Goal: Communication & Community: Share content

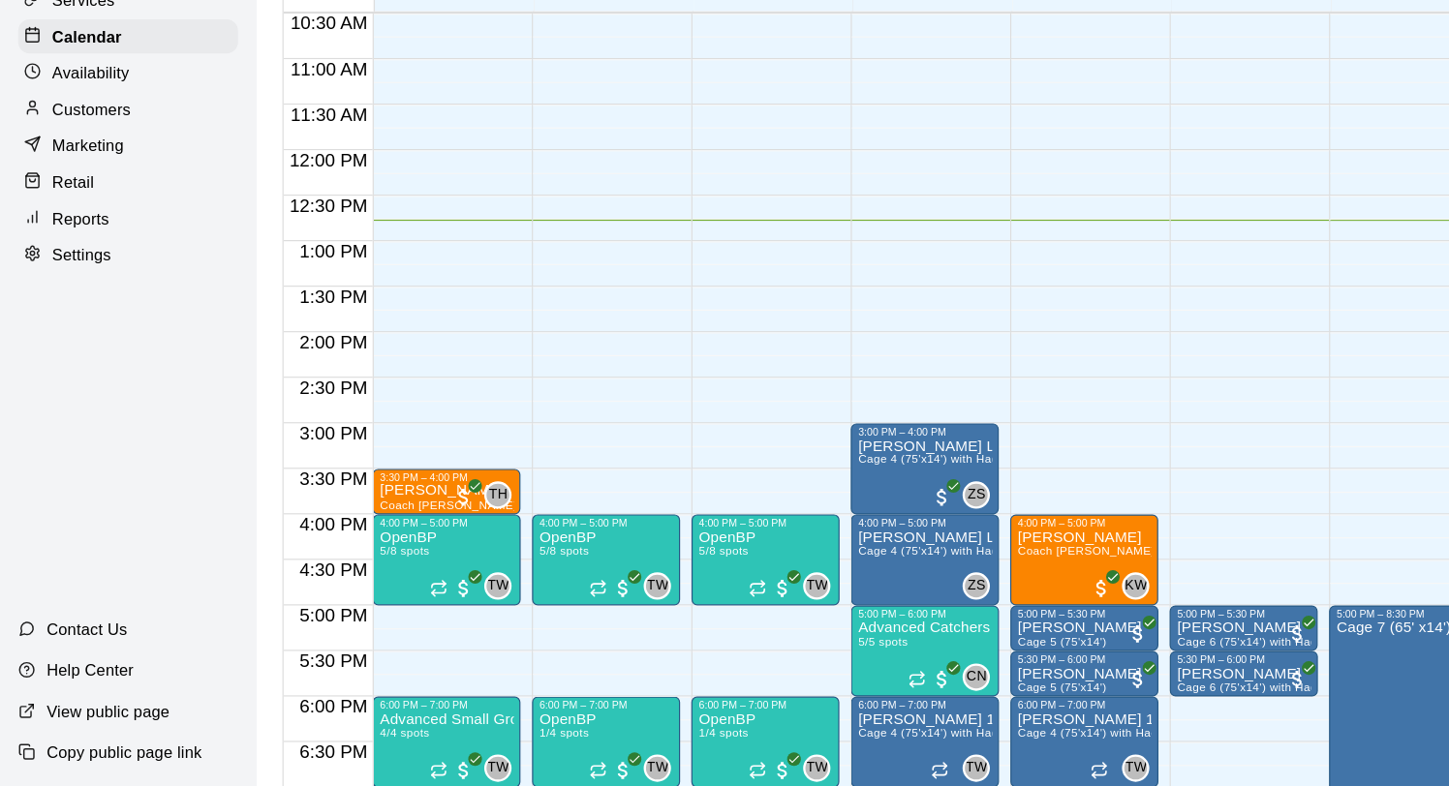
scroll to position [826, 0]
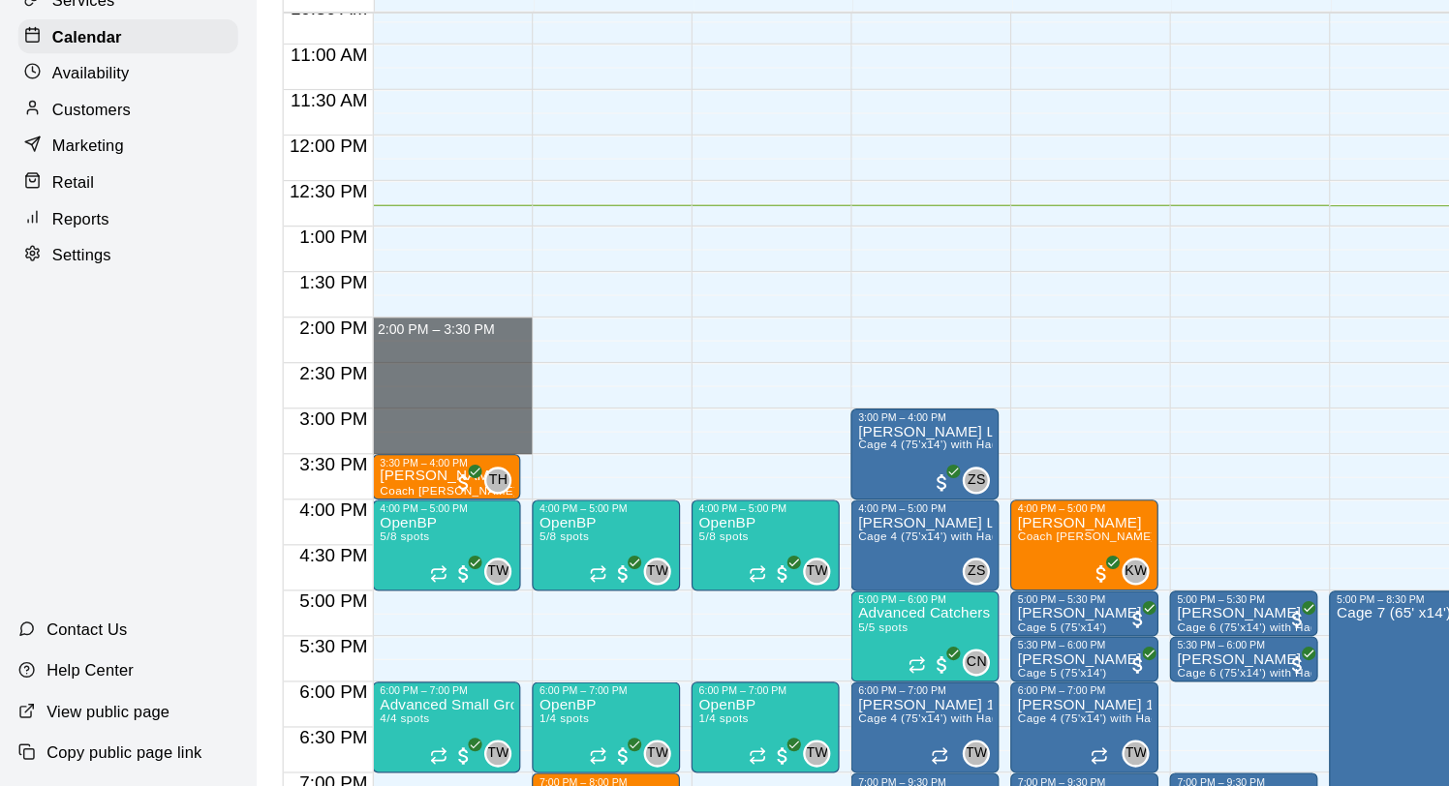
drag, startPoint x: 372, startPoint y: 397, endPoint x: 368, endPoint y: 490, distance: 93.0
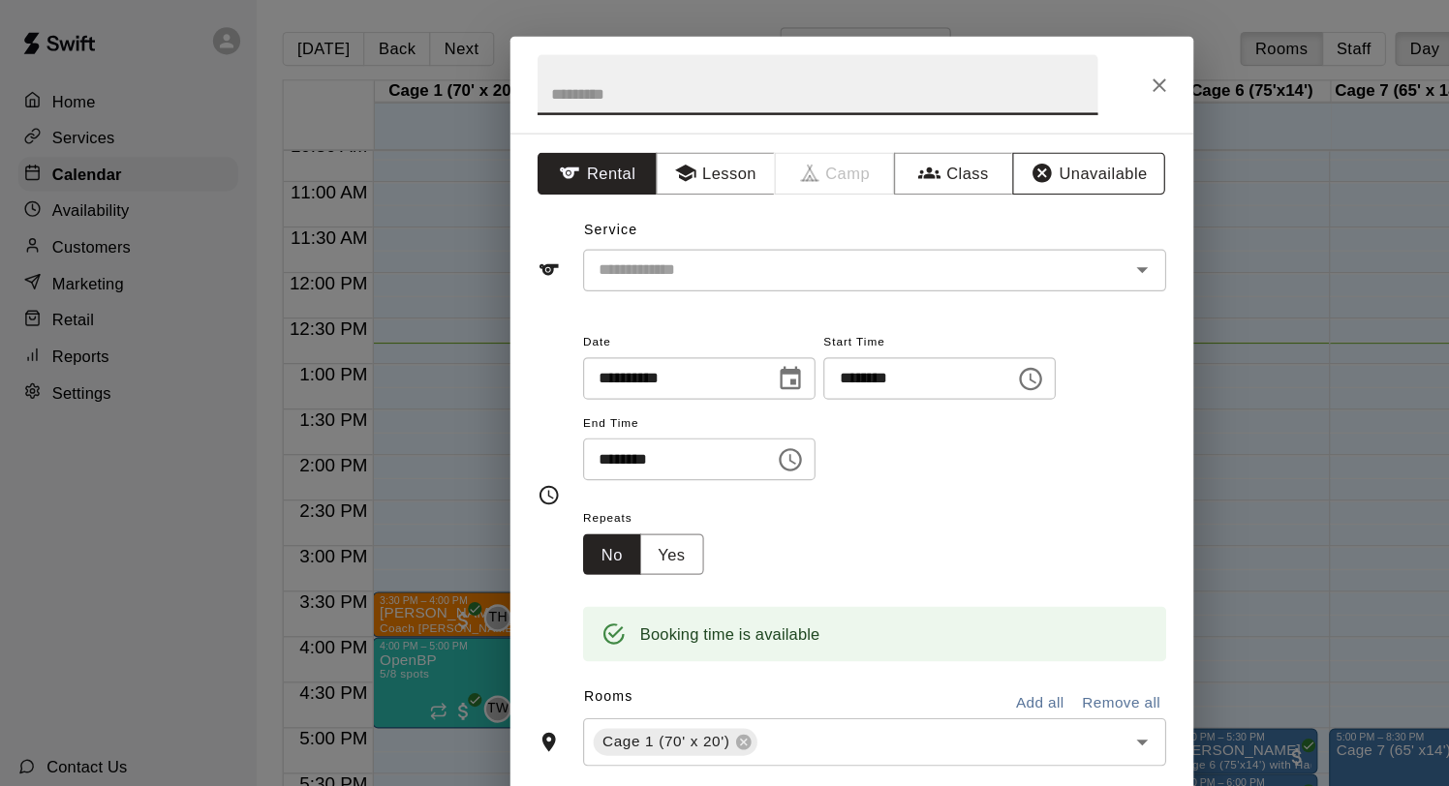
click at [894, 139] on icon "button" at bounding box center [885, 146] width 19 height 19
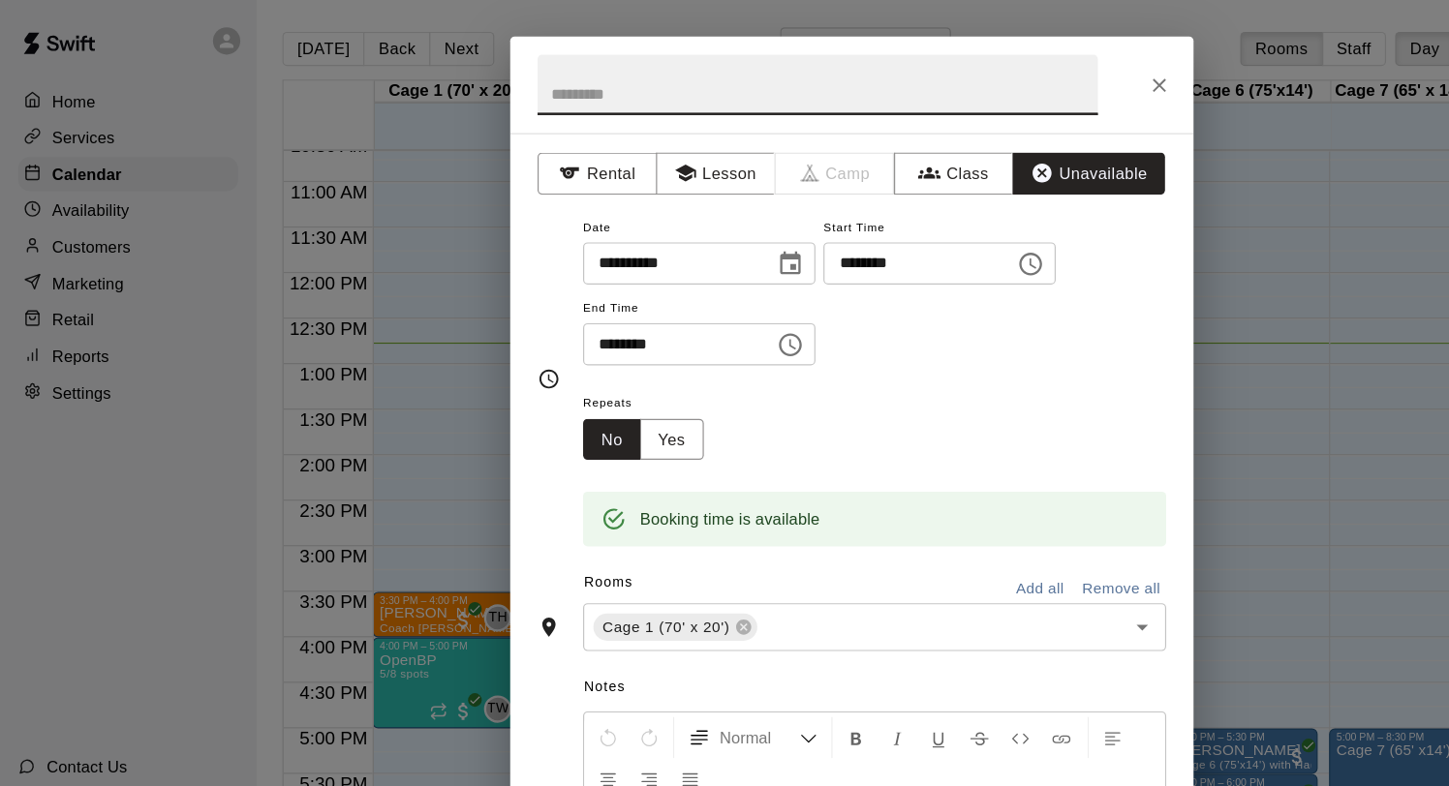
click at [633, 85] on input "text" at bounding box center [695, 71] width 476 height 51
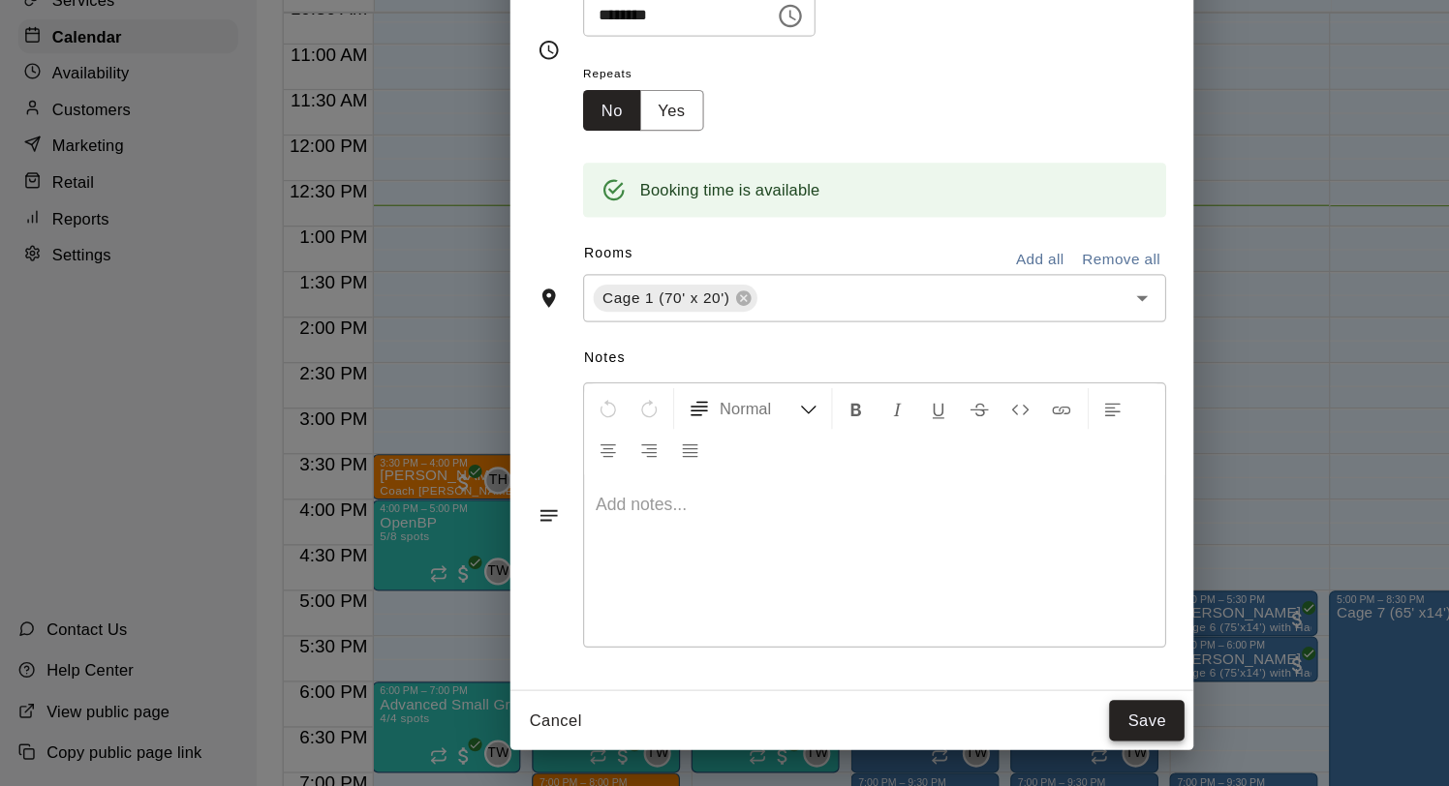
type input "****"
click at [966, 729] on button "Save" at bounding box center [975, 731] width 64 height 36
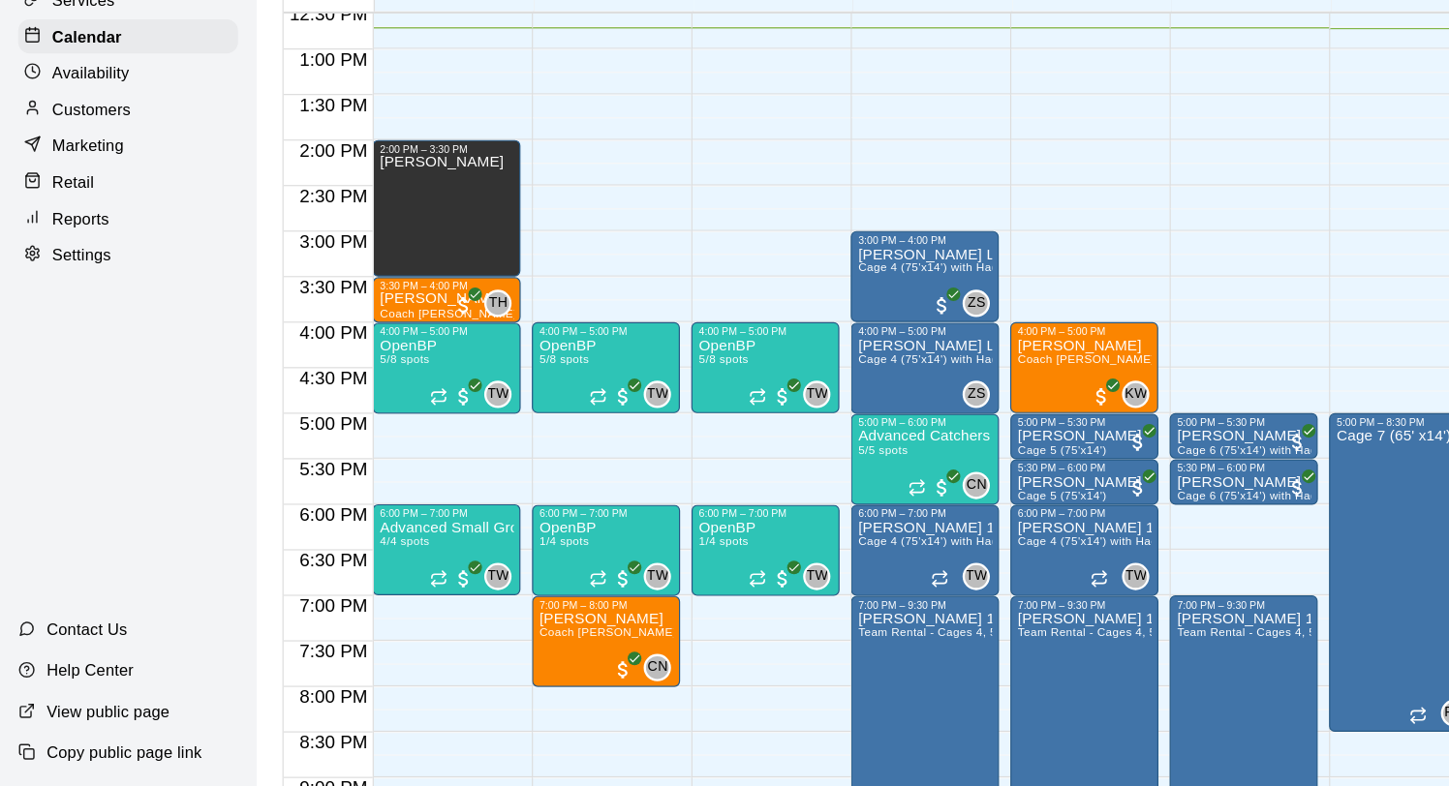
scroll to position [981, 0]
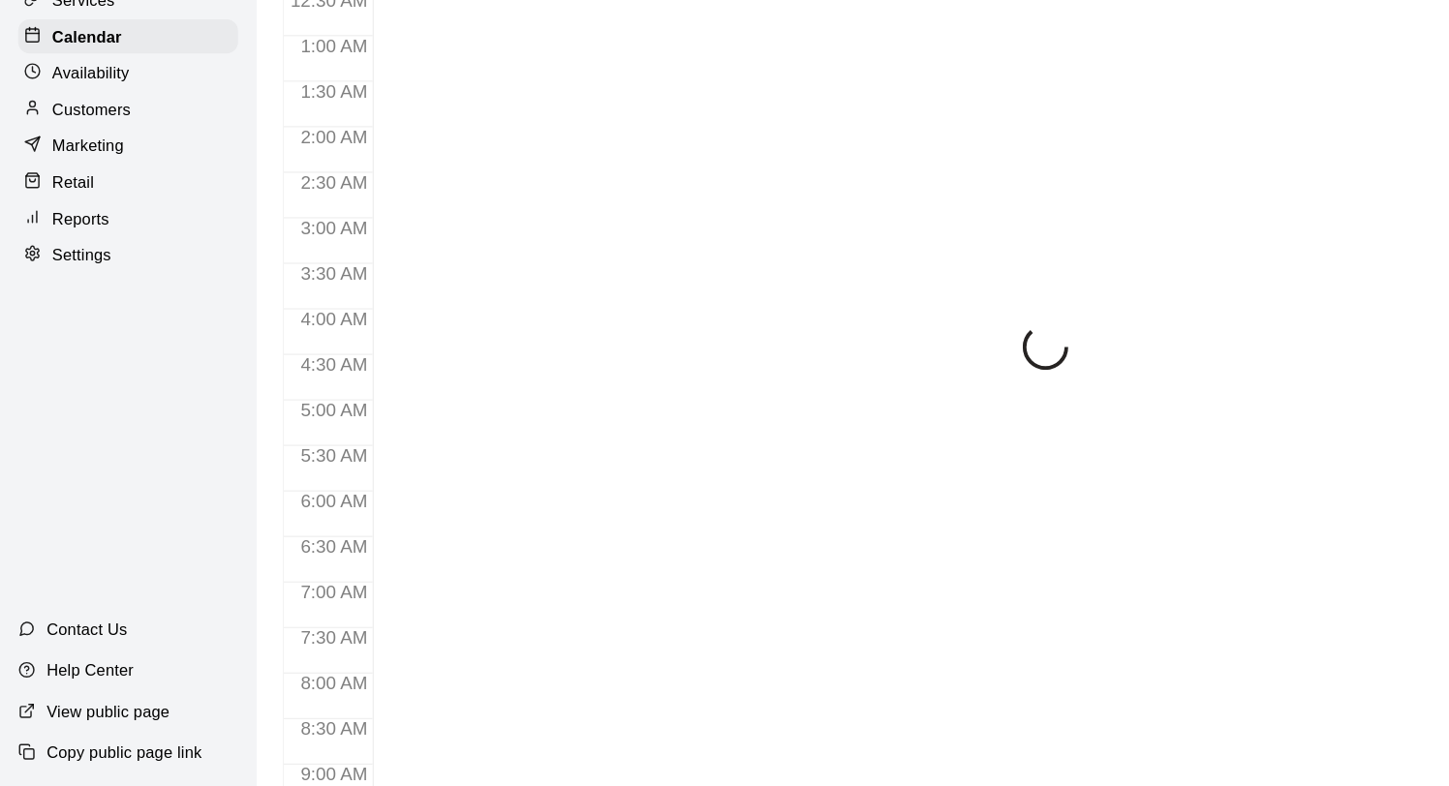
scroll to position [992, 0]
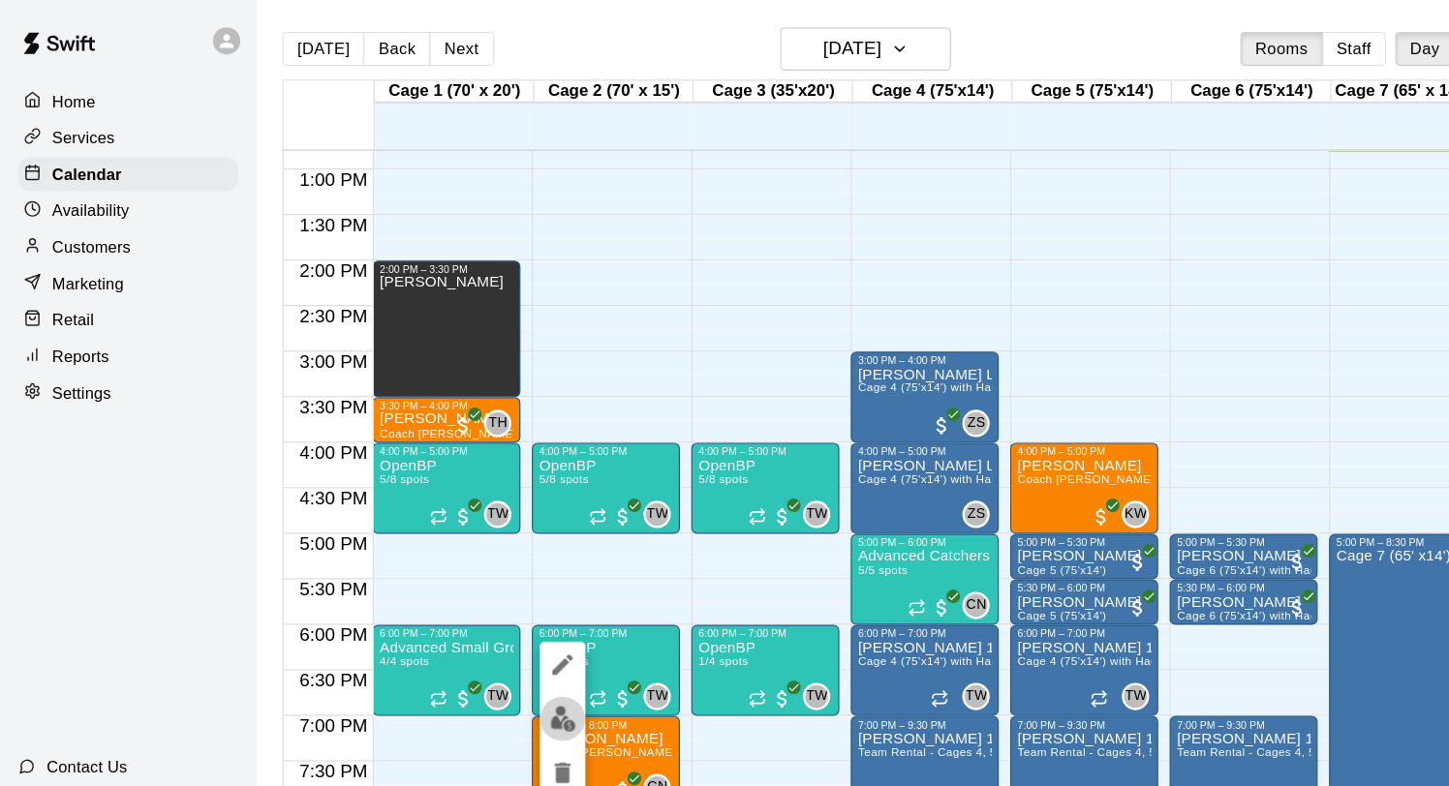
click at [477, 612] on img "edit" at bounding box center [479, 611] width 22 height 22
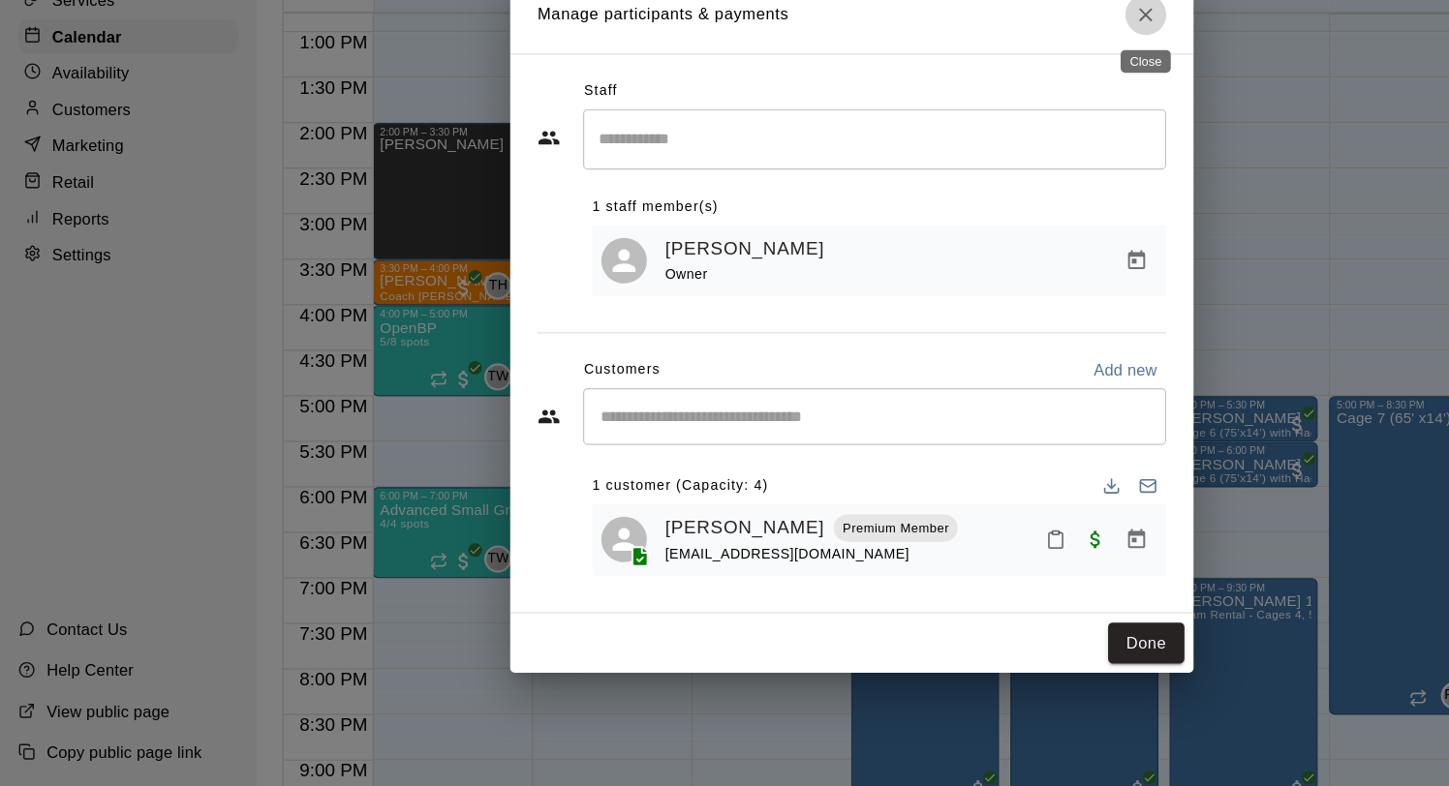
click at [974, 130] on icon "Close" at bounding box center [973, 129] width 19 height 19
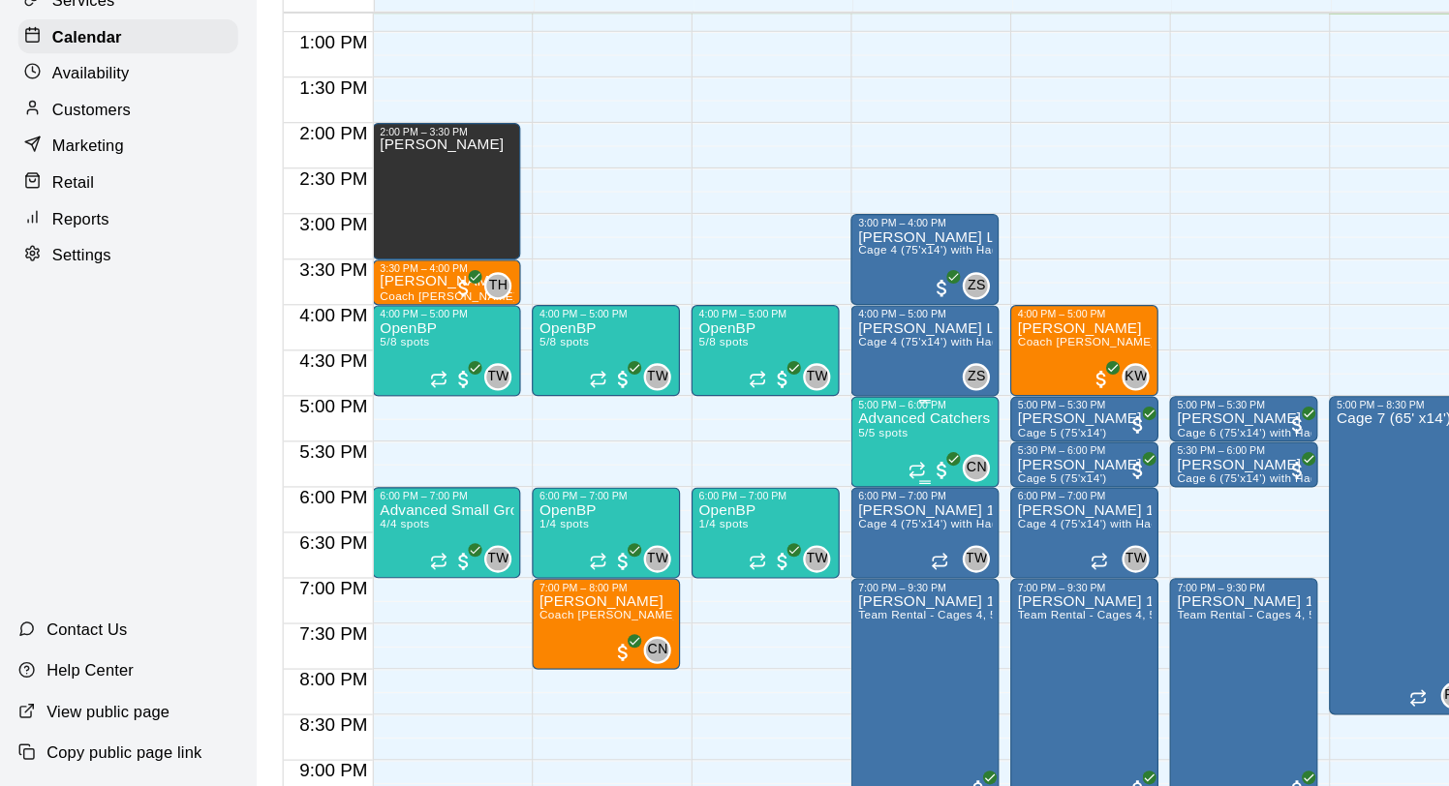
click at [790, 473] on p "Advanced Catchers Workout: Run the Game (Tuesday & Thursdays)" at bounding box center [786, 473] width 114 height 0
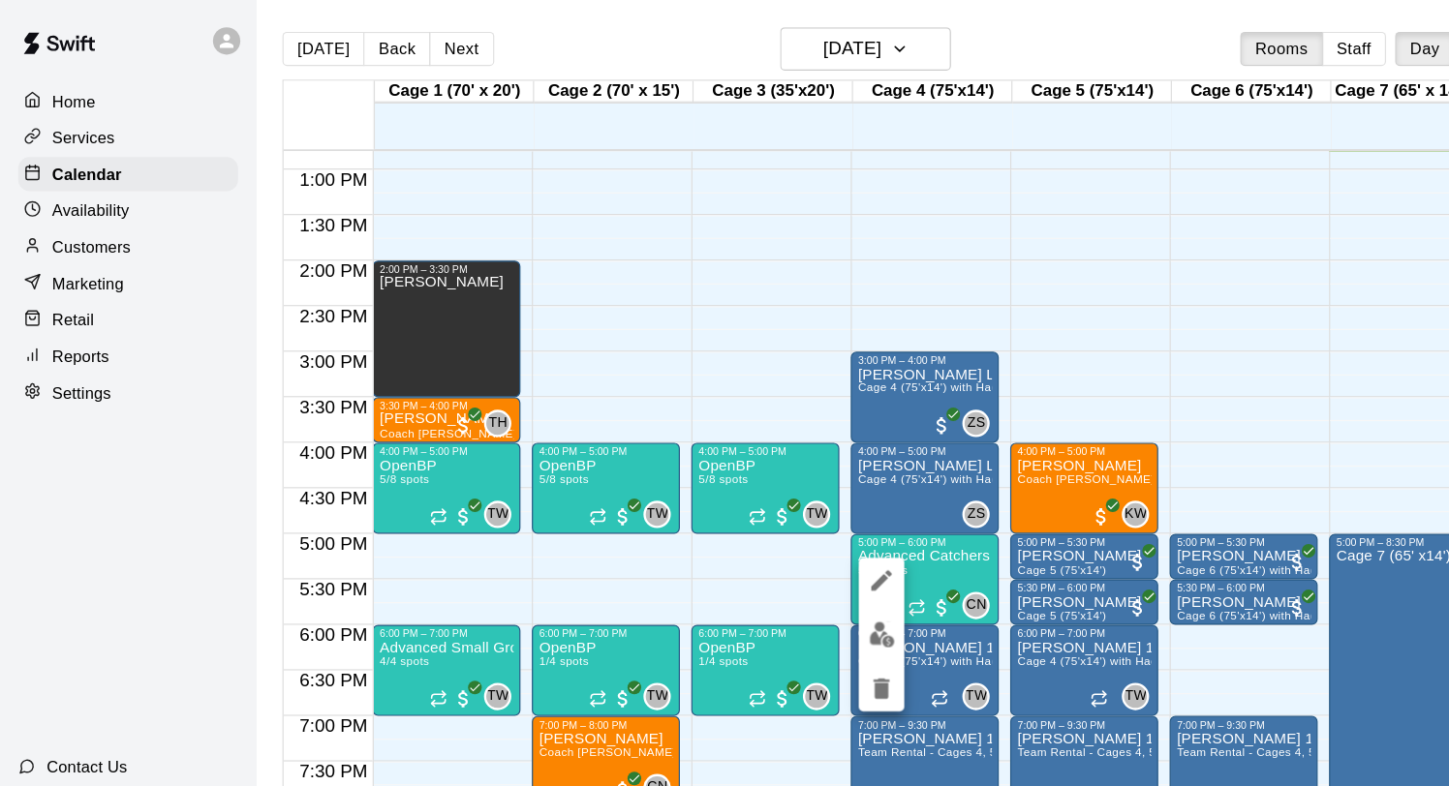
click at [755, 539] on img "edit" at bounding box center [750, 540] width 22 height 22
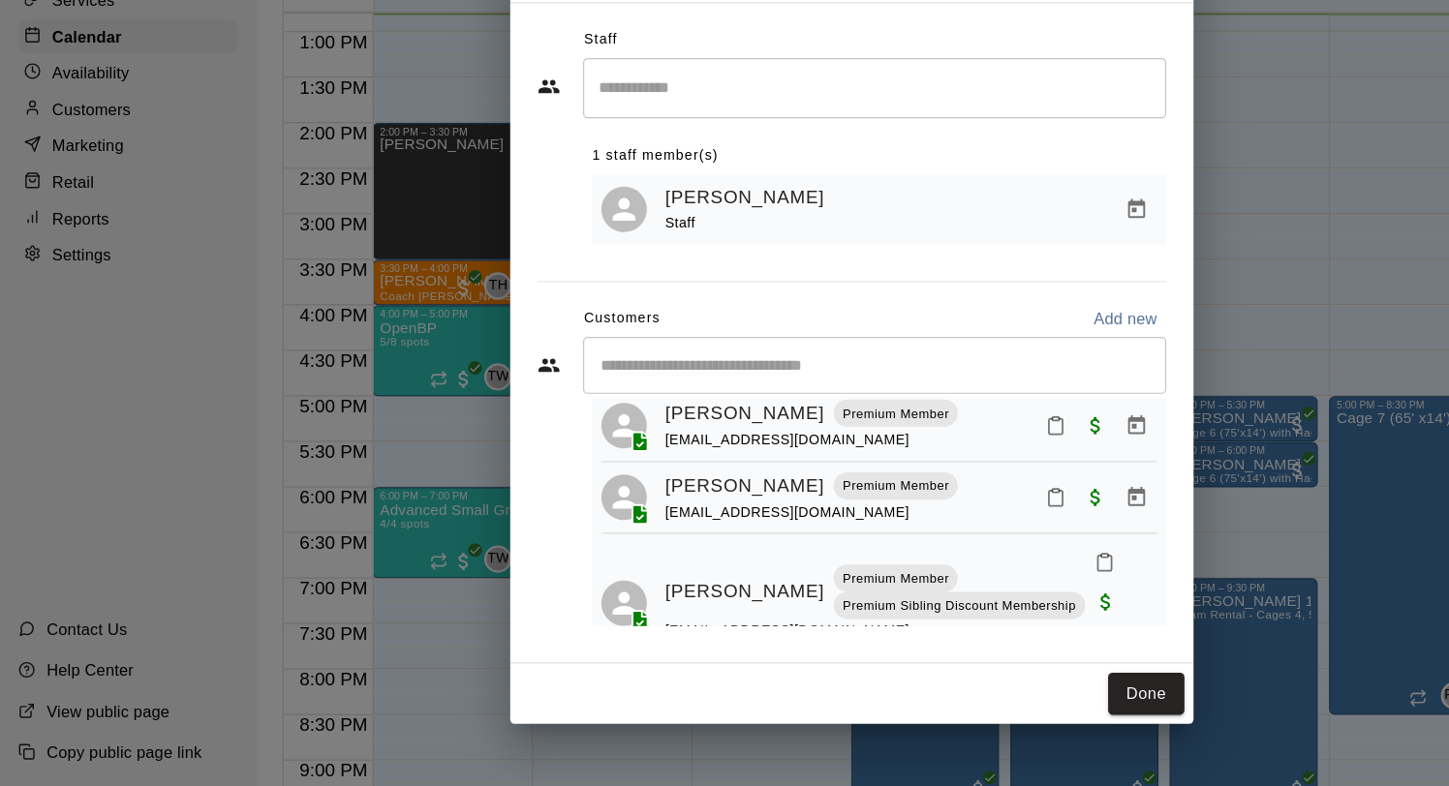
scroll to position [198, 0]
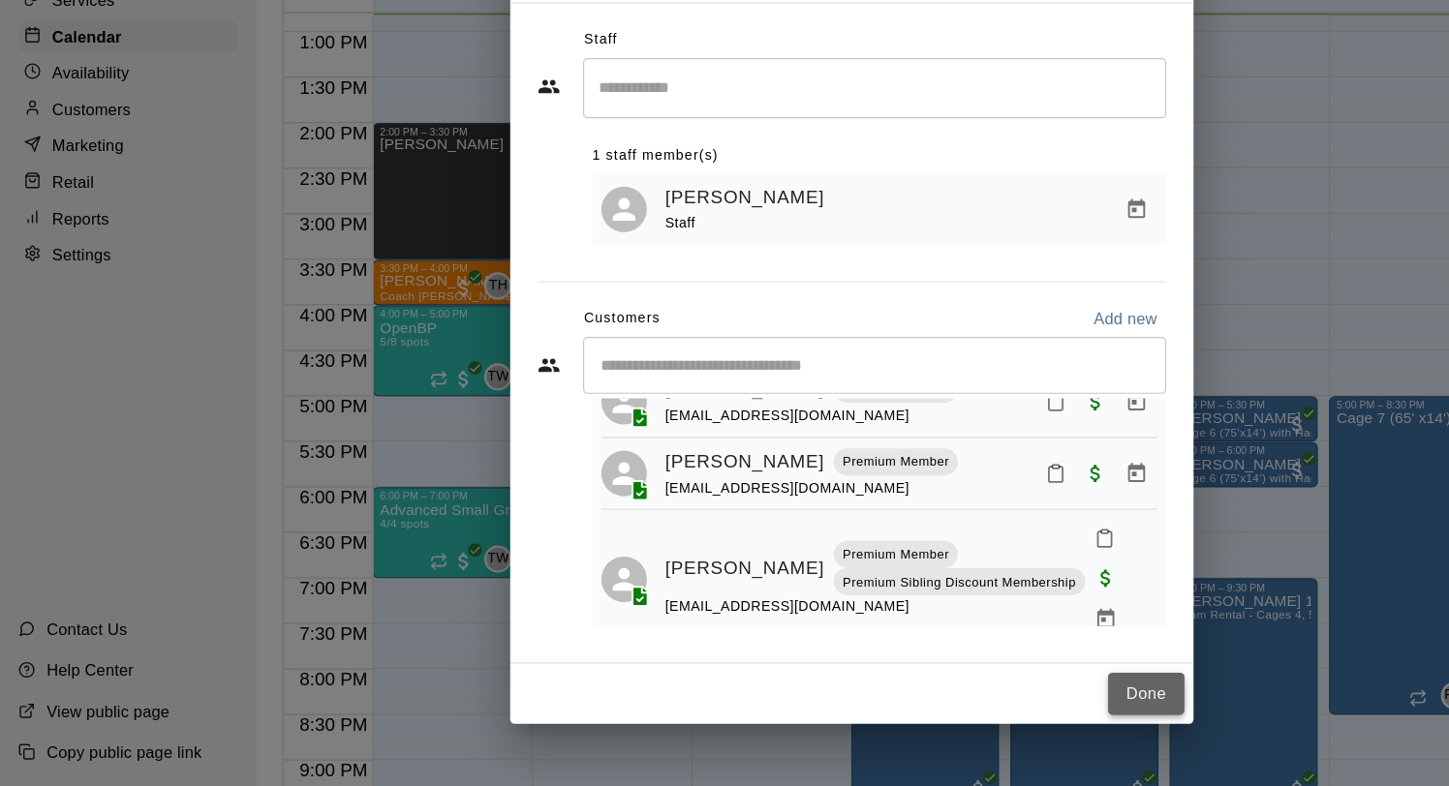
click at [960, 709] on button "Done" at bounding box center [974, 707] width 65 height 36
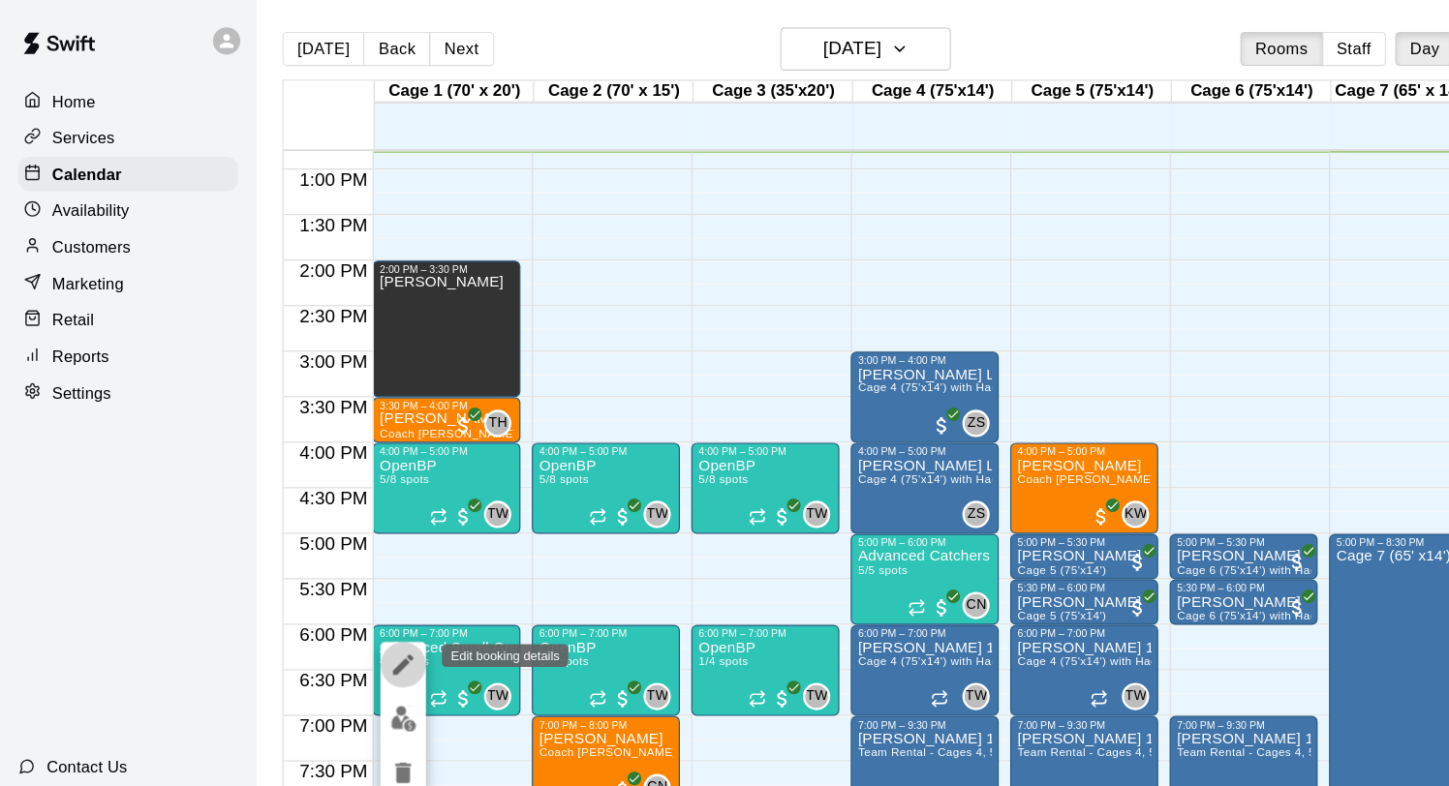
click at [339, 560] on icon "edit" at bounding box center [342, 565] width 23 height 23
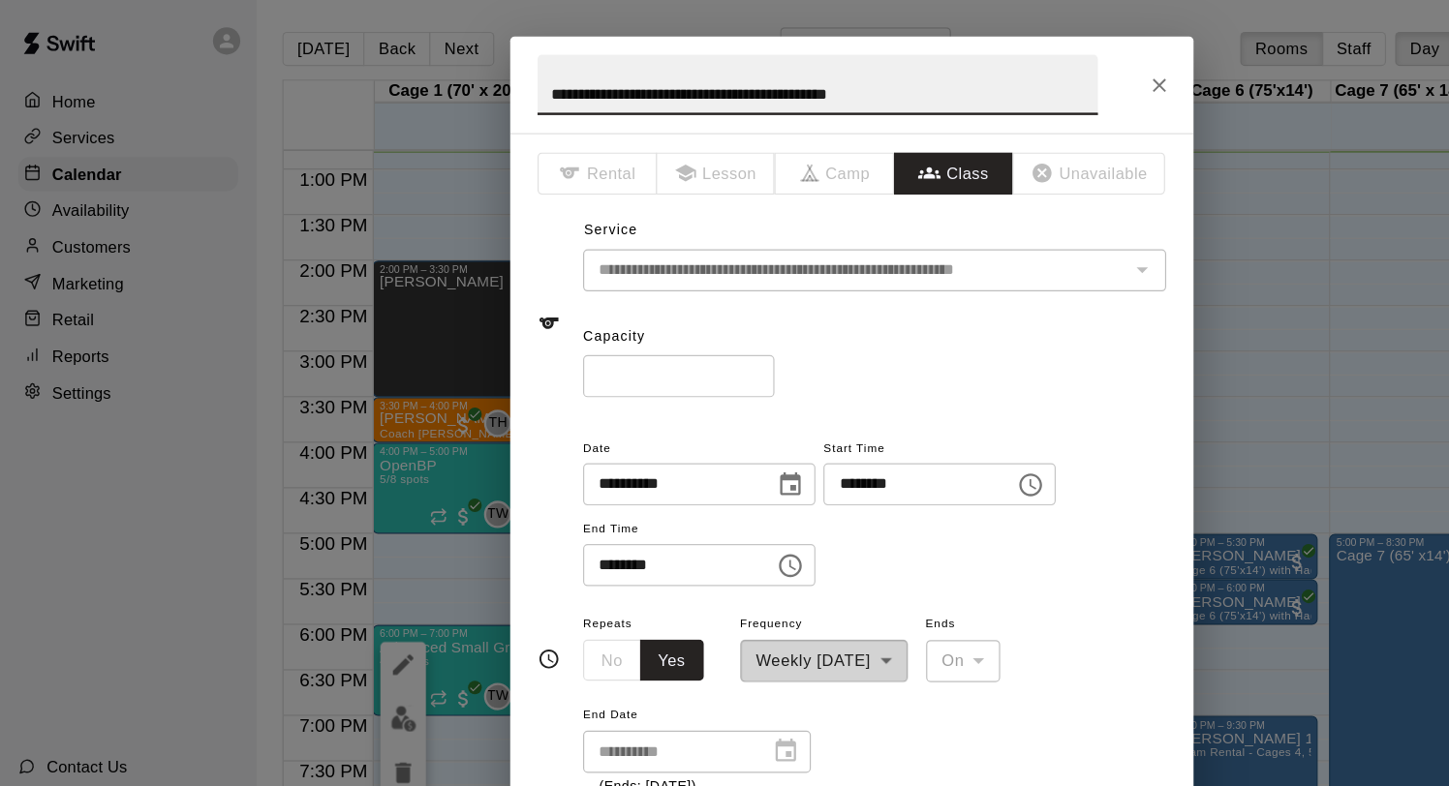
click at [641, 315] on input "*" at bounding box center [577, 320] width 163 height 36
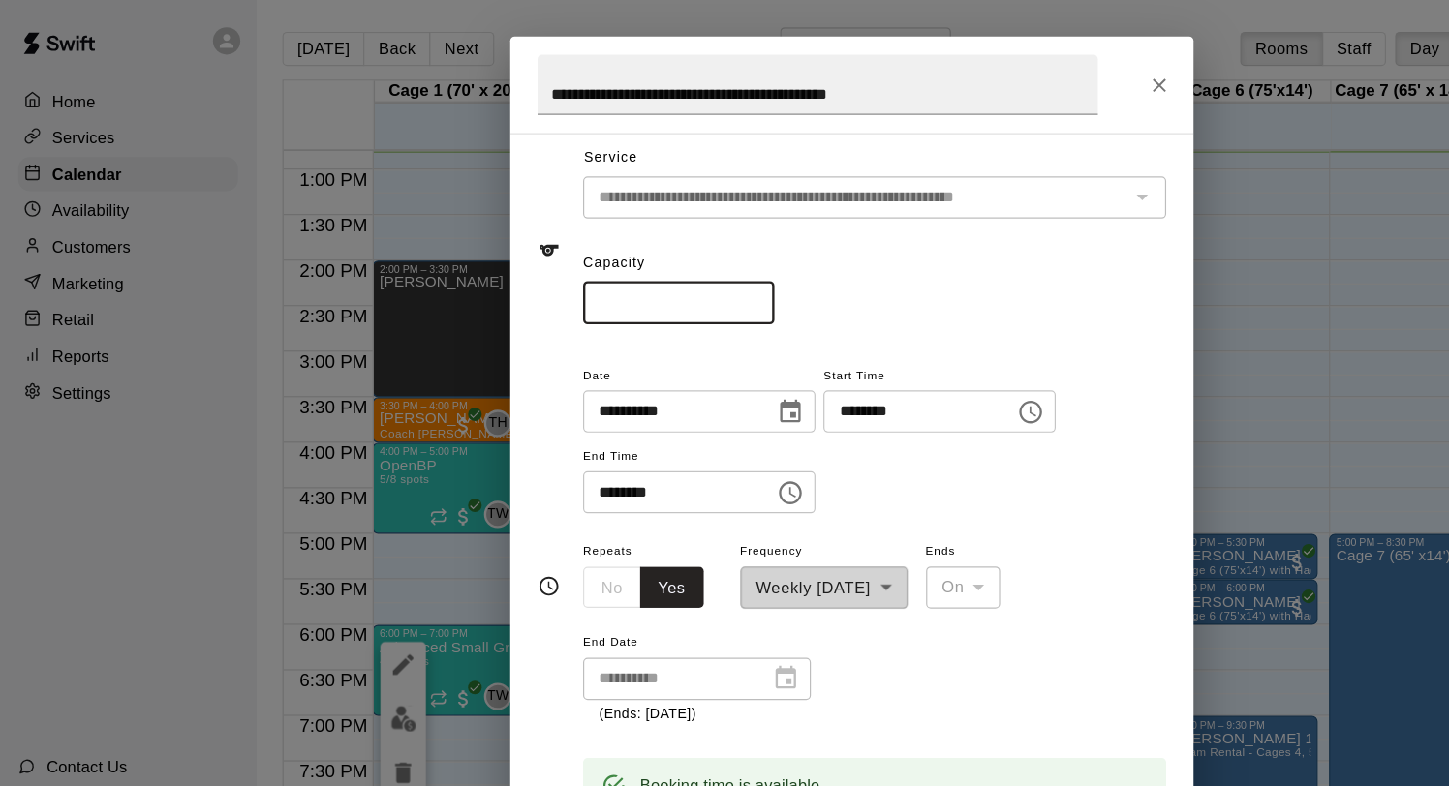
scroll to position [96, 0]
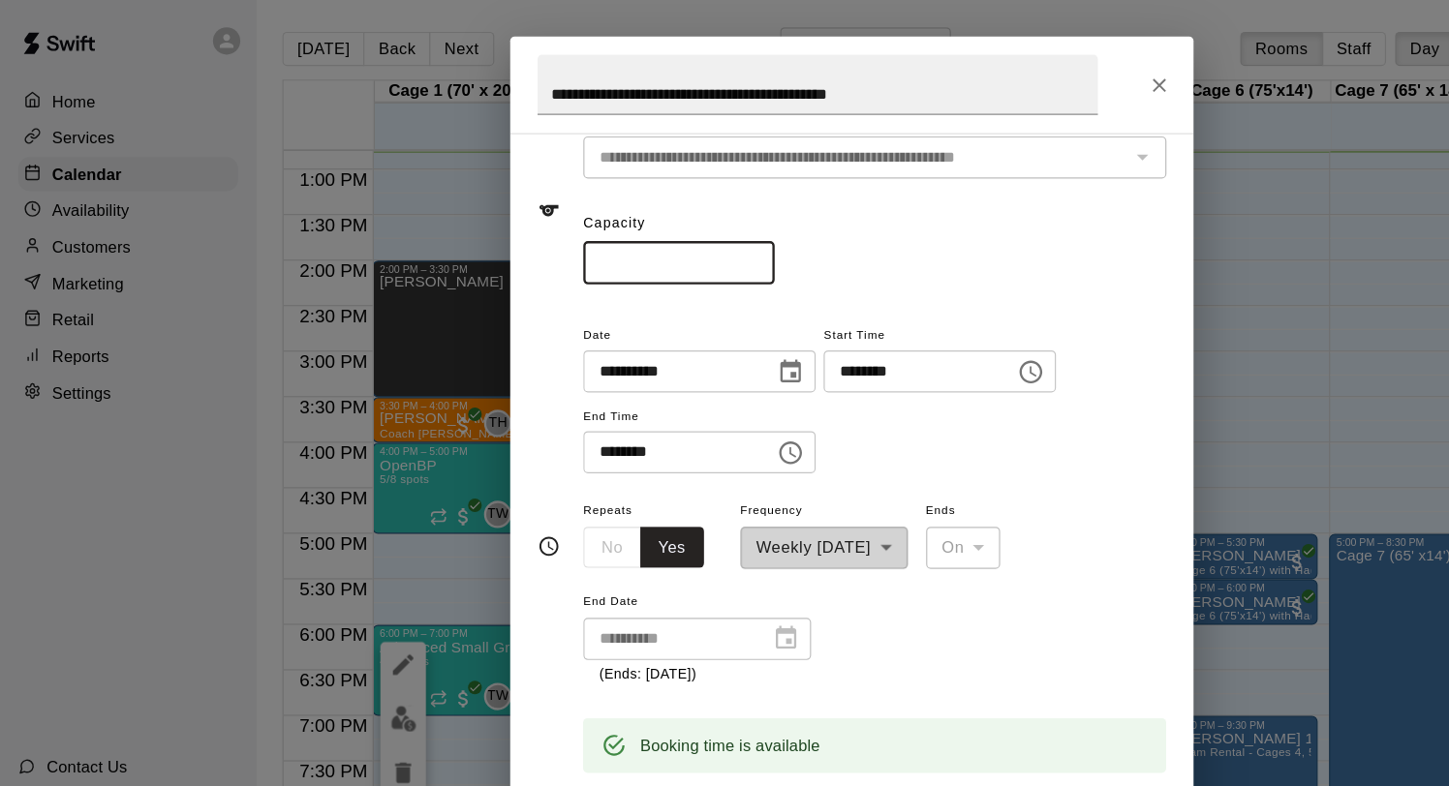
type input "*"
click at [644, 223] on input "*" at bounding box center [577, 224] width 163 height 36
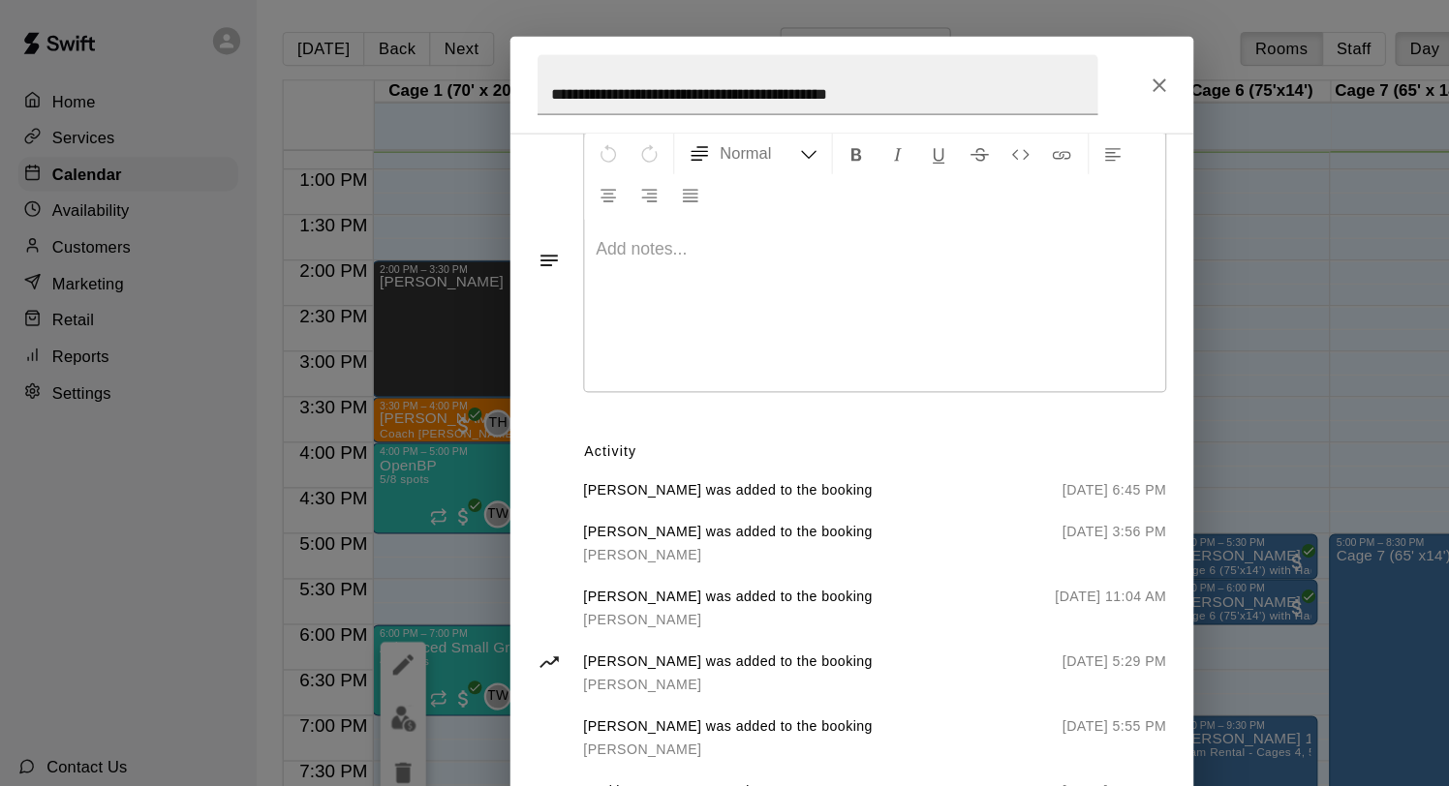
scroll to position [836, 0]
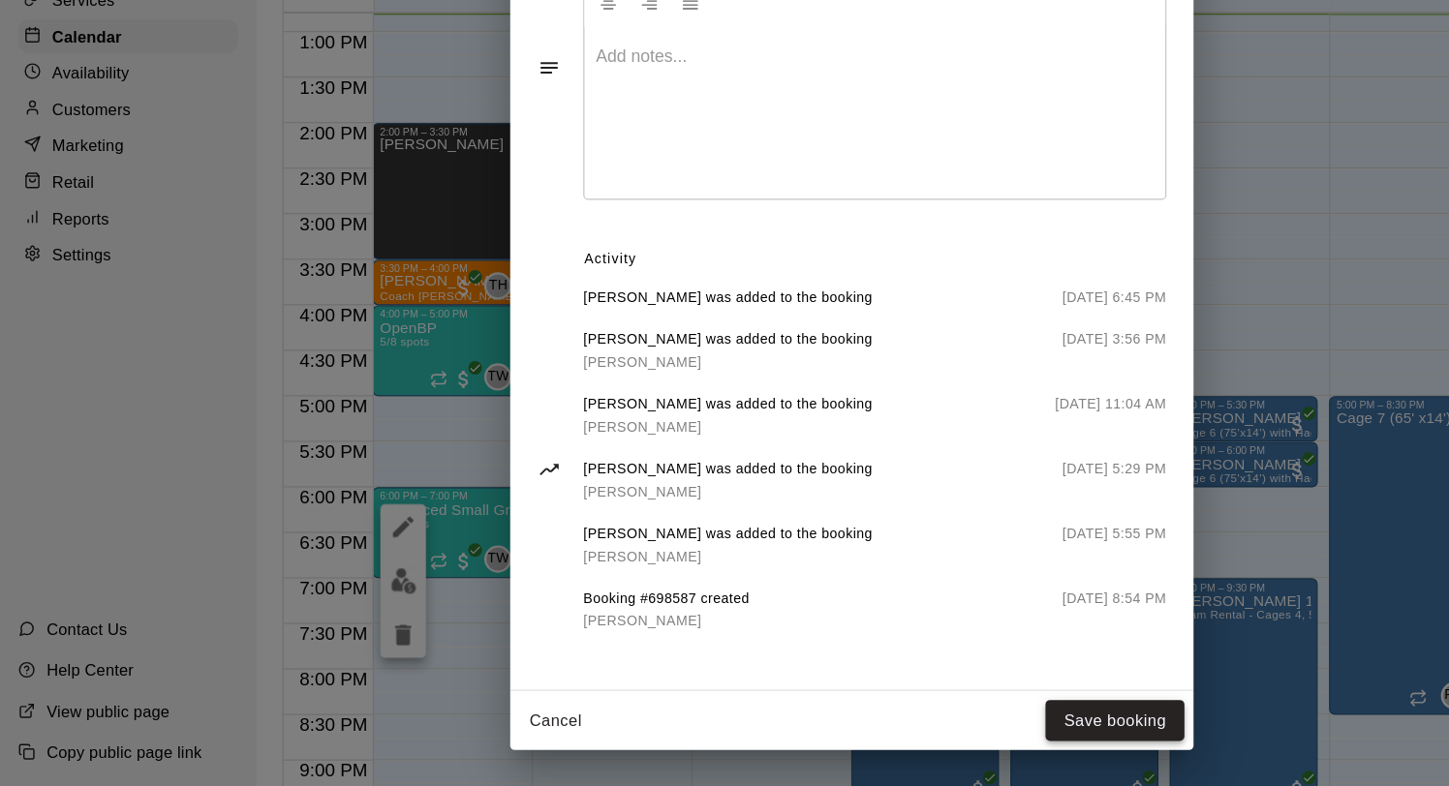
click at [926, 720] on button "Save booking" at bounding box center [948, 731] width 118 height 36
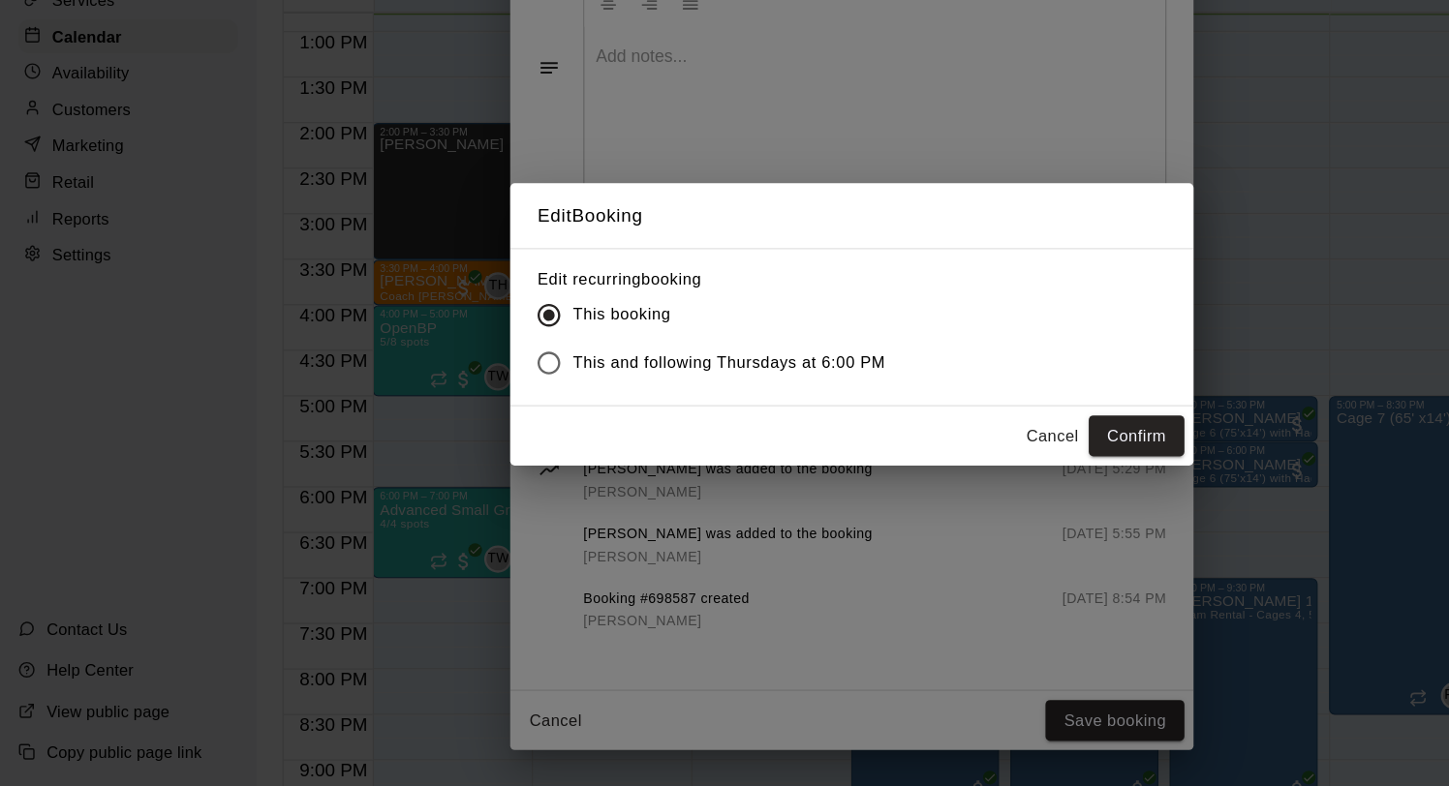
click at [893, 495] on button "Cancel" at bounding box center [895, 489] width 62 height 36
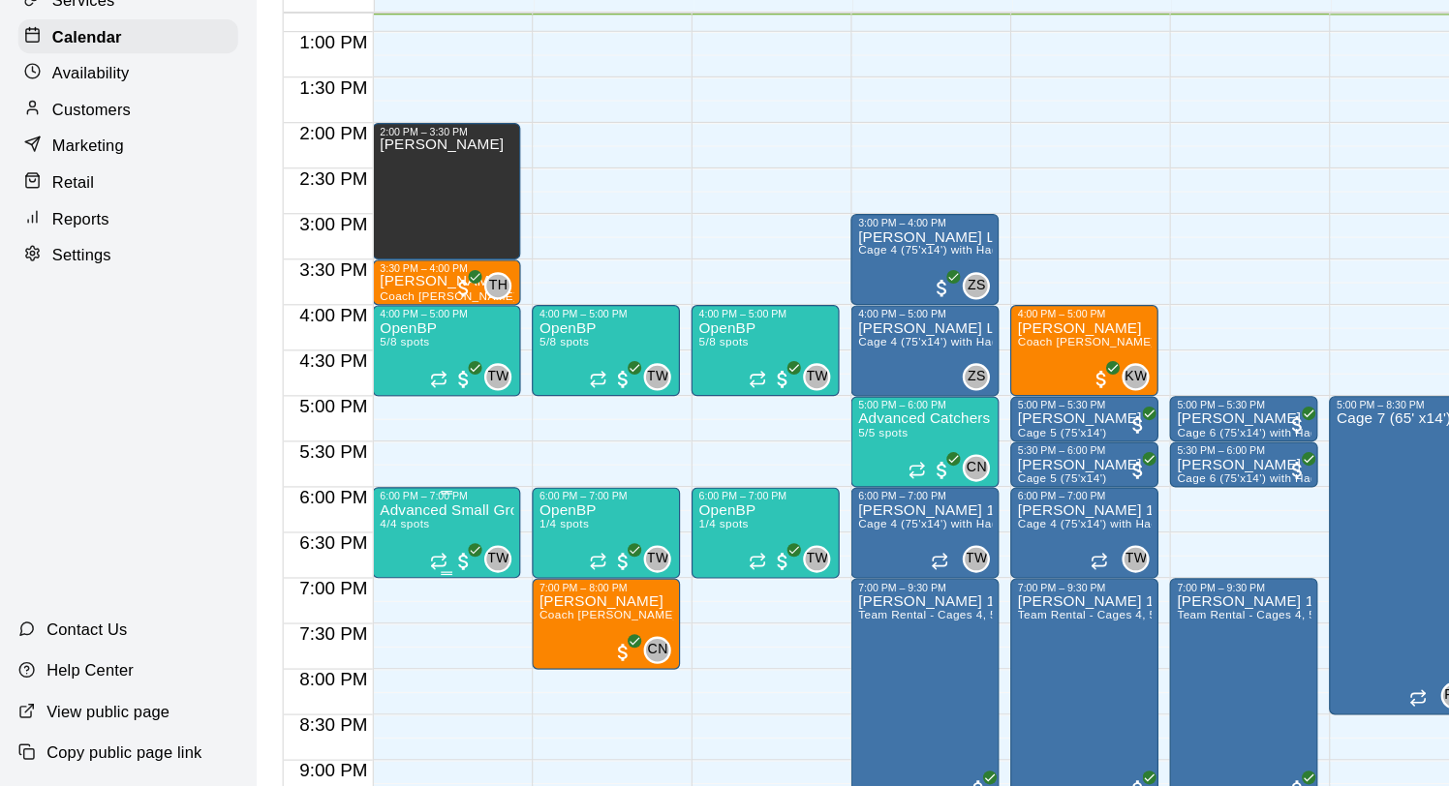
click at [397, 551] on p "Advanced Small Group / Batting Practice 11 & UP" at bounding box center [379, 551] width 114 height 0
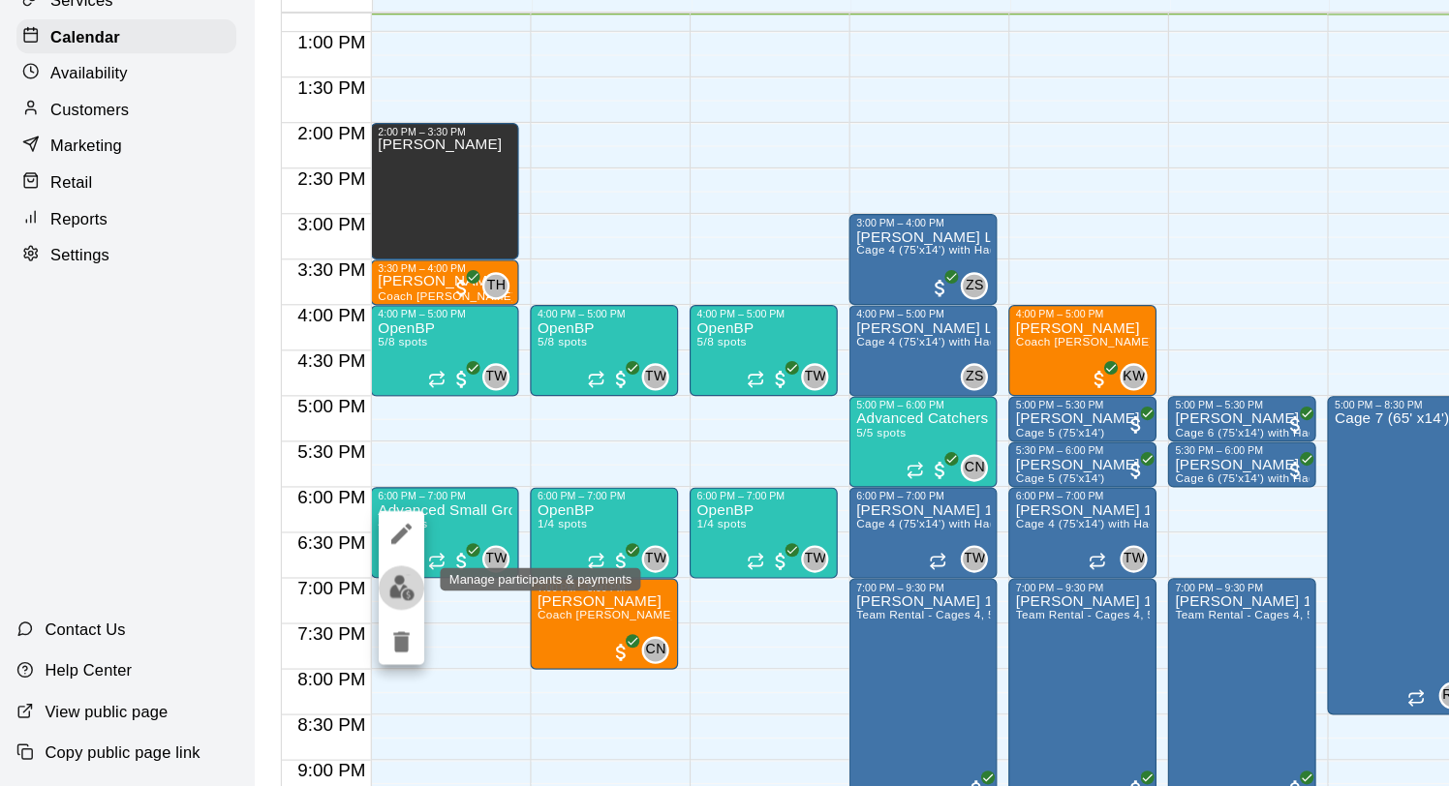
click at [334, 622] on img "edit" at bounding box center [343, 617] width 22 height 22
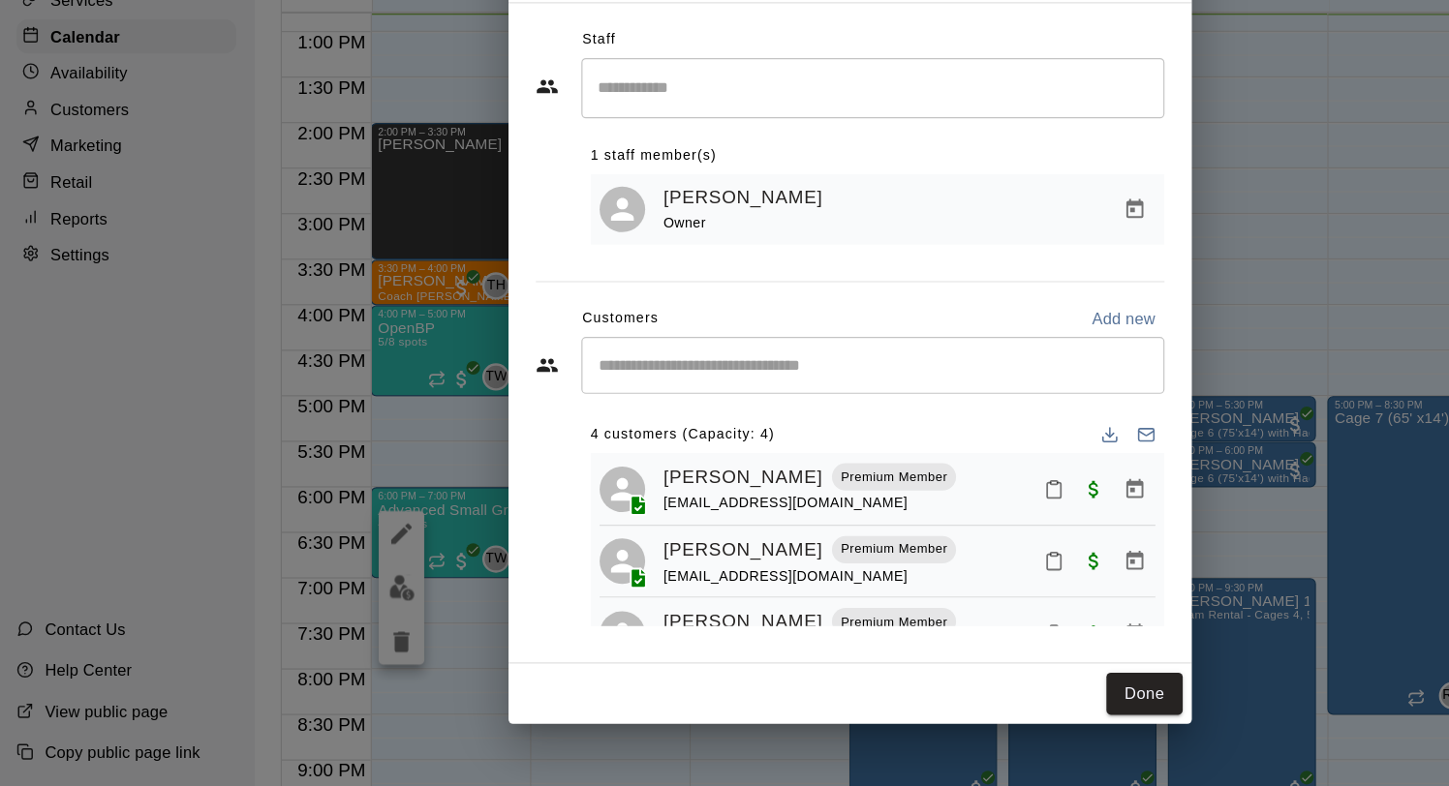
click at [559, 433] on input "Start typing to search customers..." at bounding box center [743, 427] width 478 height 19
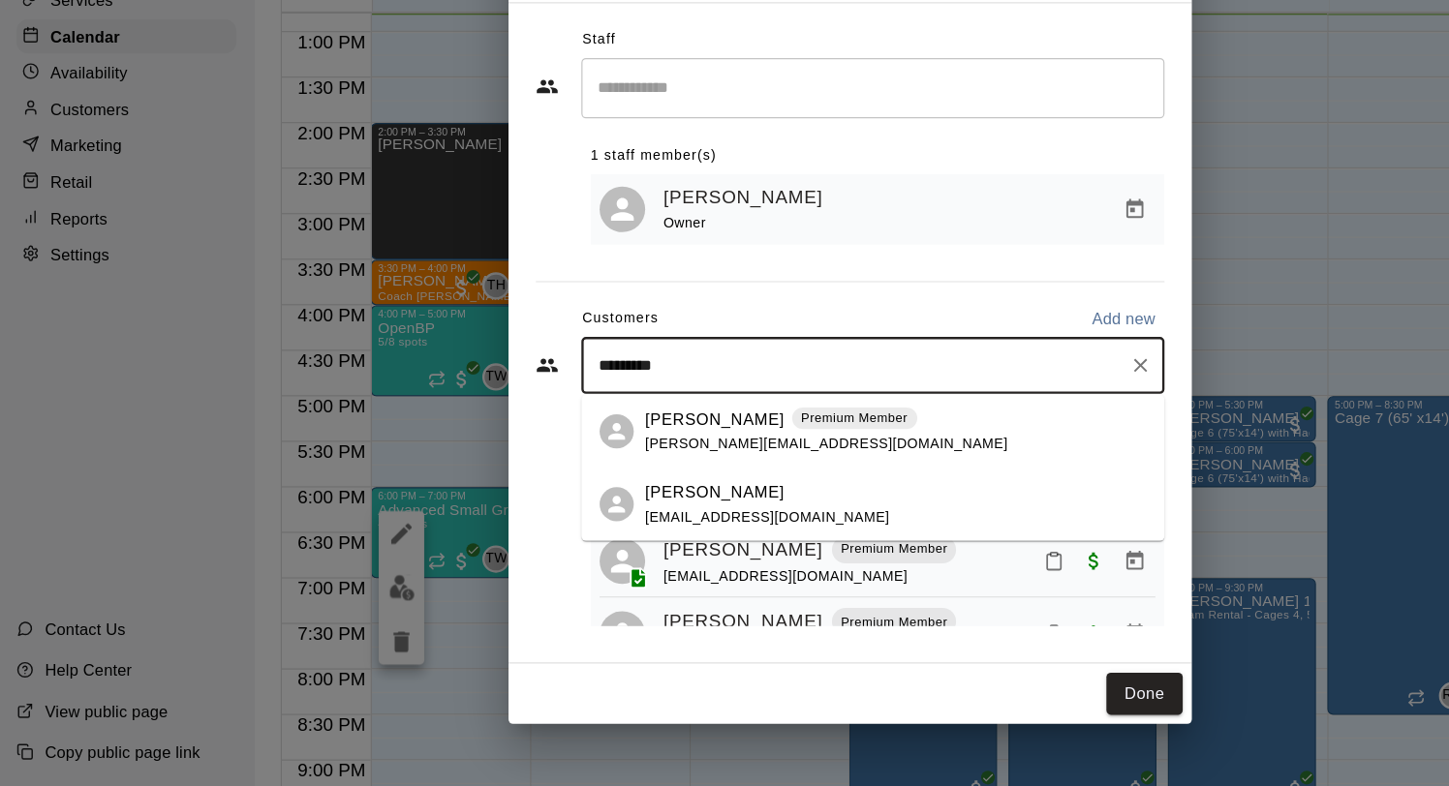
type input "**********"
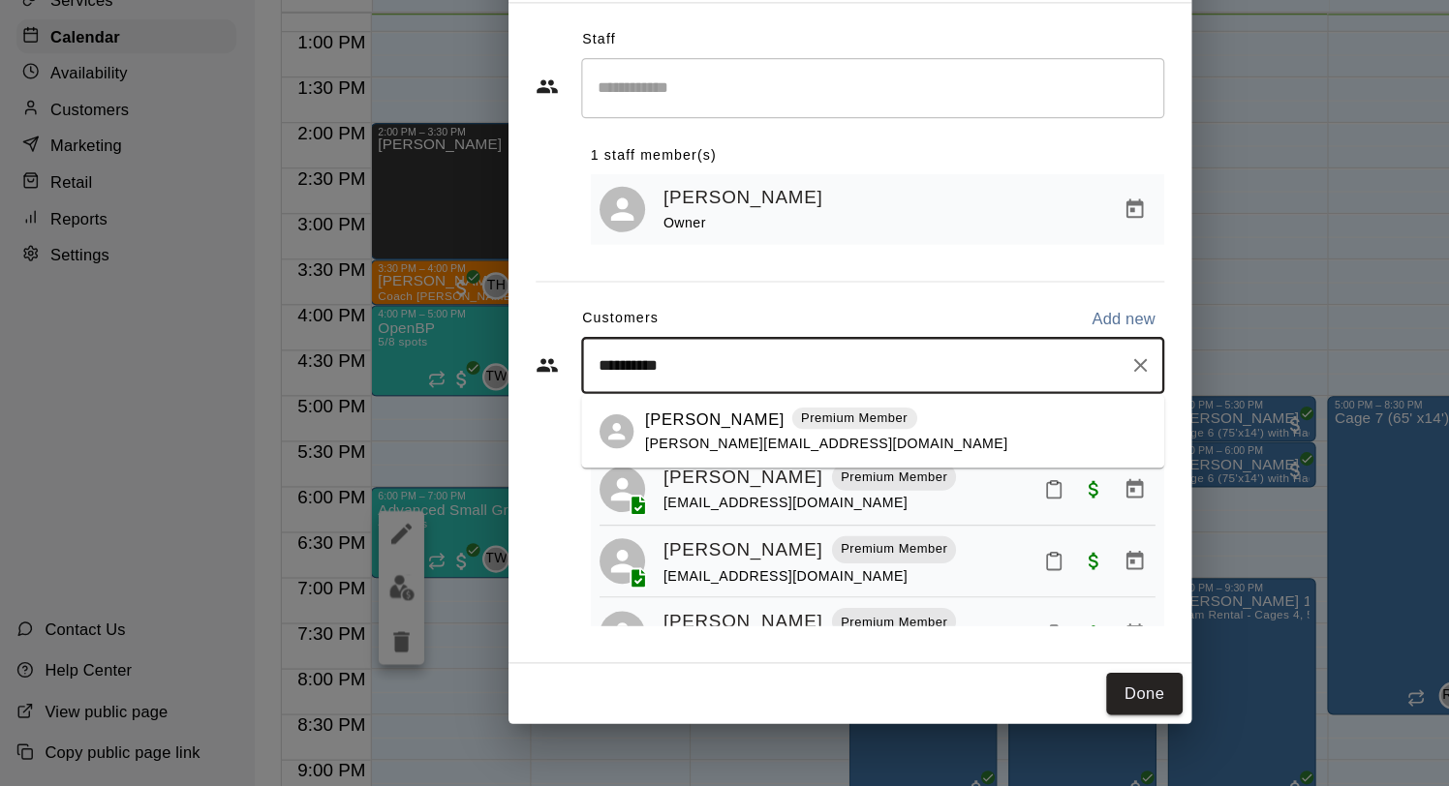
click at [586, 481] on p "[PERSON_NAME]" at bounding box center [609, 474] width 118 height 20
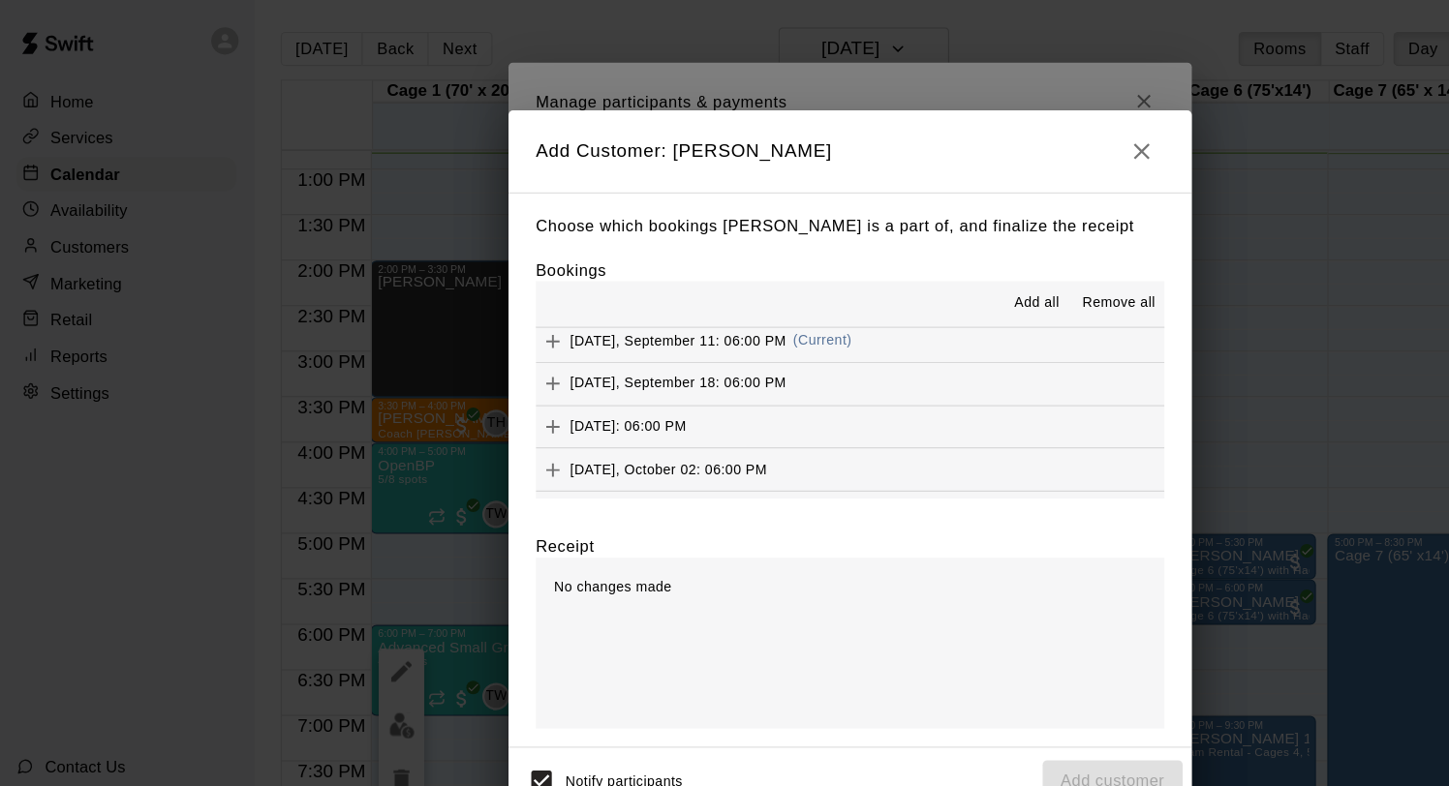
scroll to position [1202, 0]
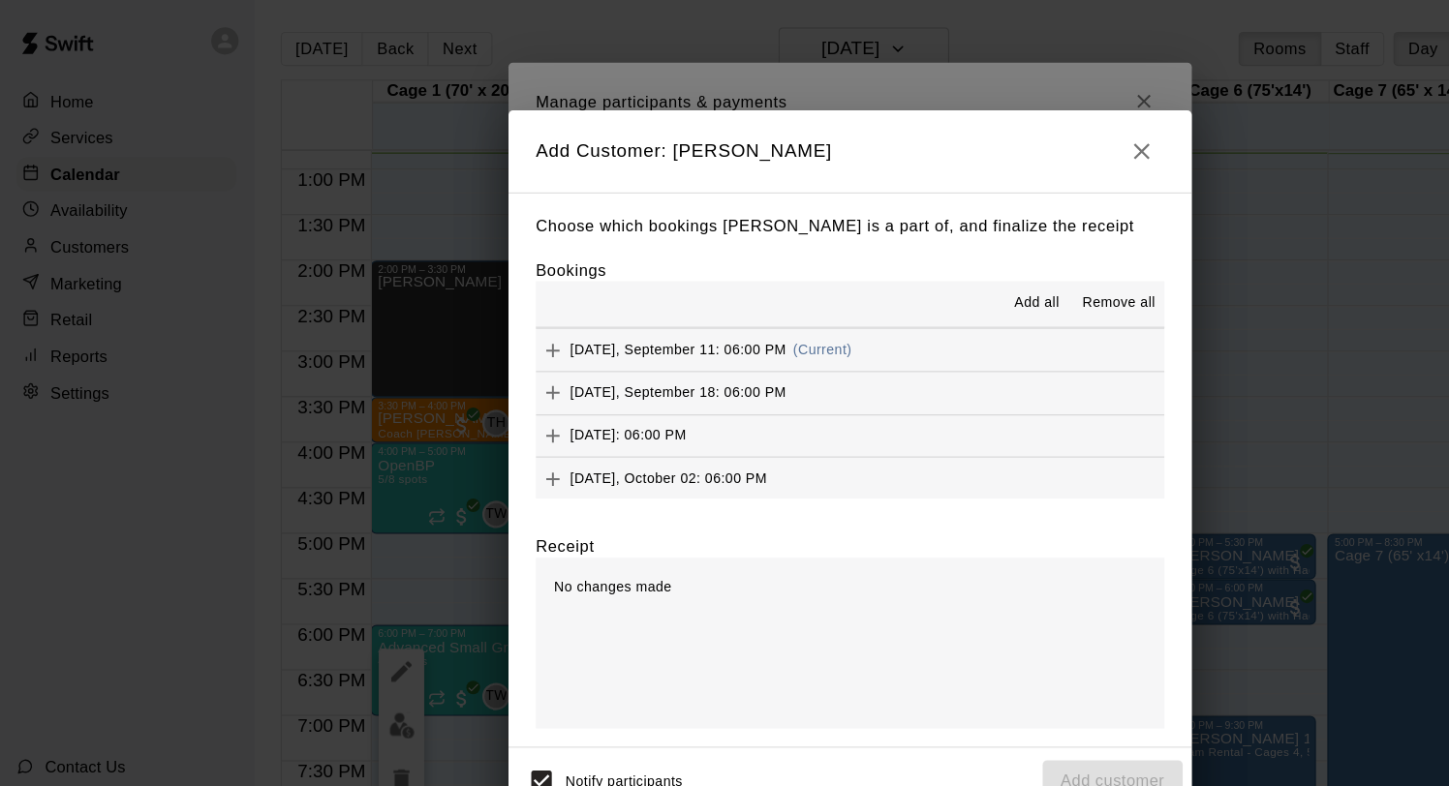
click at [632, 288] on div "Thursday, September 11: 06:00 PM (Current)" at bounding box center [591, 298] width 268 height 29
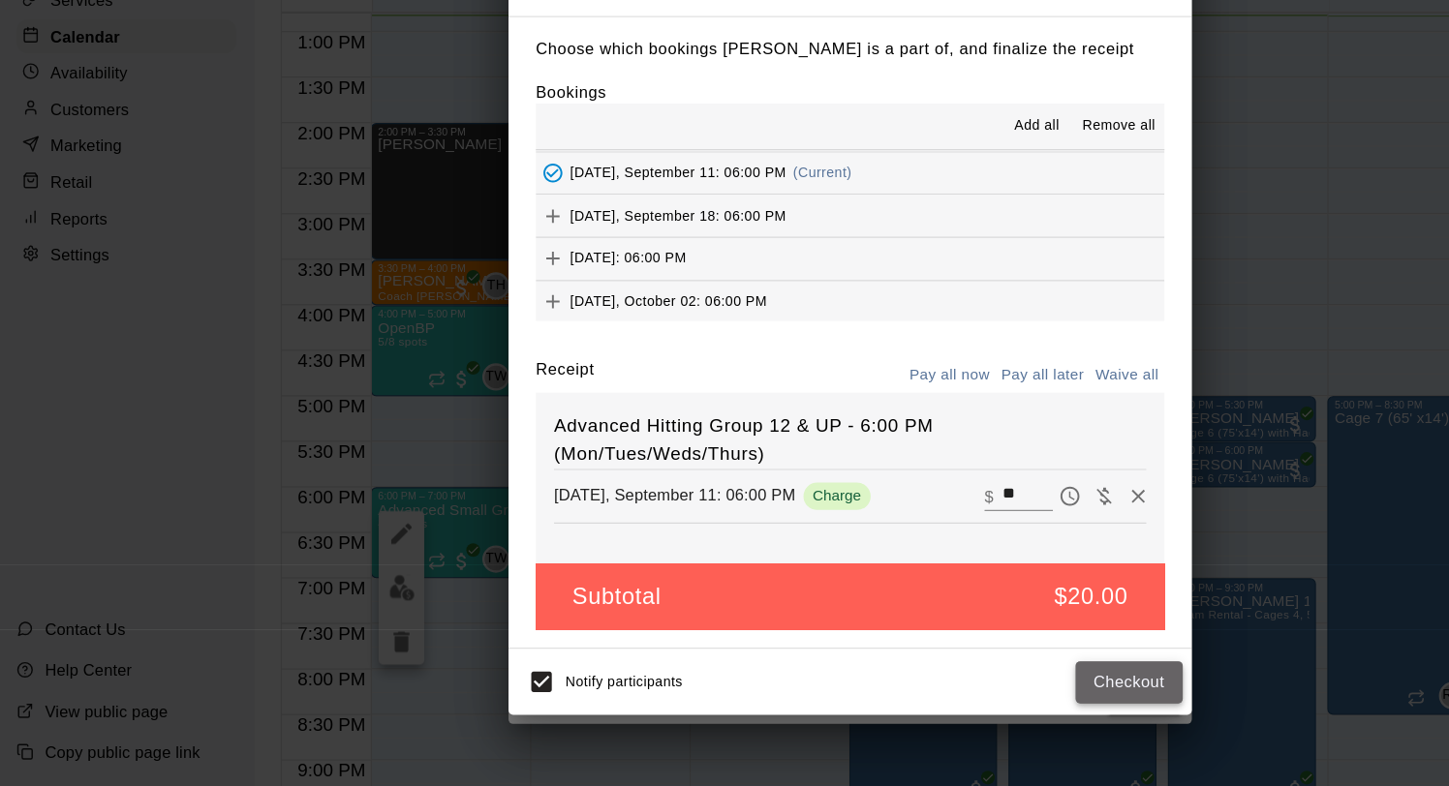
click at [943, 697] on button "Checkout" at bounding box center [961, 698] width 91 height 36
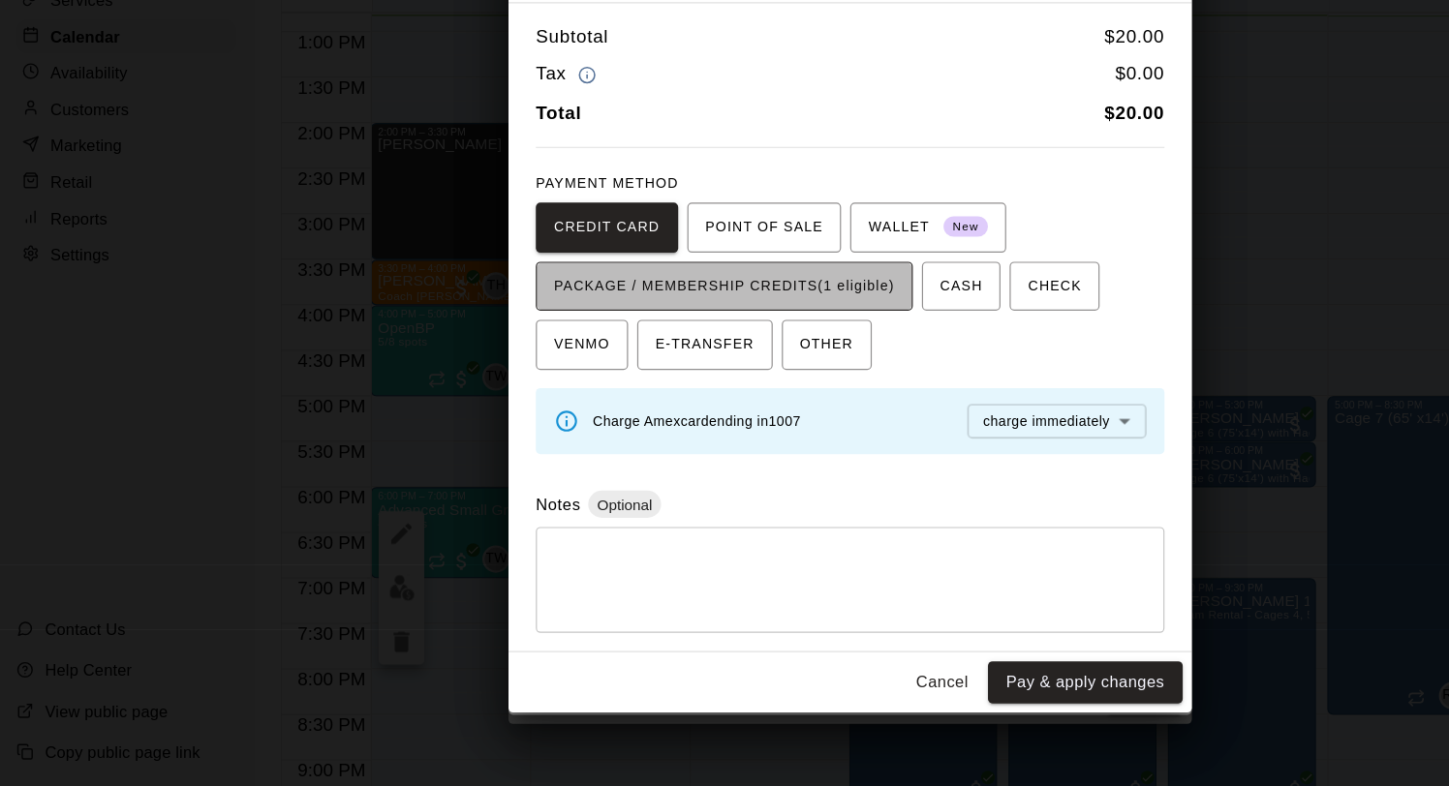
click at [694, 361] on span "PACKAGE / MEMBERSHIP CREDITS (1 eligible)" at bounding box center [618, 361] width 290 height 31
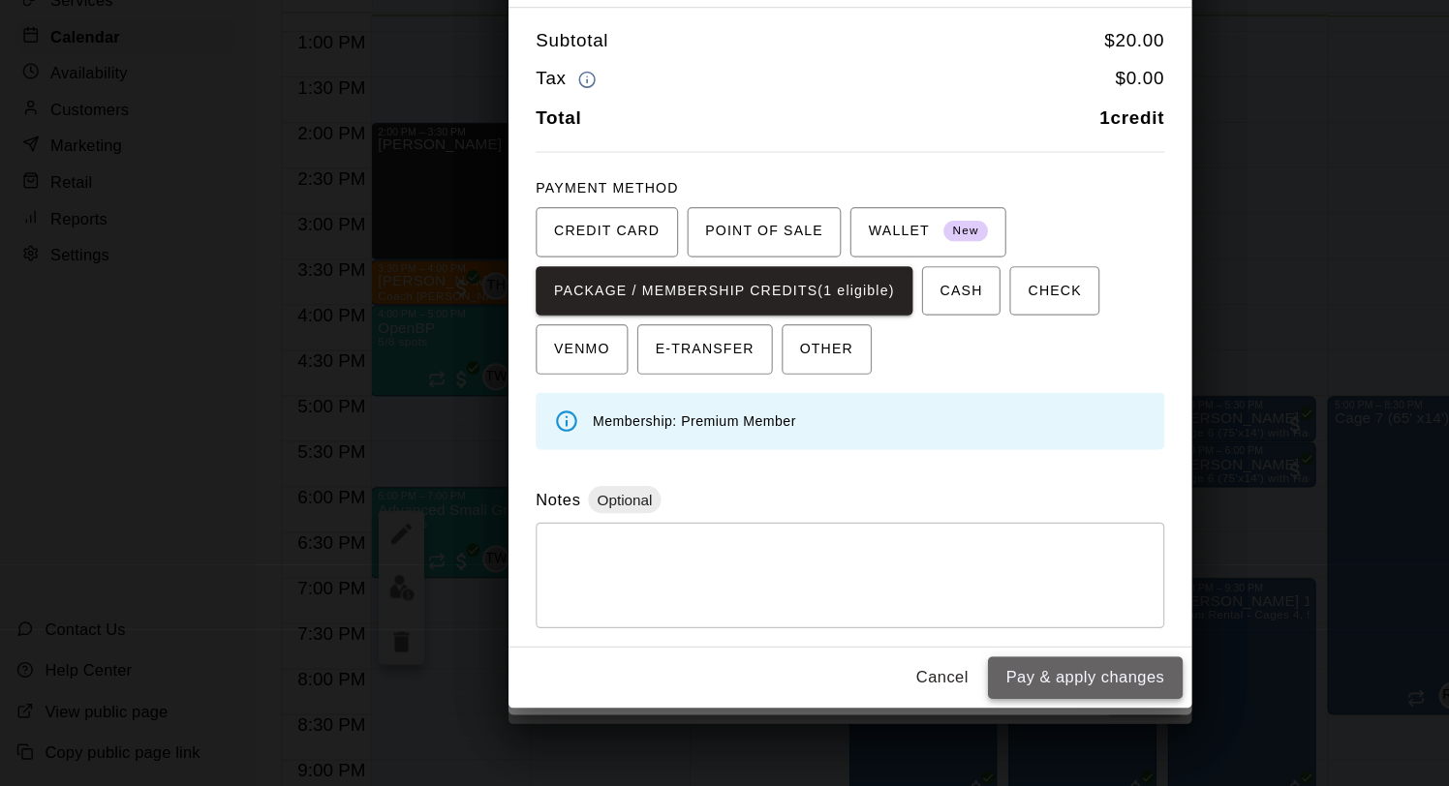
click at [939, 694] on button "Pay & apply changes" at bounding box center [924, 694] width 166 height 36
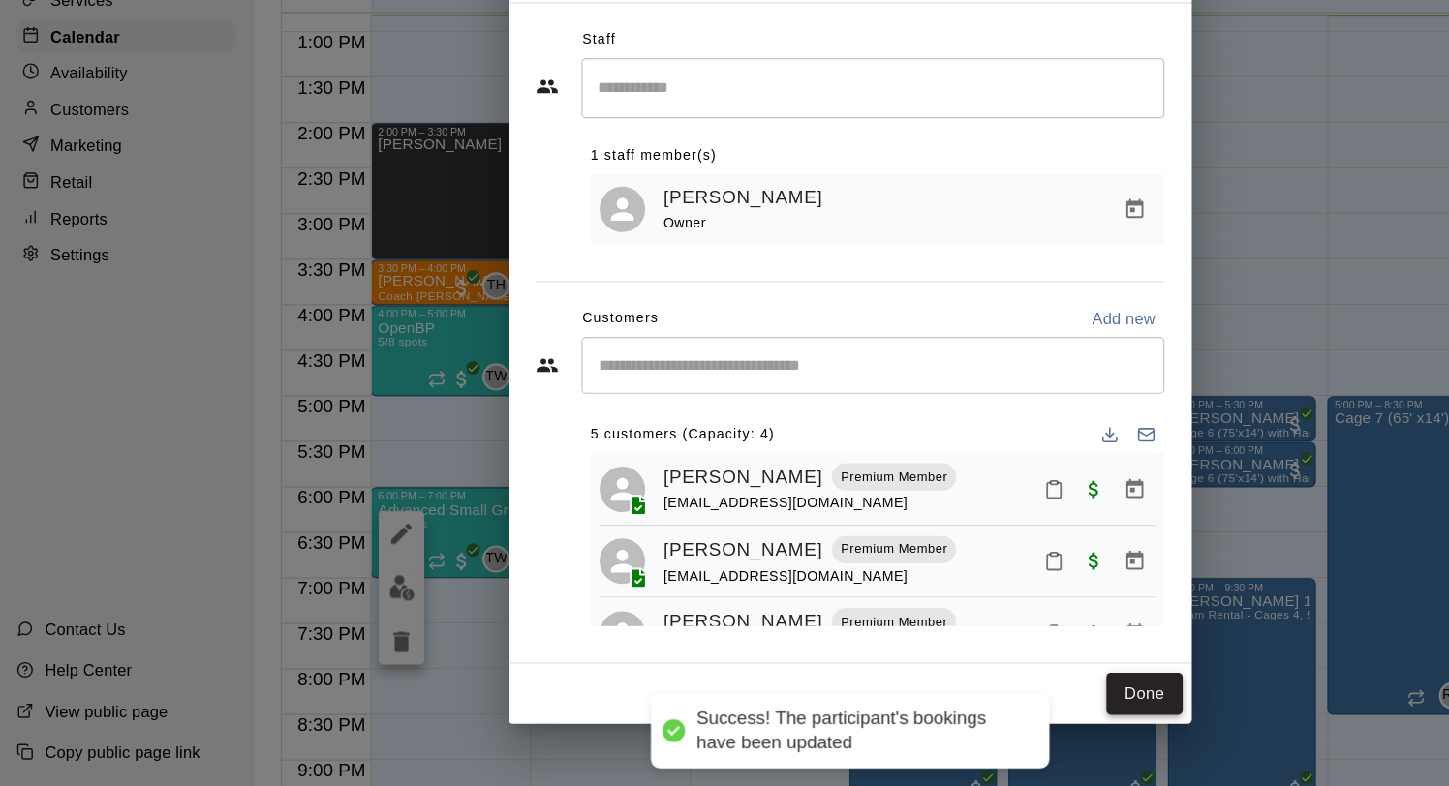
click at [970, 705] on button "Done" at bounding box center [974, 707] width 65 height 36
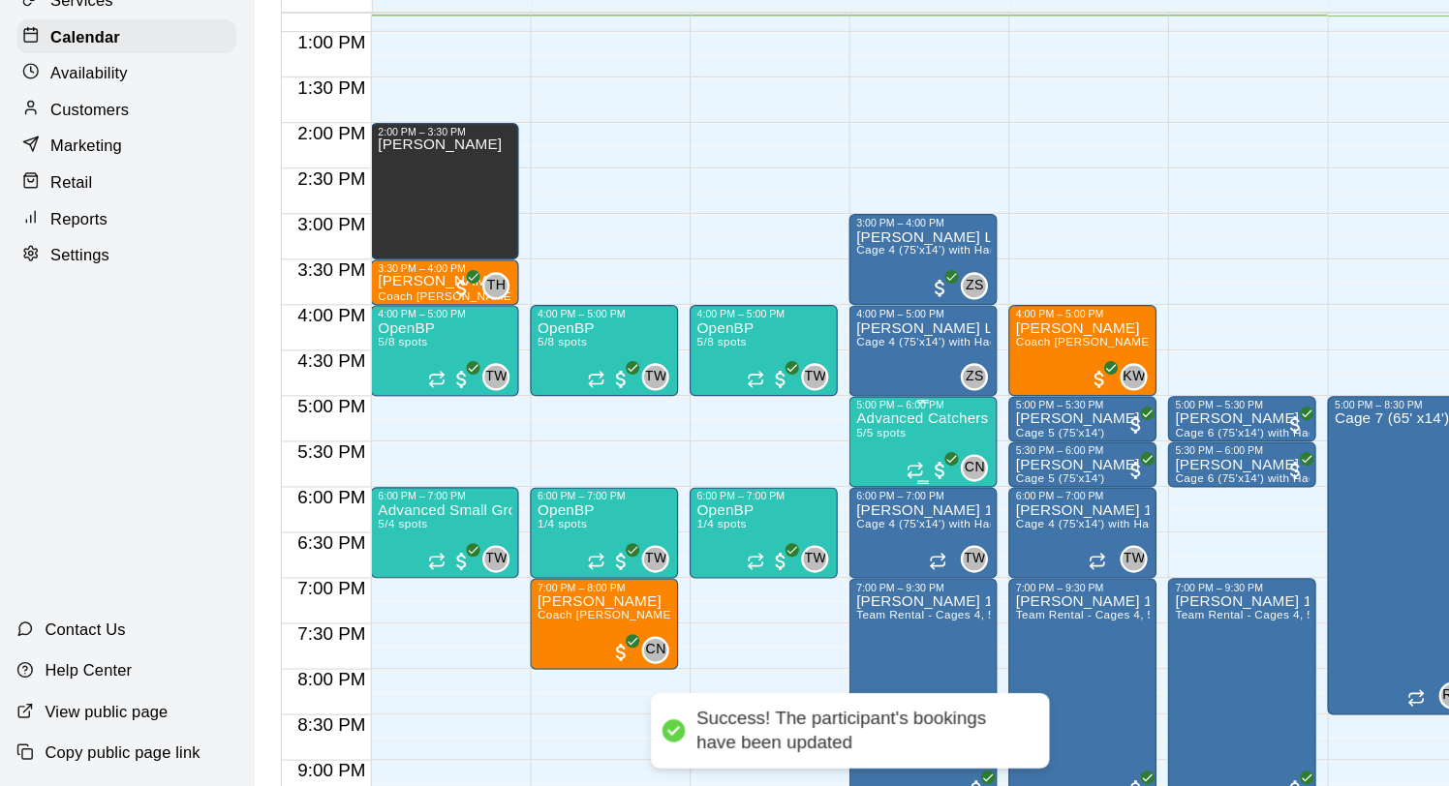
click at [762, 473] on p "Advanced Catchers Workout: Run the Game (Tuesday & Thursdays)" at bounding box center [786, 473] width 114 height 0
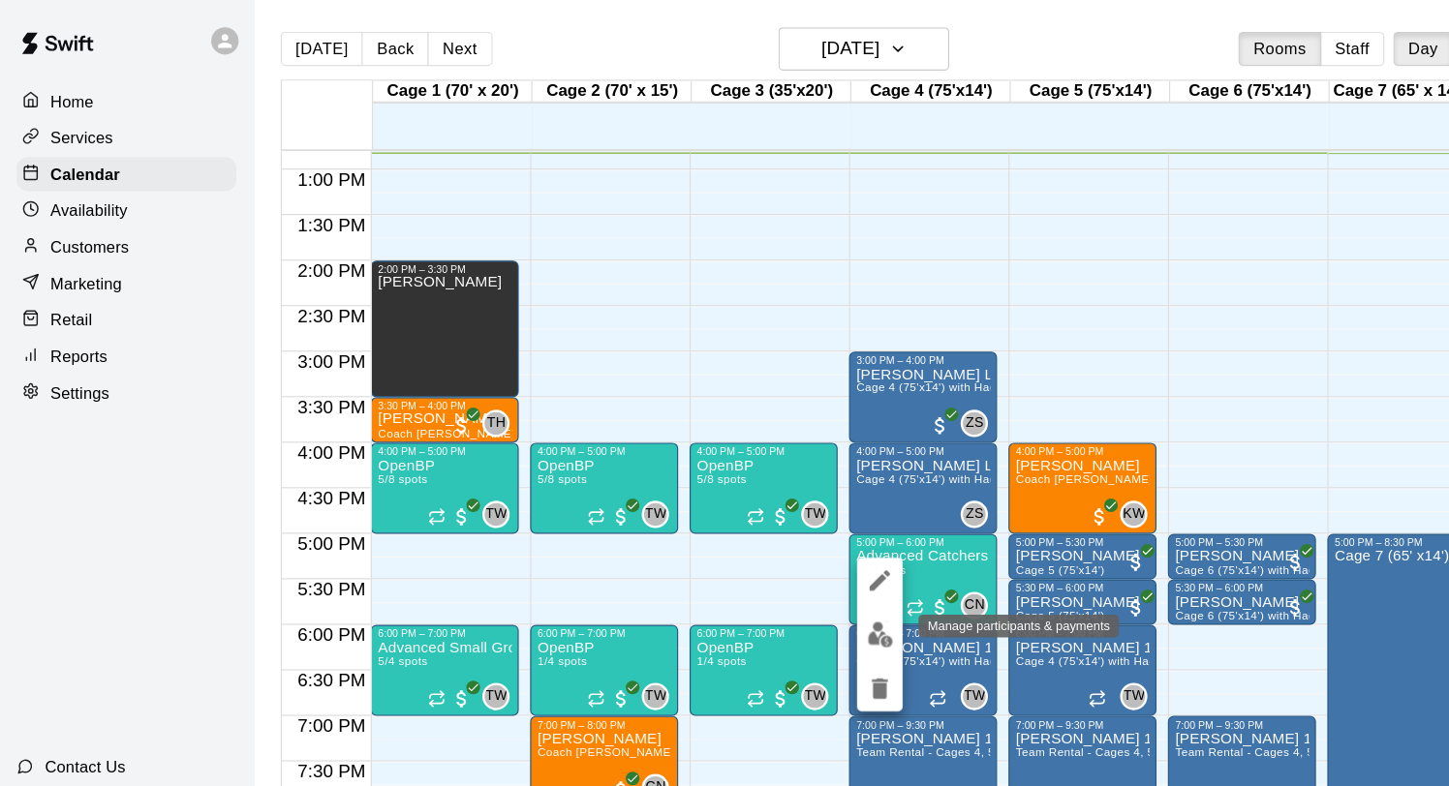
click at [748, 534] on img "edit" at bounding box center [750, 540] width 22 height 22
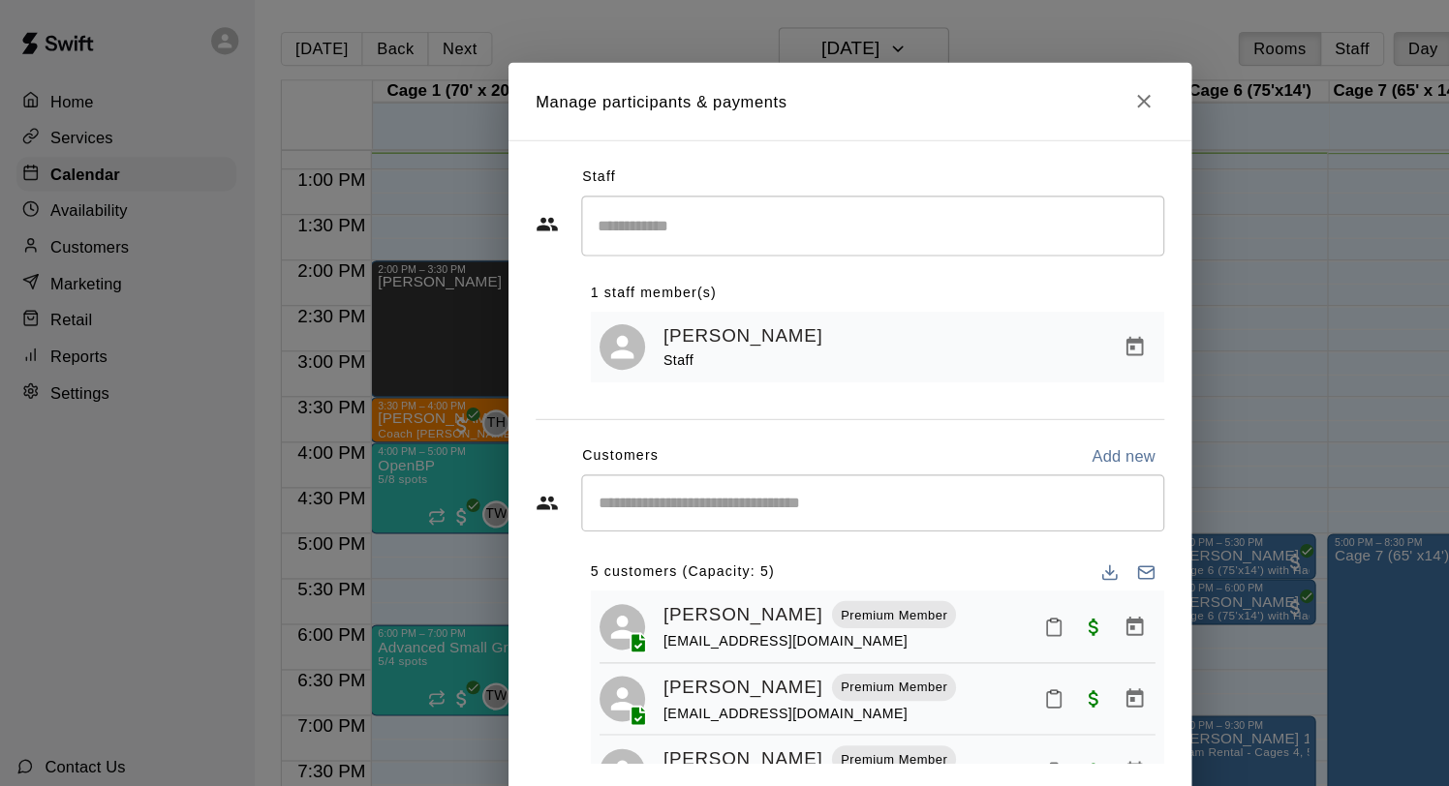
click at [580, 438] on input "Start typing to search customers..." at bounding box center [743, 427] width 478 height 19
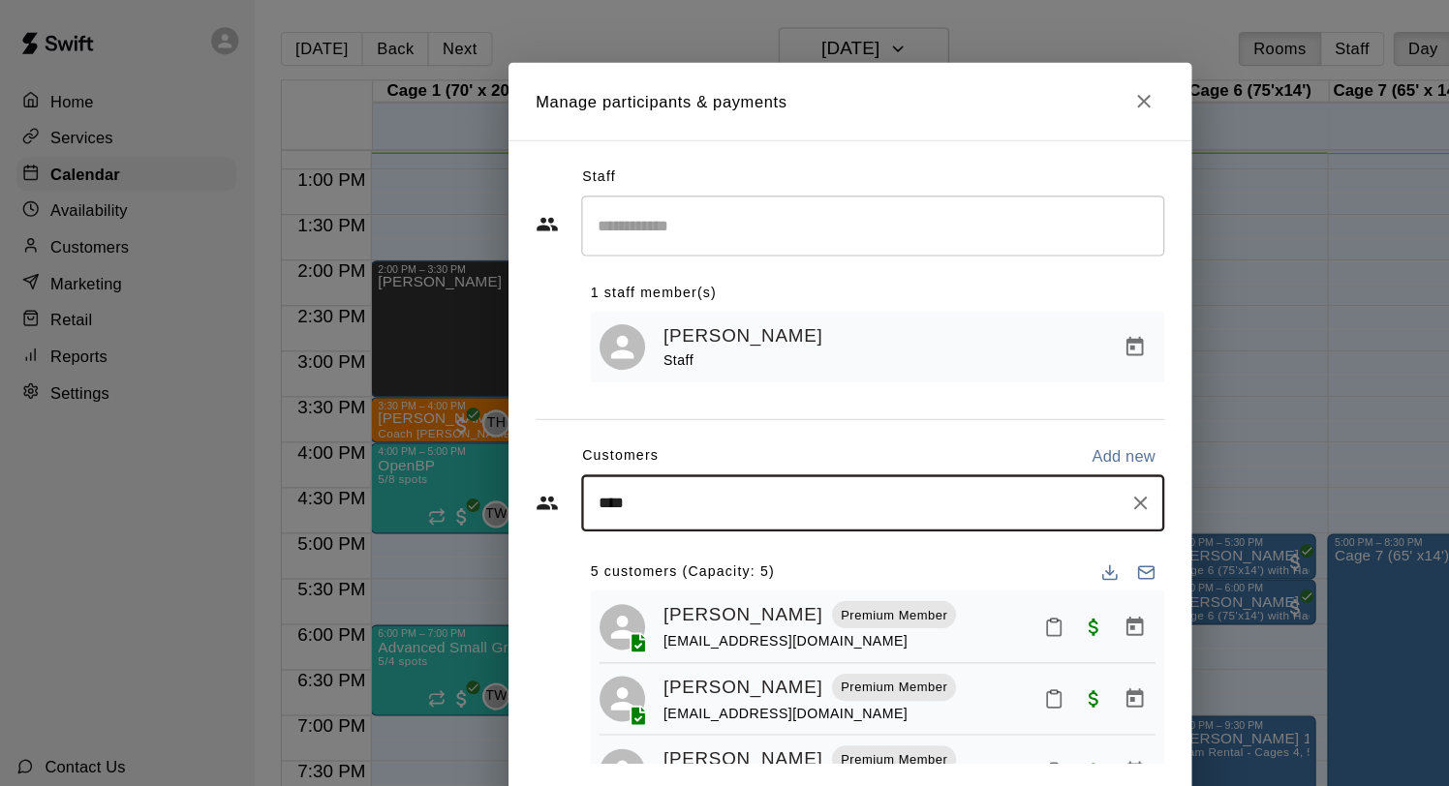
type input "*****"
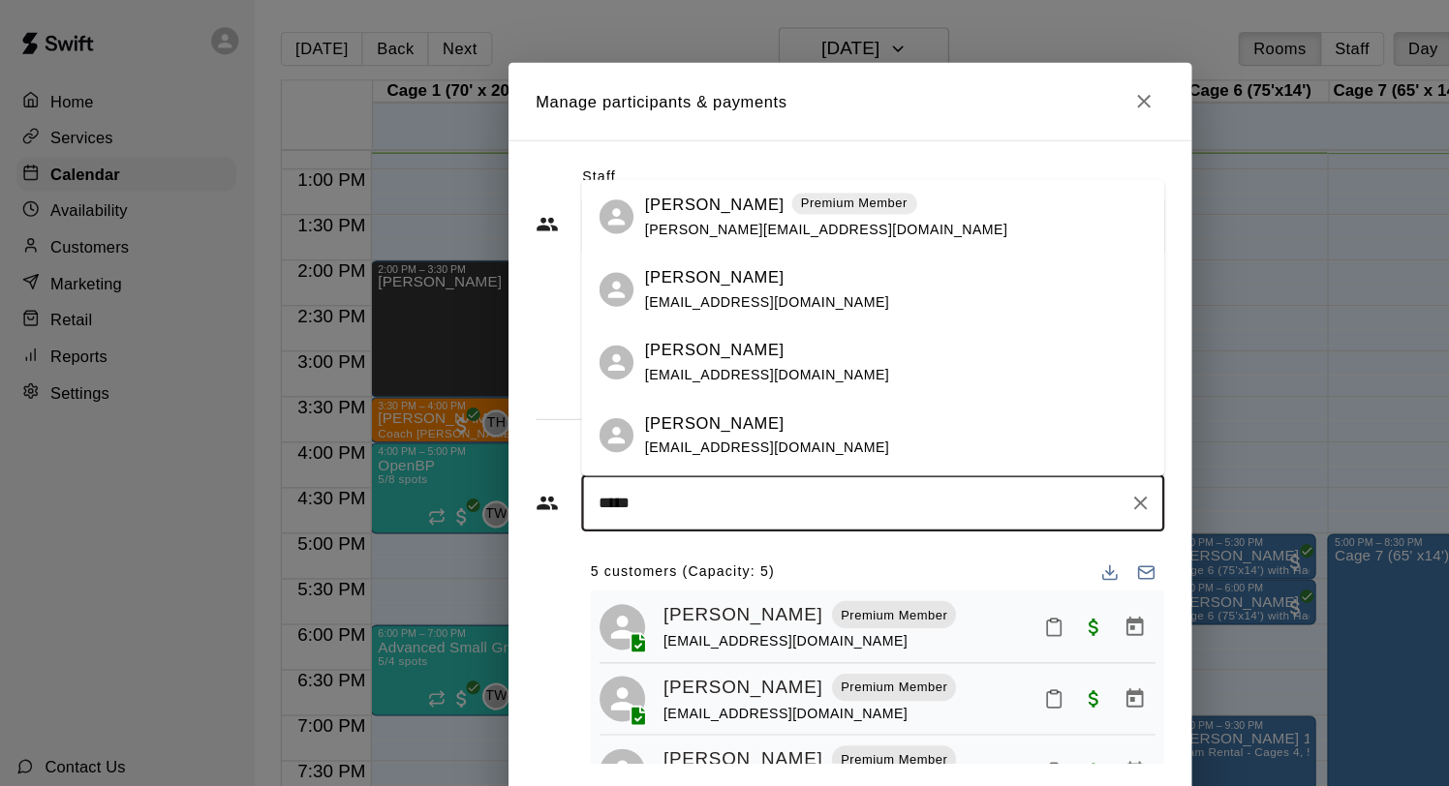
scroll to position [272, 0]
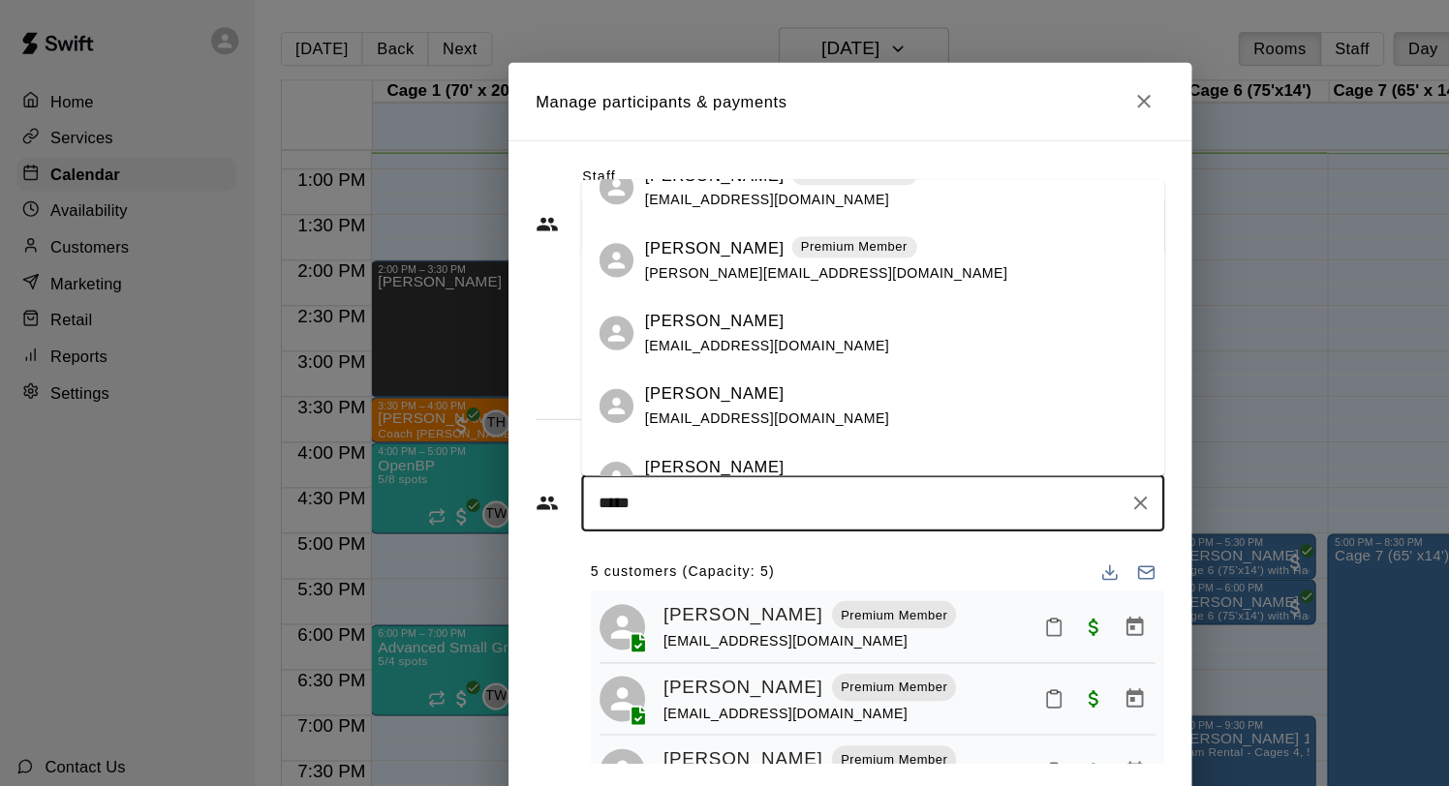
click at [581, 229] on span "steven.bailiff@gmail.com" at bounding box center [704, 233] width 308 height 14
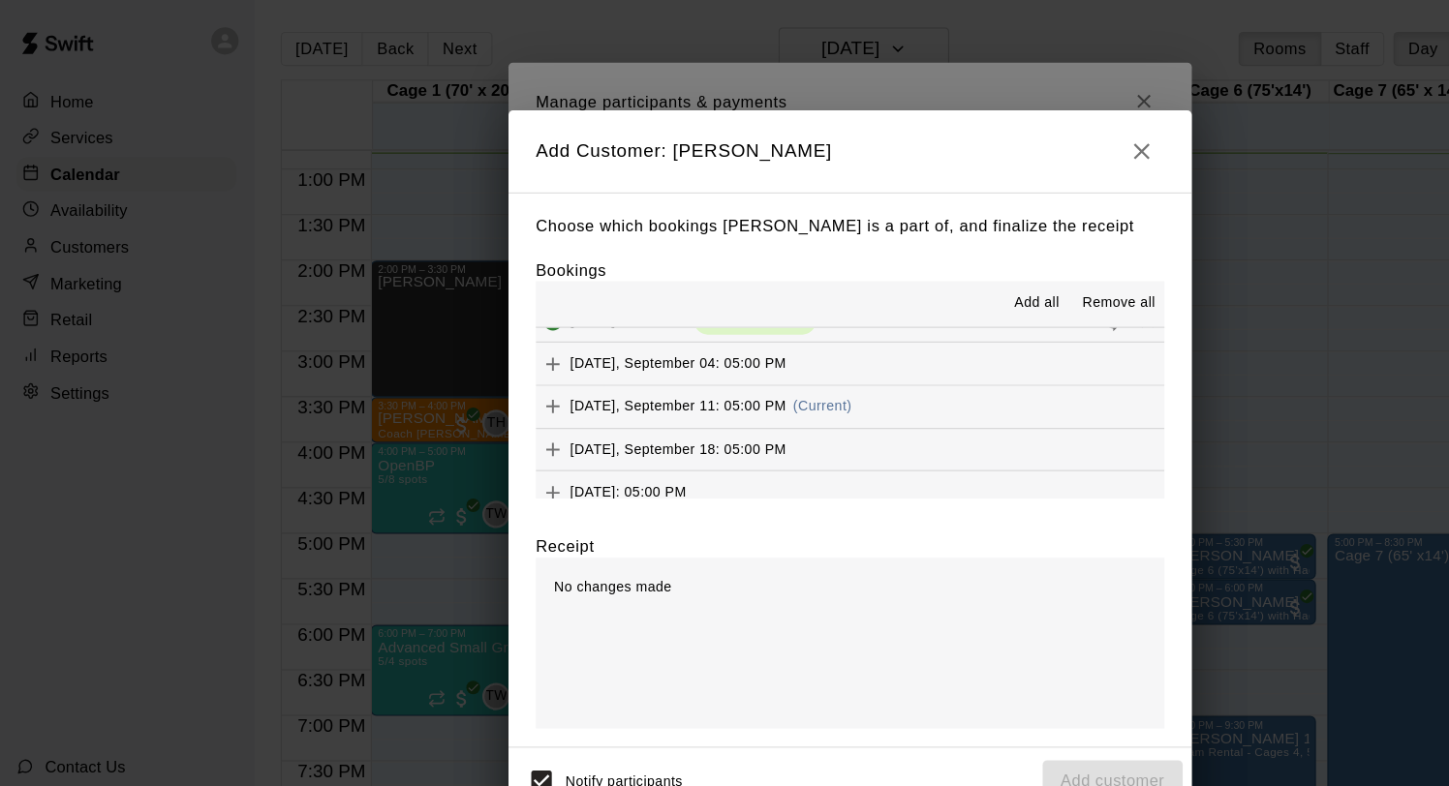
scroll to position [27, 0]
click at [644, 344] on span "Thursday, September 11: 05:00 PM" at bounding box center [578, 342] width 184 height 14
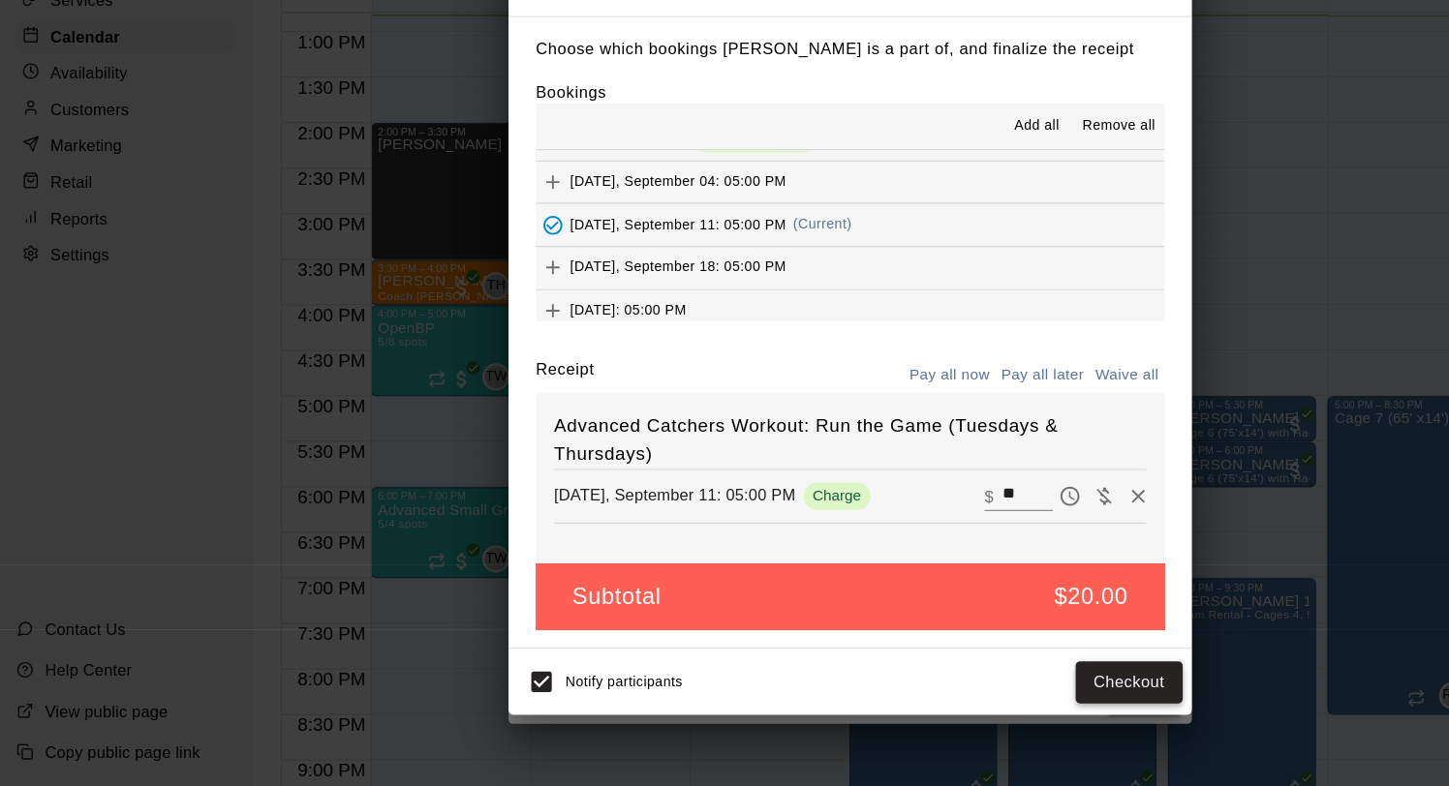
click at [947, 702] on button "Checkout" at bounding box center [961, 698] width 91 height 36
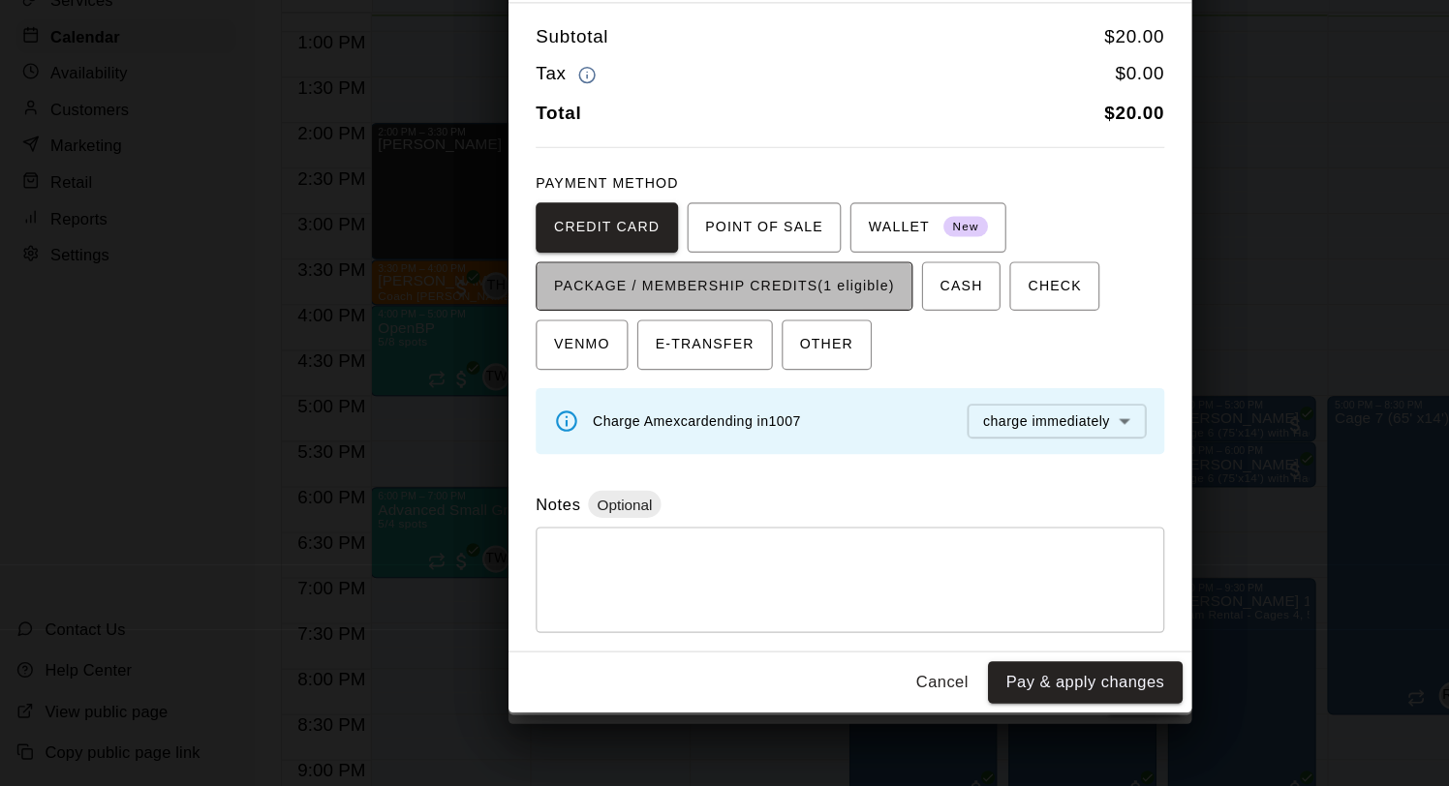
click at [626, 360] on span "PACKAGE / MEMBERSHIP CREDITS (1 eligible)" at bounding box center [618, 361] width 290 height 31
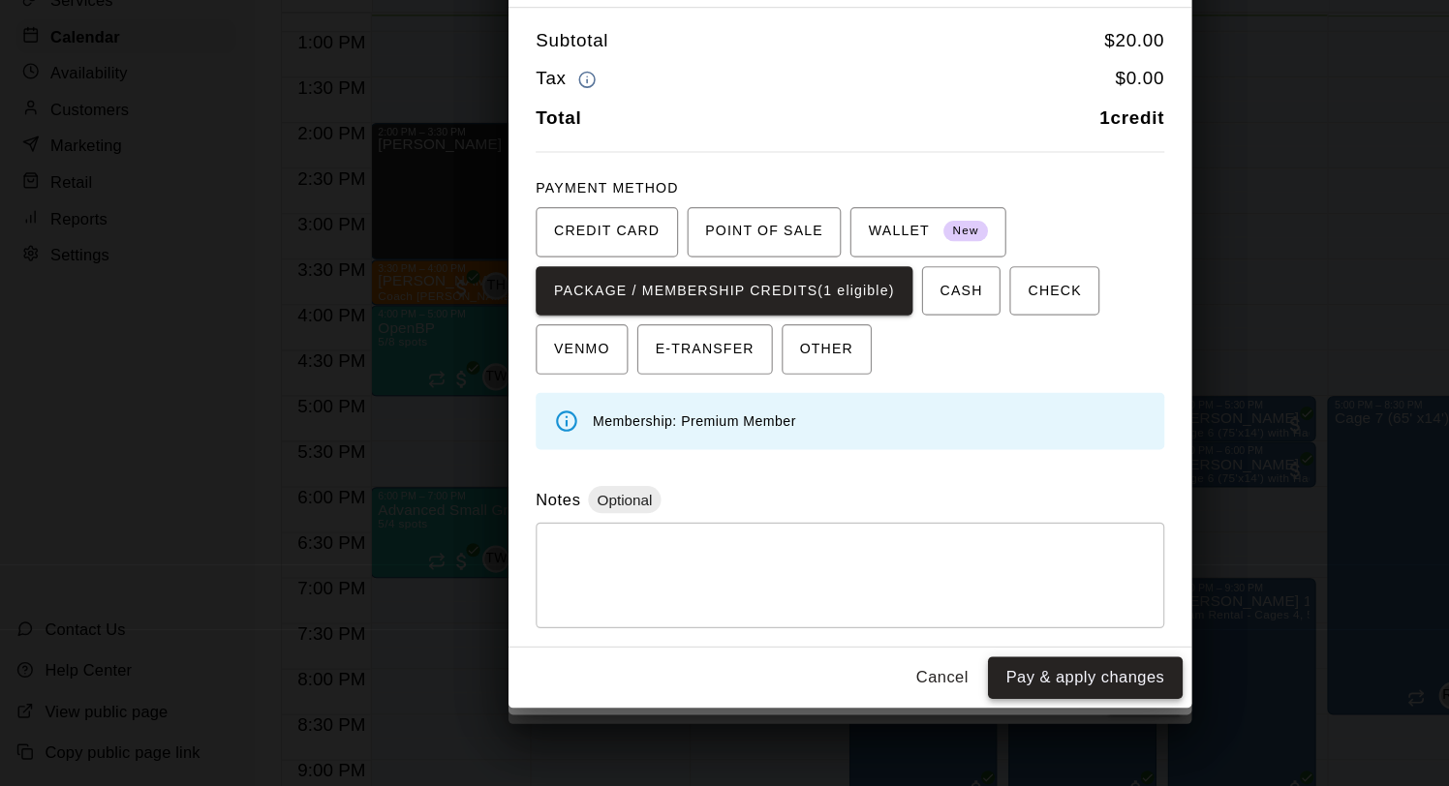
click at [936, 702] on button "Pay & apply changes" at bounding box center [924, 694] width 166 height 36
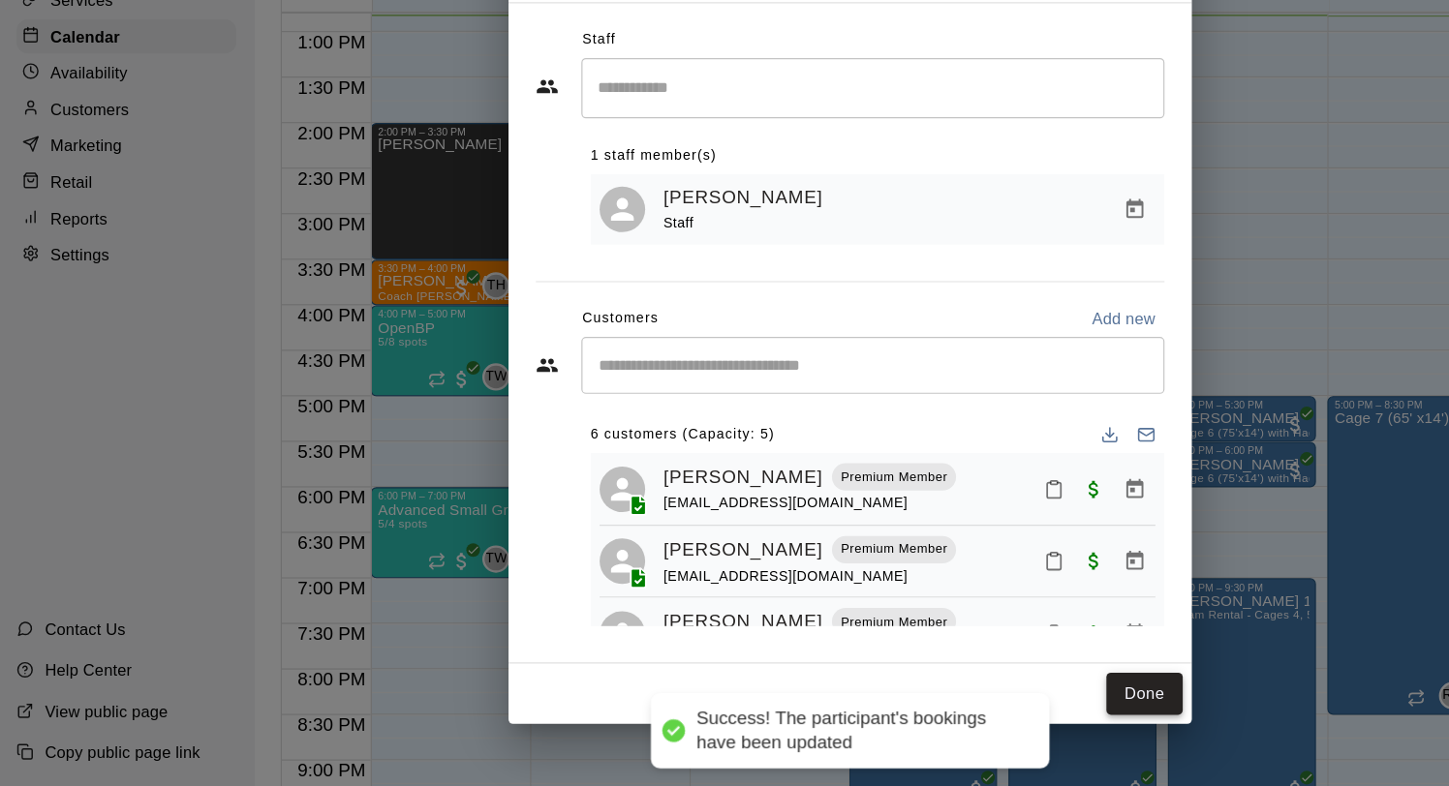
click at [973, 709] on button "Done" at bounding box center [974, 707] width 65 height 36
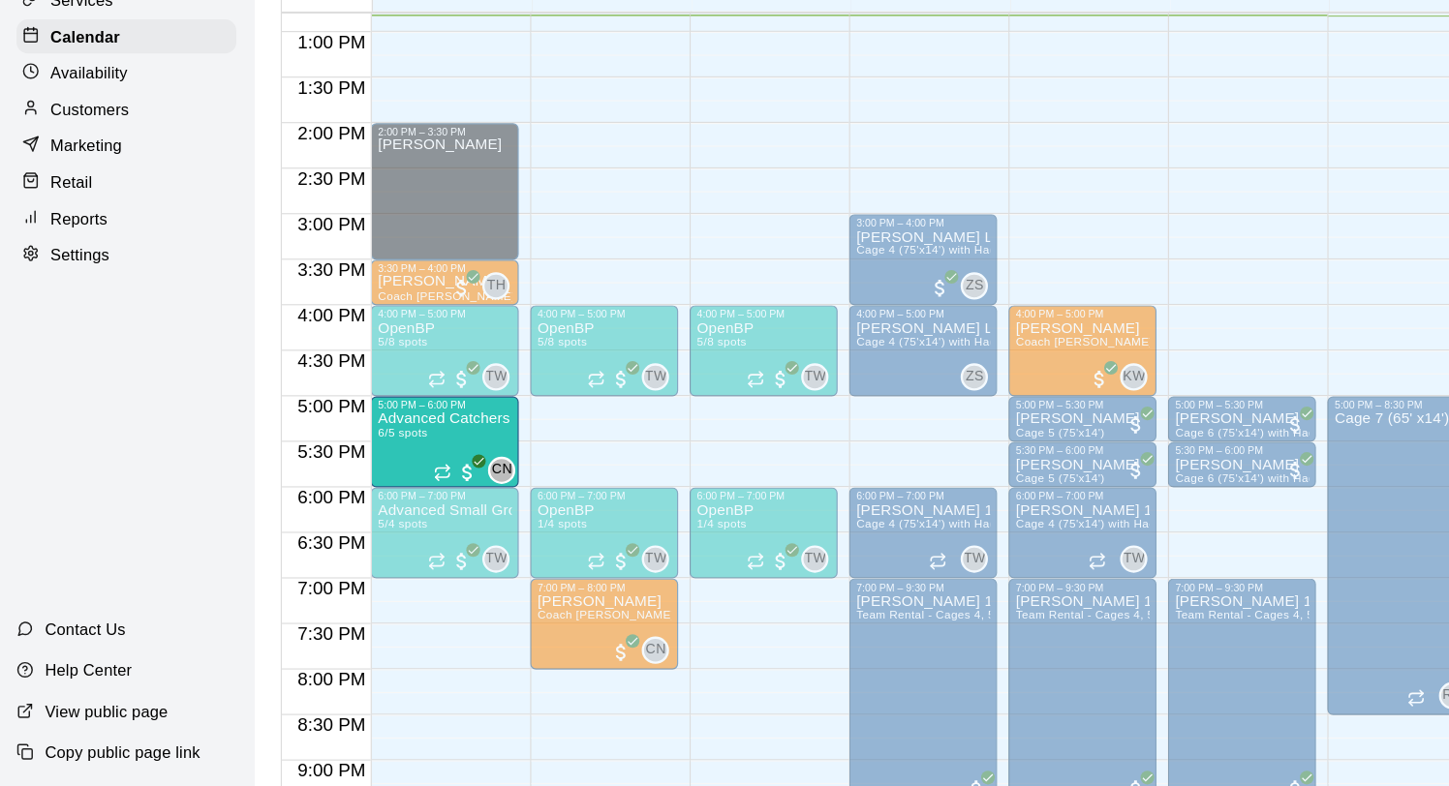
drag, startPoint x: 779, startPoint y: 487, endPoint x: 416, endPoint y: 492, distance: 362.2
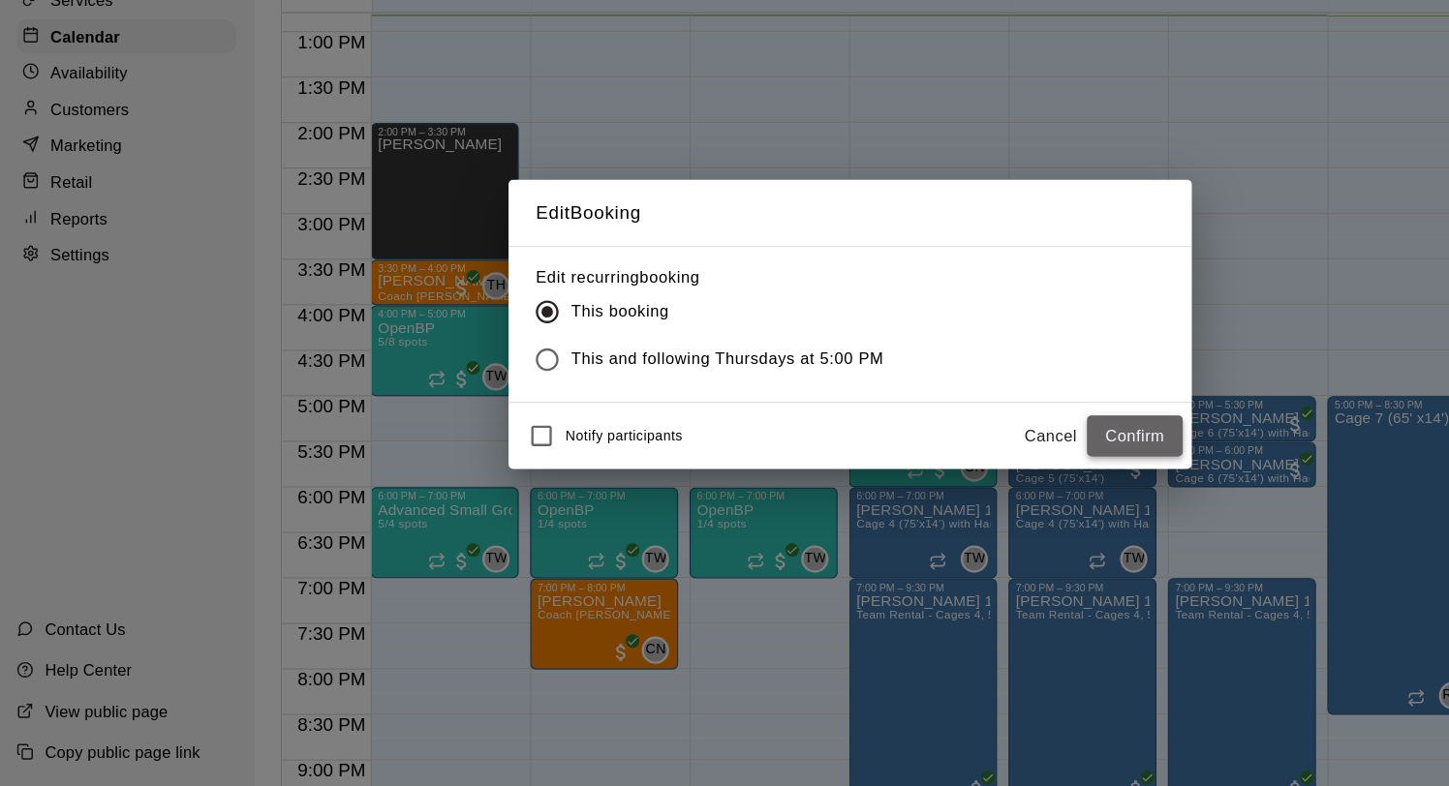
click at [973, 480] on button "Confirm" at bounding box center [966, 489] width 81 height 36
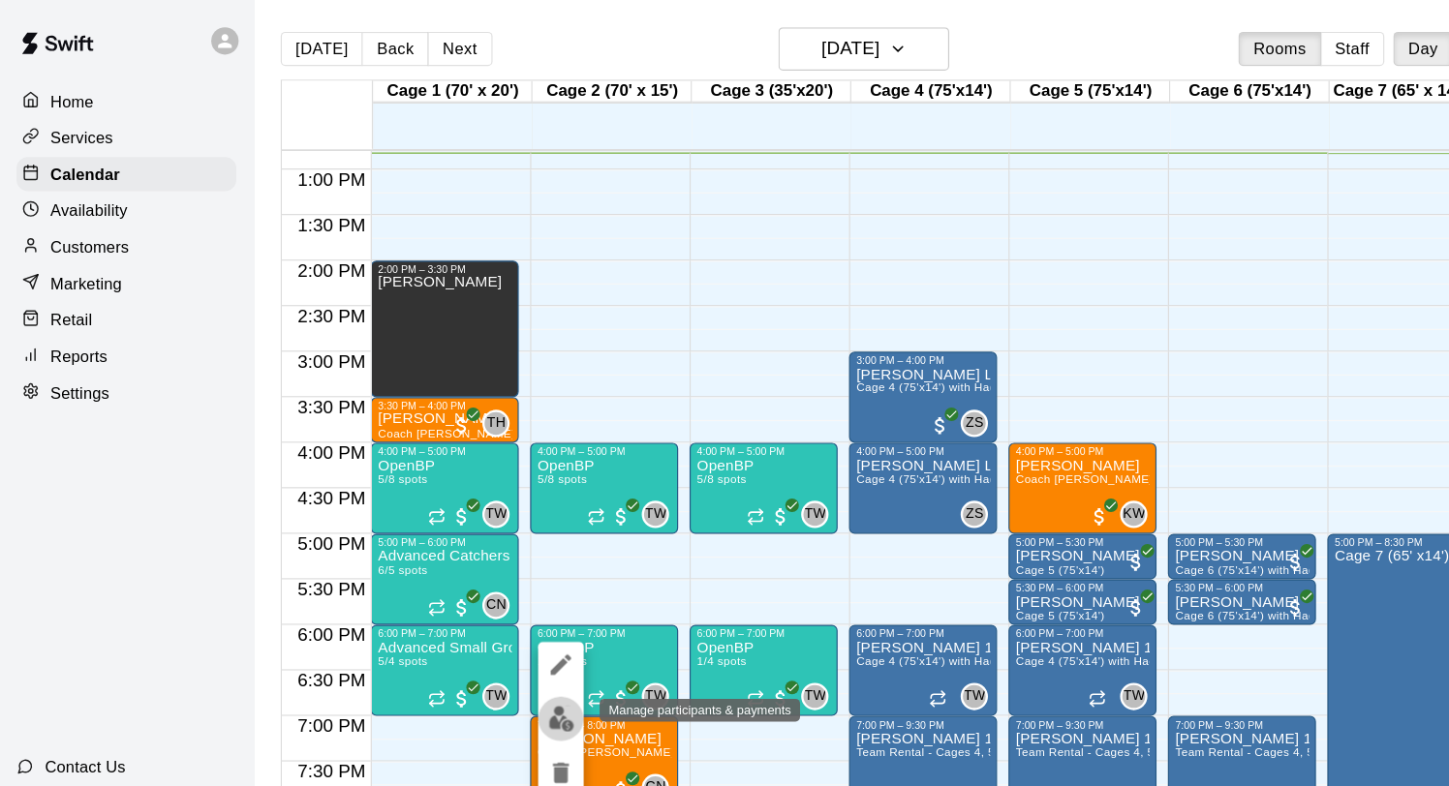
click at [471, 615] on img "edit" at bounding box center [479, 611] width 22 height 22
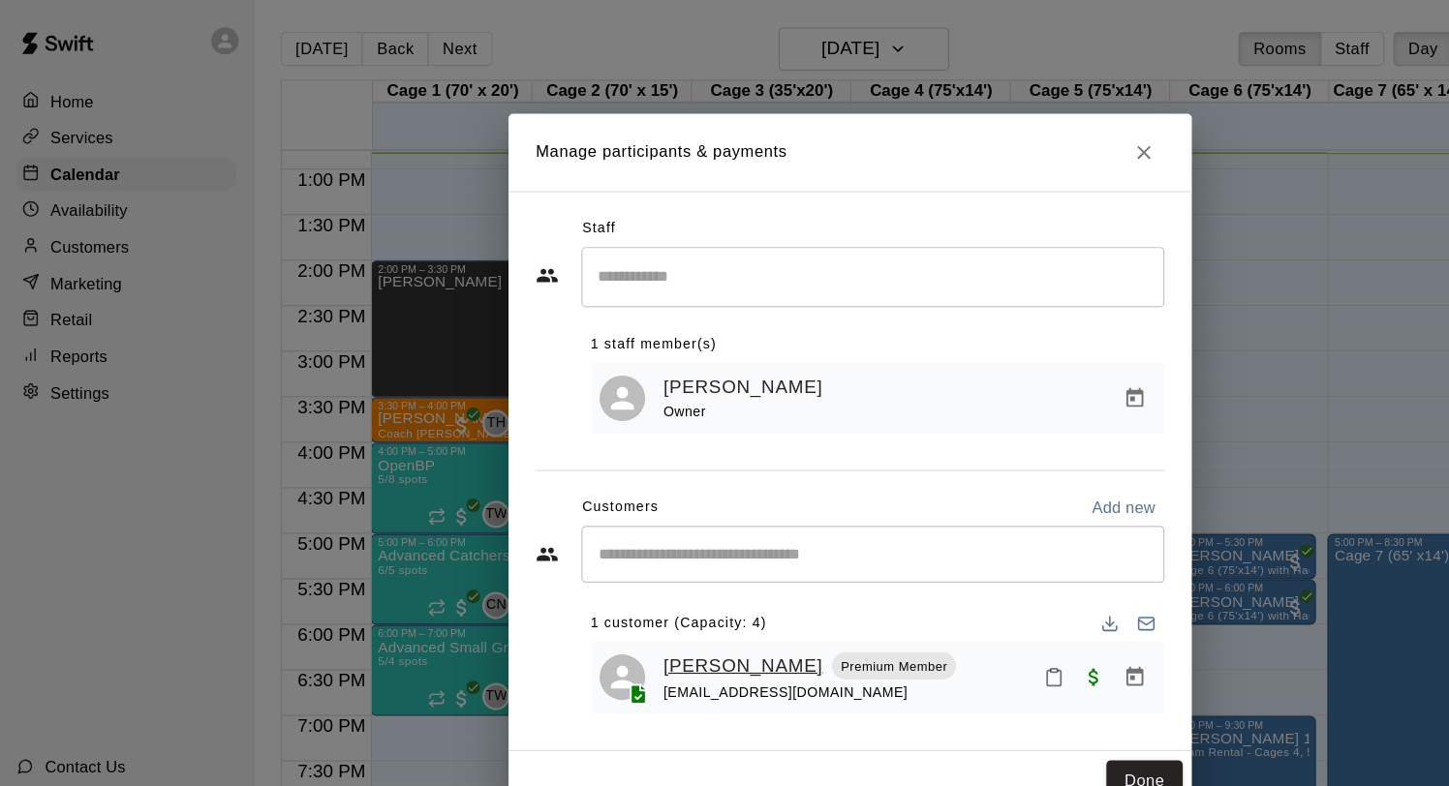
click at [651, 572] on link "[PERSON_NAME]" at bounding box center [633, 566] width 136 height 25
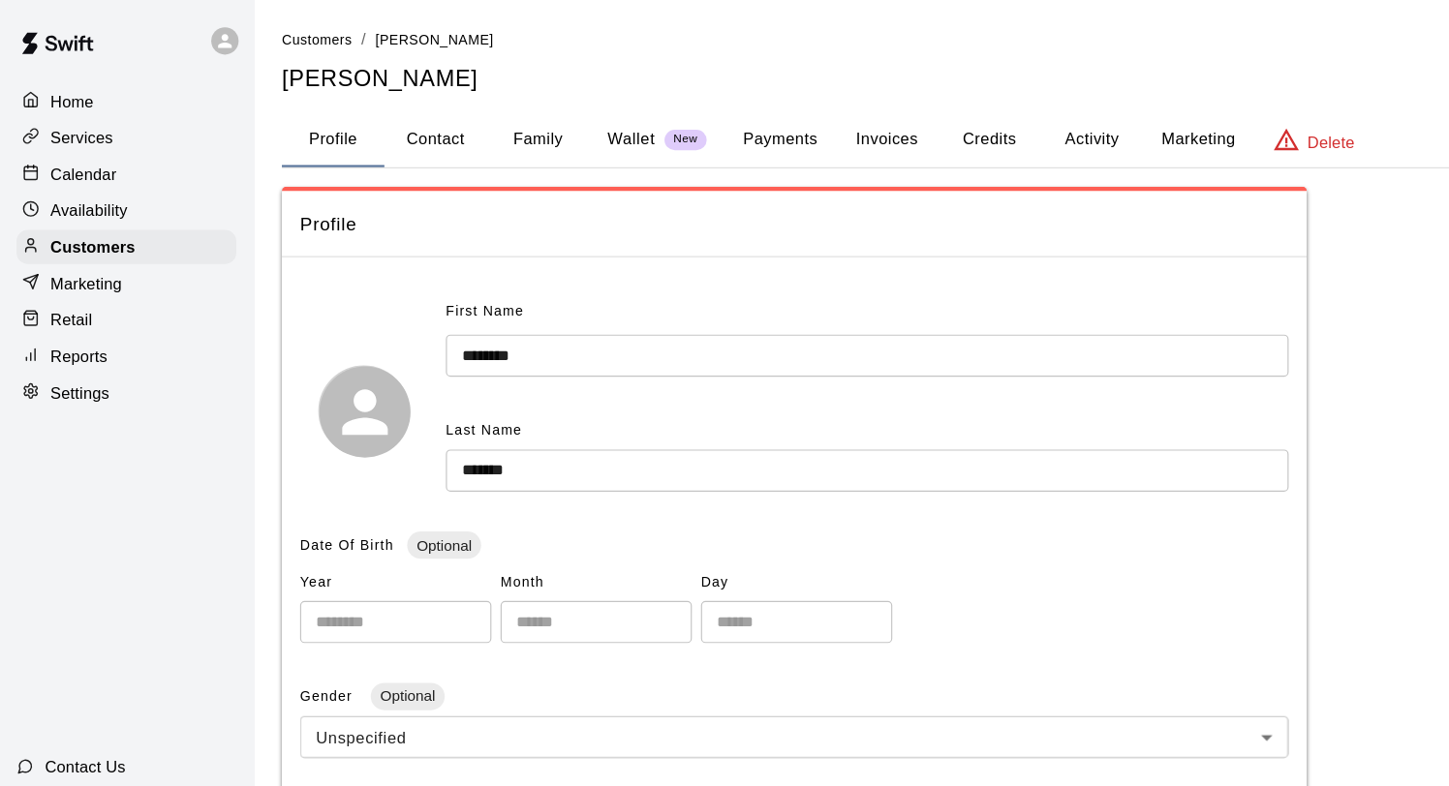
click at [312, 127] on button "Profile" at bounding box center [284, 119] width 87 height 46
click at [371, 129] on button "Contact" at bounding box center [371, 119] width 87 height 46
select select "**"
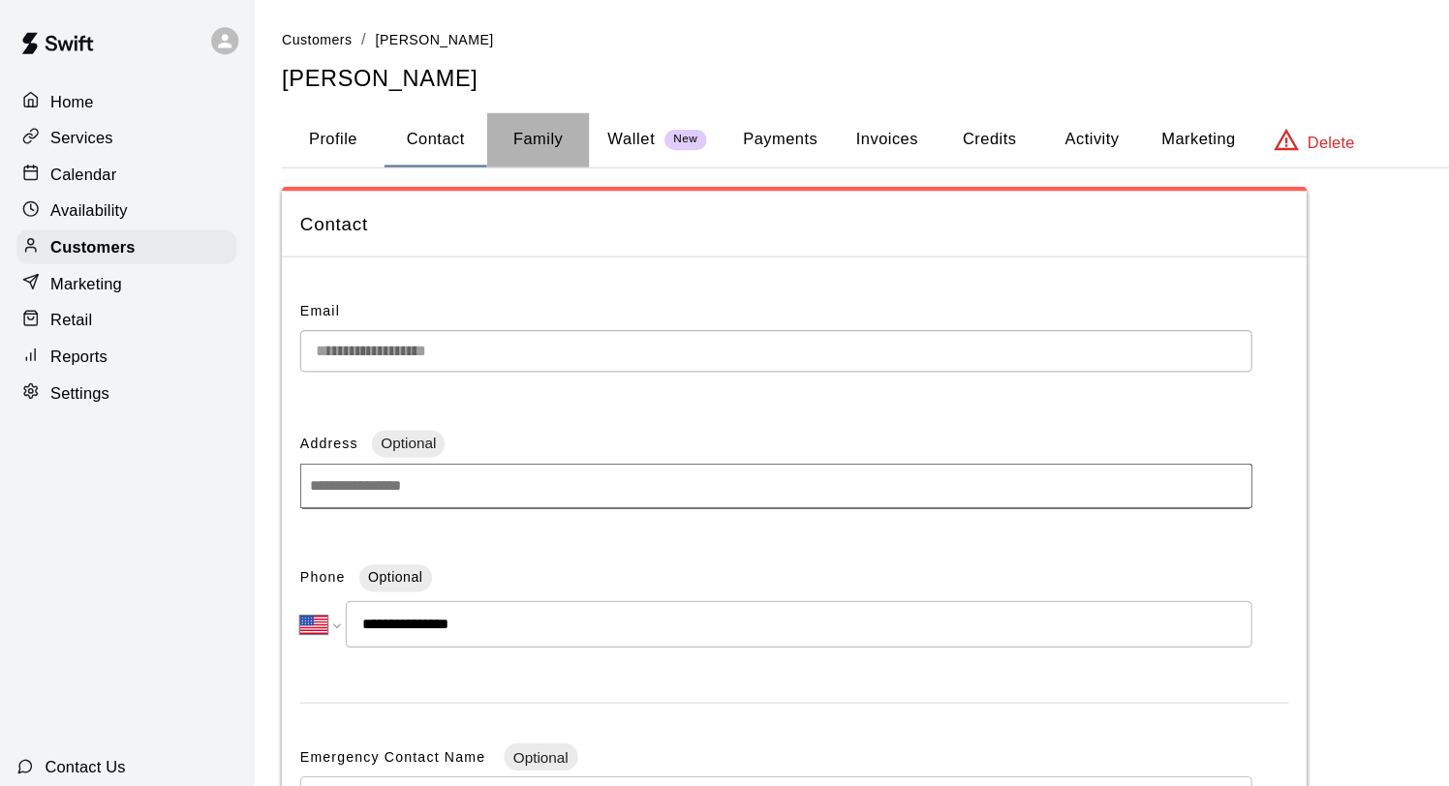
click at [463, 108] on button "Family" at bounding box center [458, 119] width 87 height 46
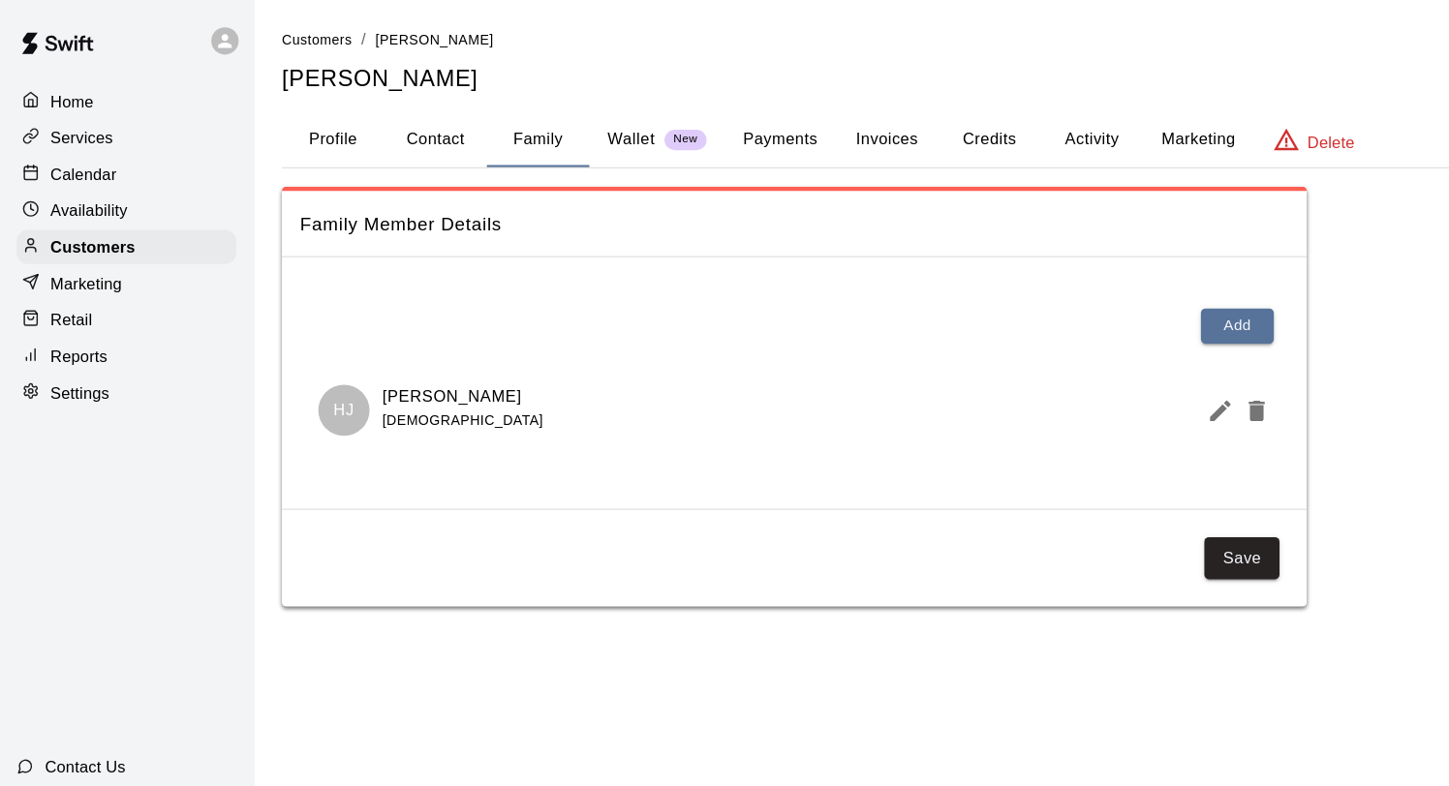
click at [281, 105] on button "Profile" at bounding box center [284, 119] width 87 height 46
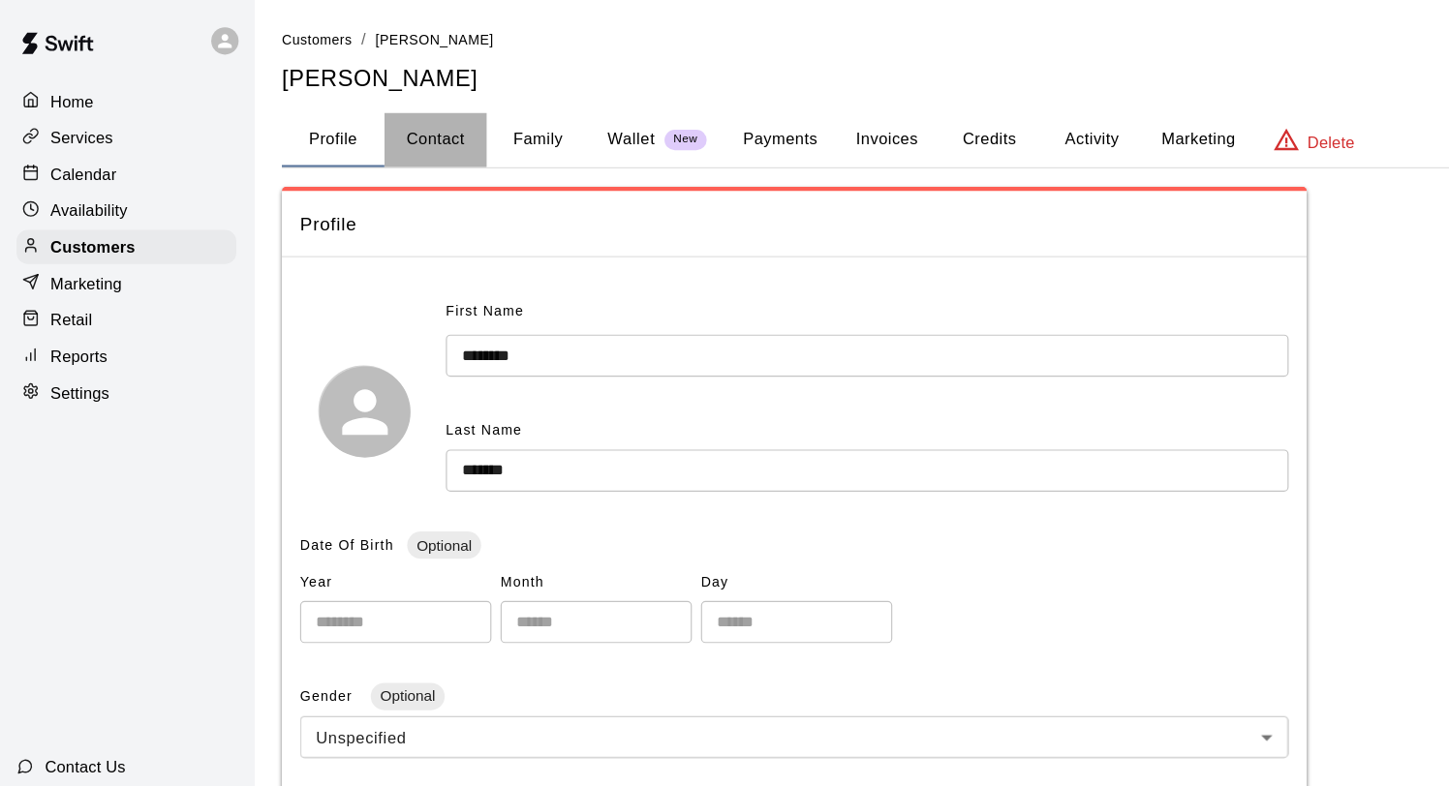
click at [390, 116] on button "Contact" at bounding box center [371, 119] width 87 height 46
select select "**"
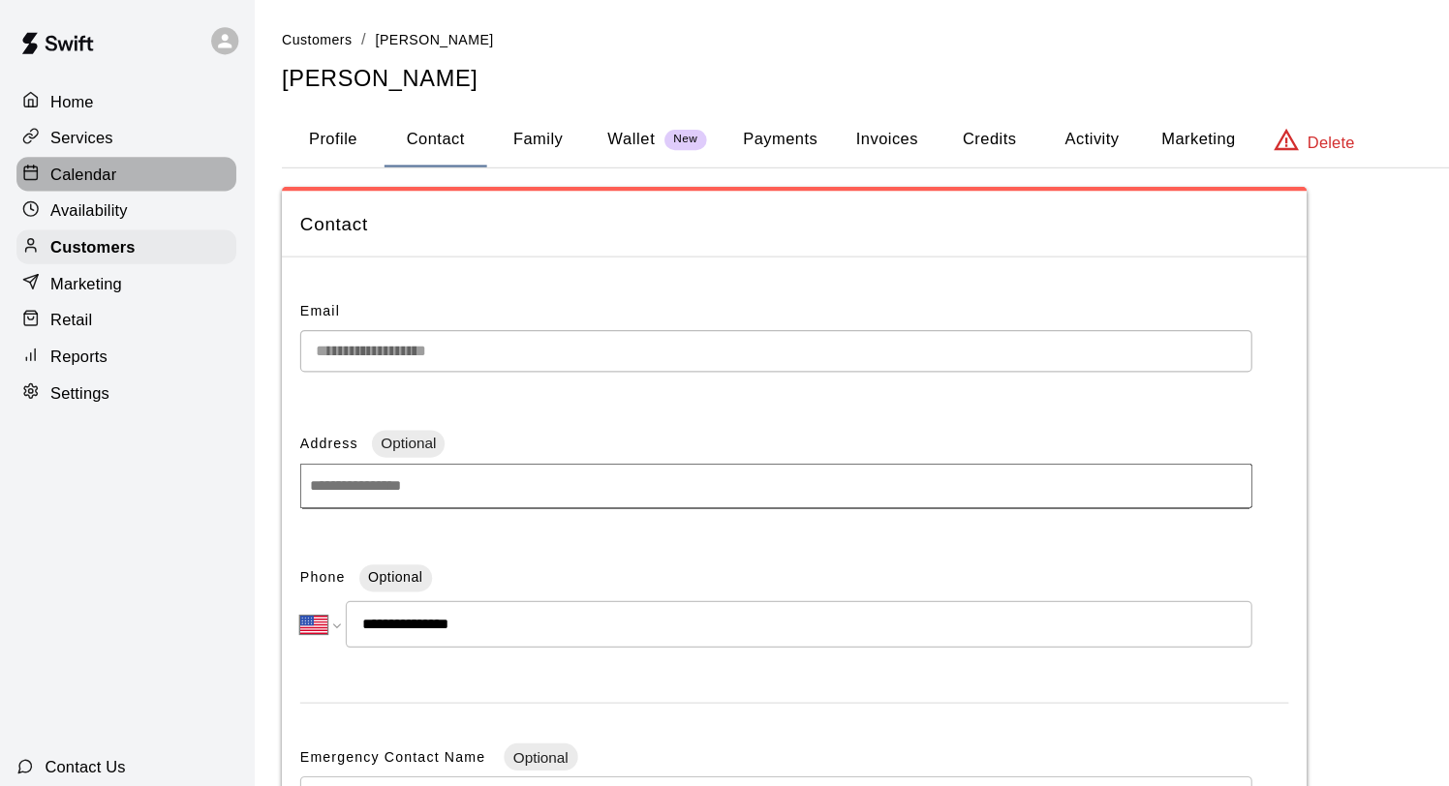
click at [97, 140] on p "Calendar" at bounding box center [73, 147] width 56 height 19
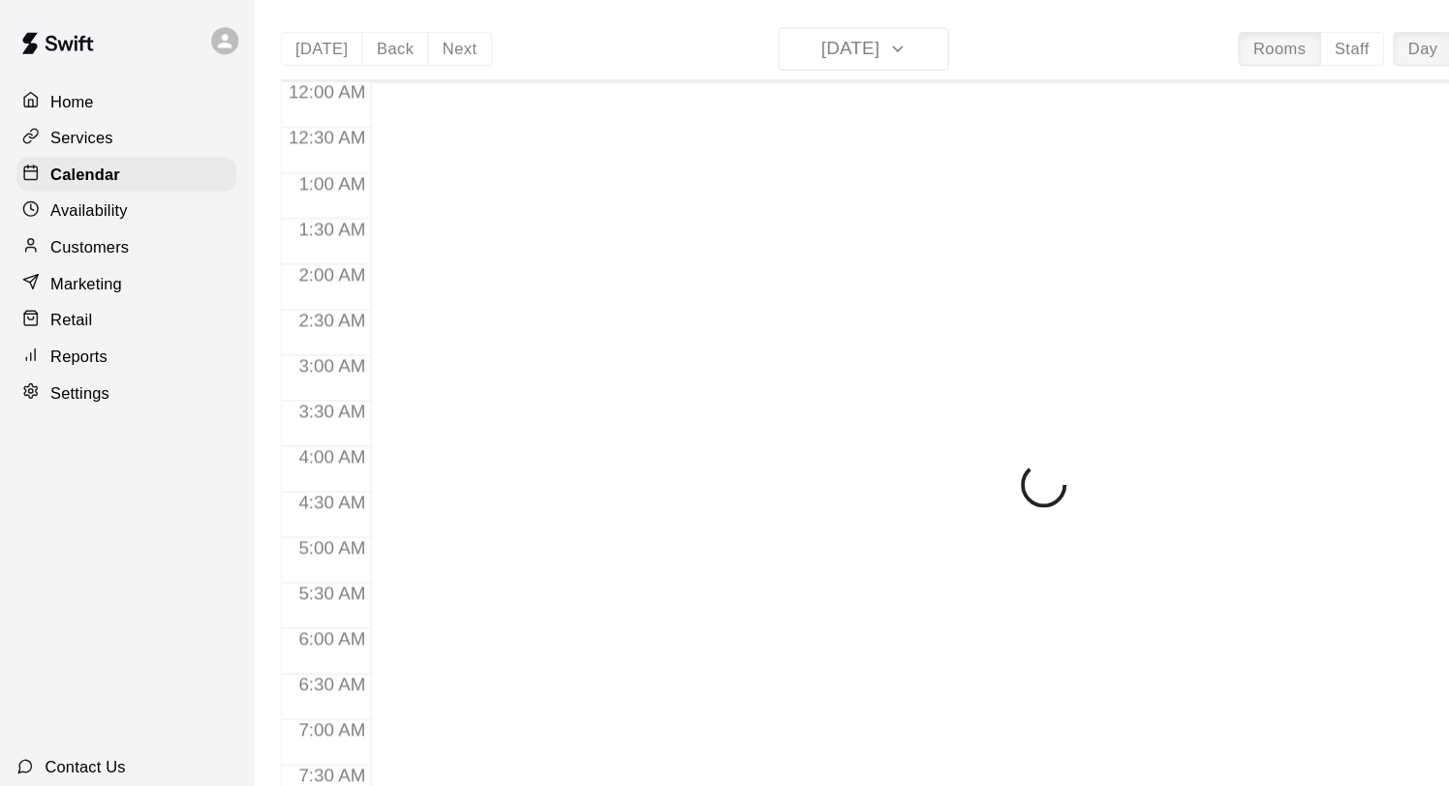
scroll to position [1005, 0]
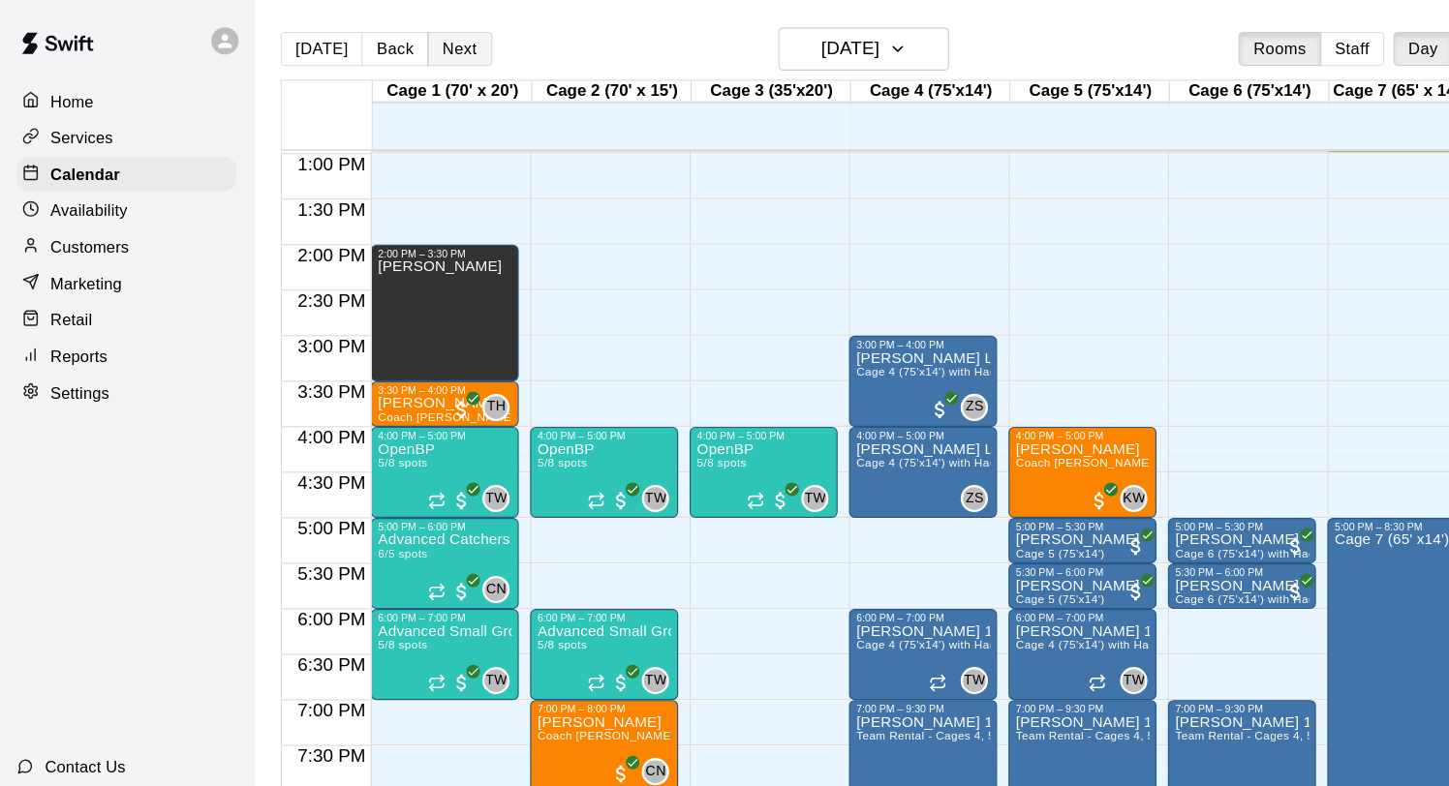
click at [391, 38] on button "Next" at bounding box center [392, 41] width 54 height 29
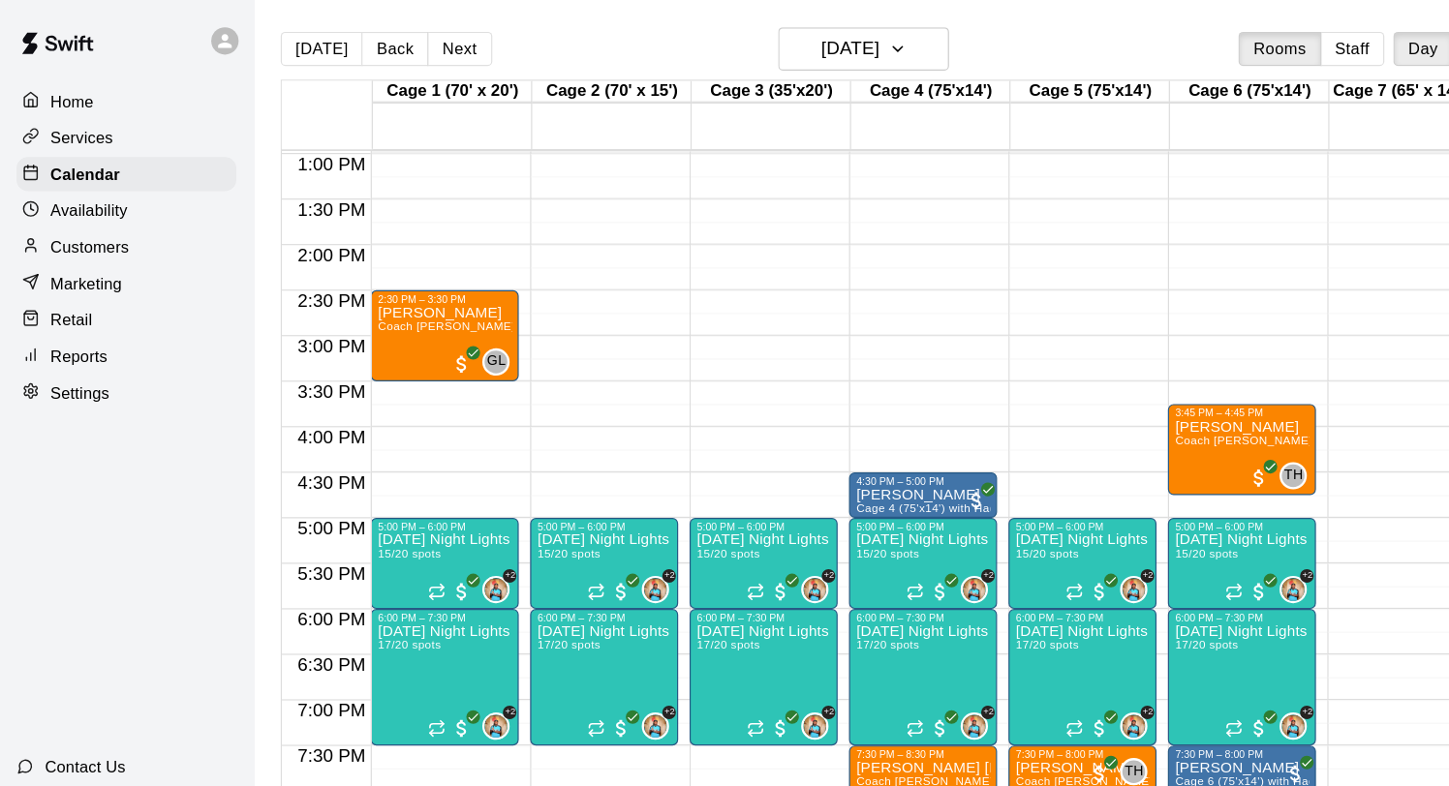
scroll to position [1018, 0]
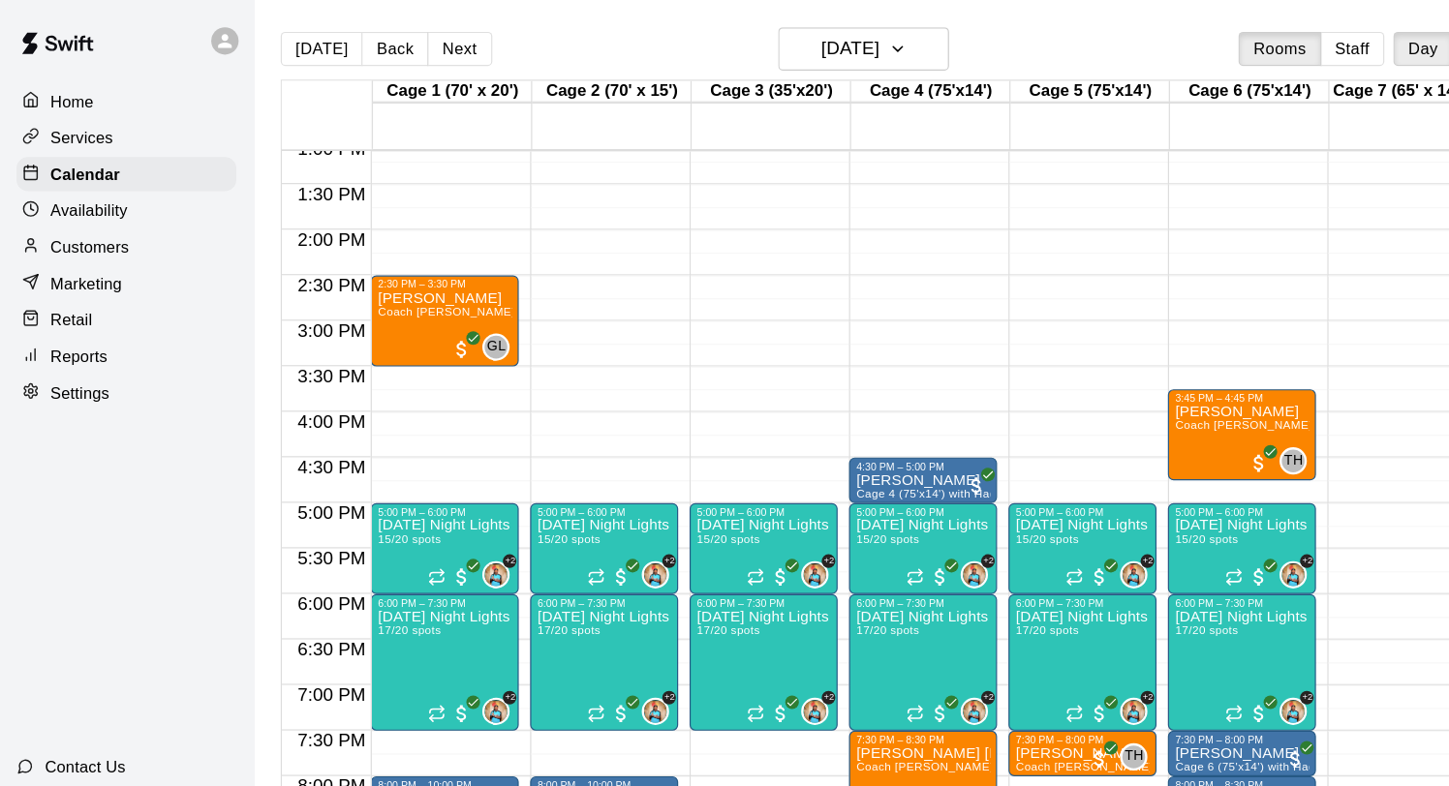
click at [103, 240] on p "Marketing" at bounding box center [75, 240] width 61 height 19
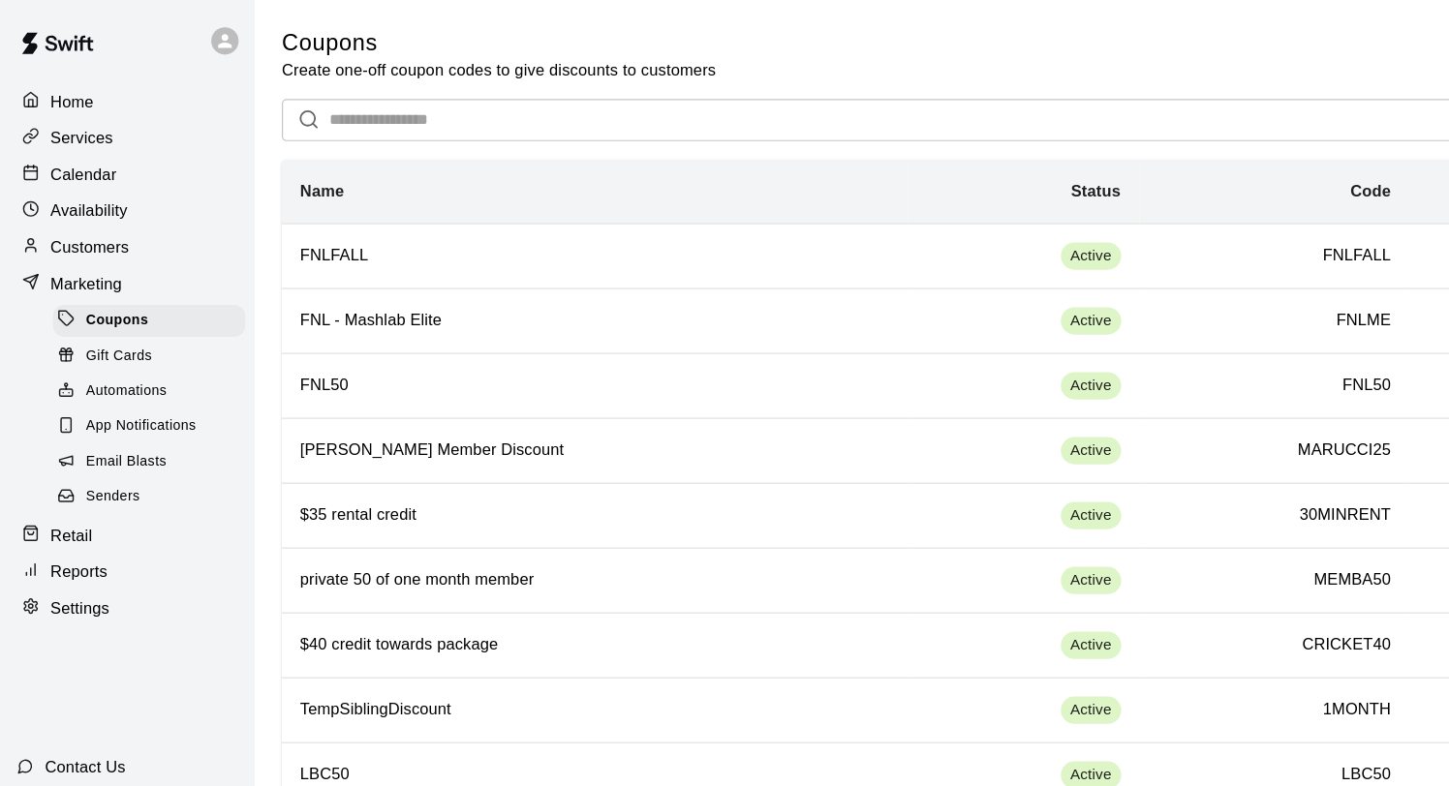
click at [113, 394] on span "Email Blasts" at bounding box center [109, 392] width 69 height 19
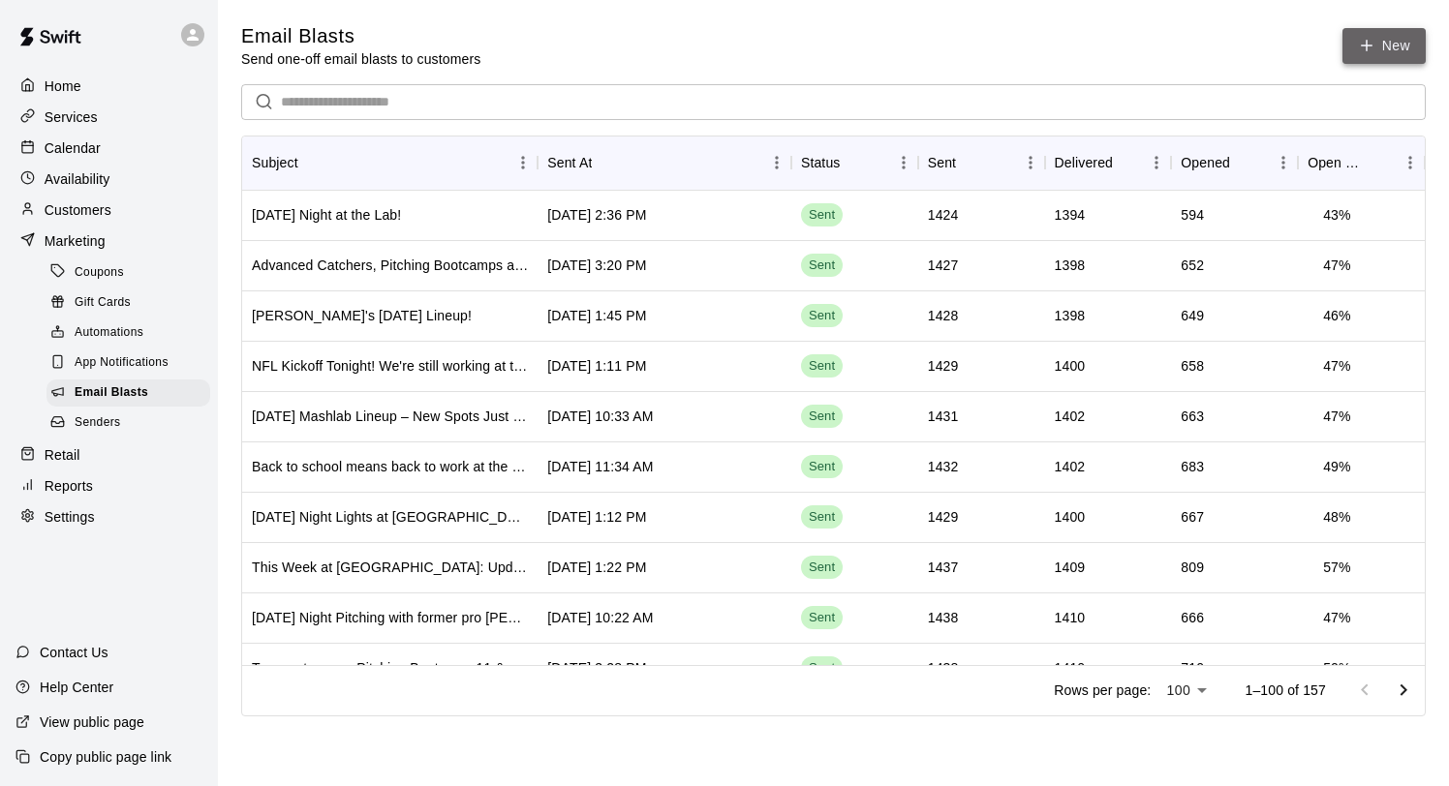
click at [1389, 43] on link "New" at bounding box center [1383, 46] width 83 height 36
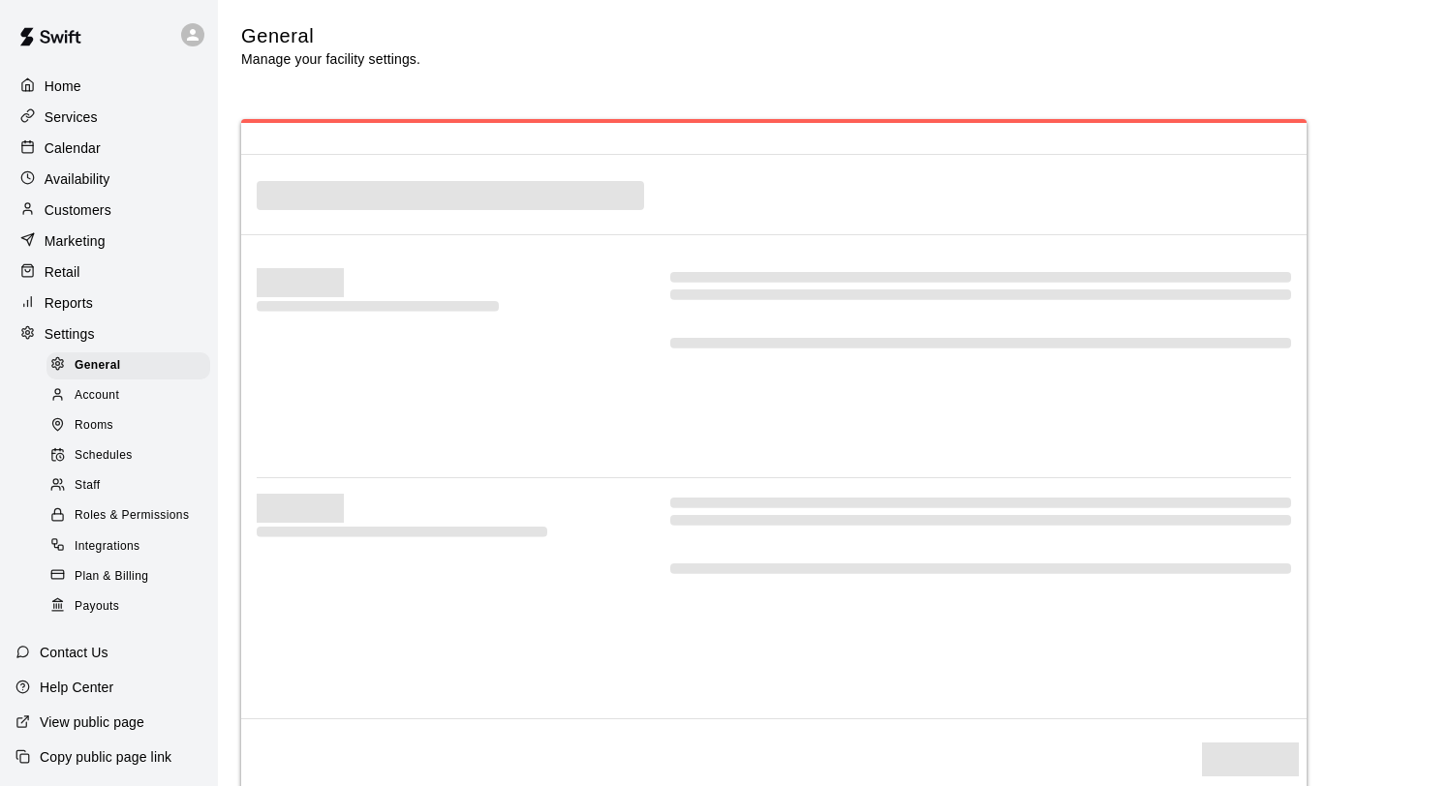
select select "**"
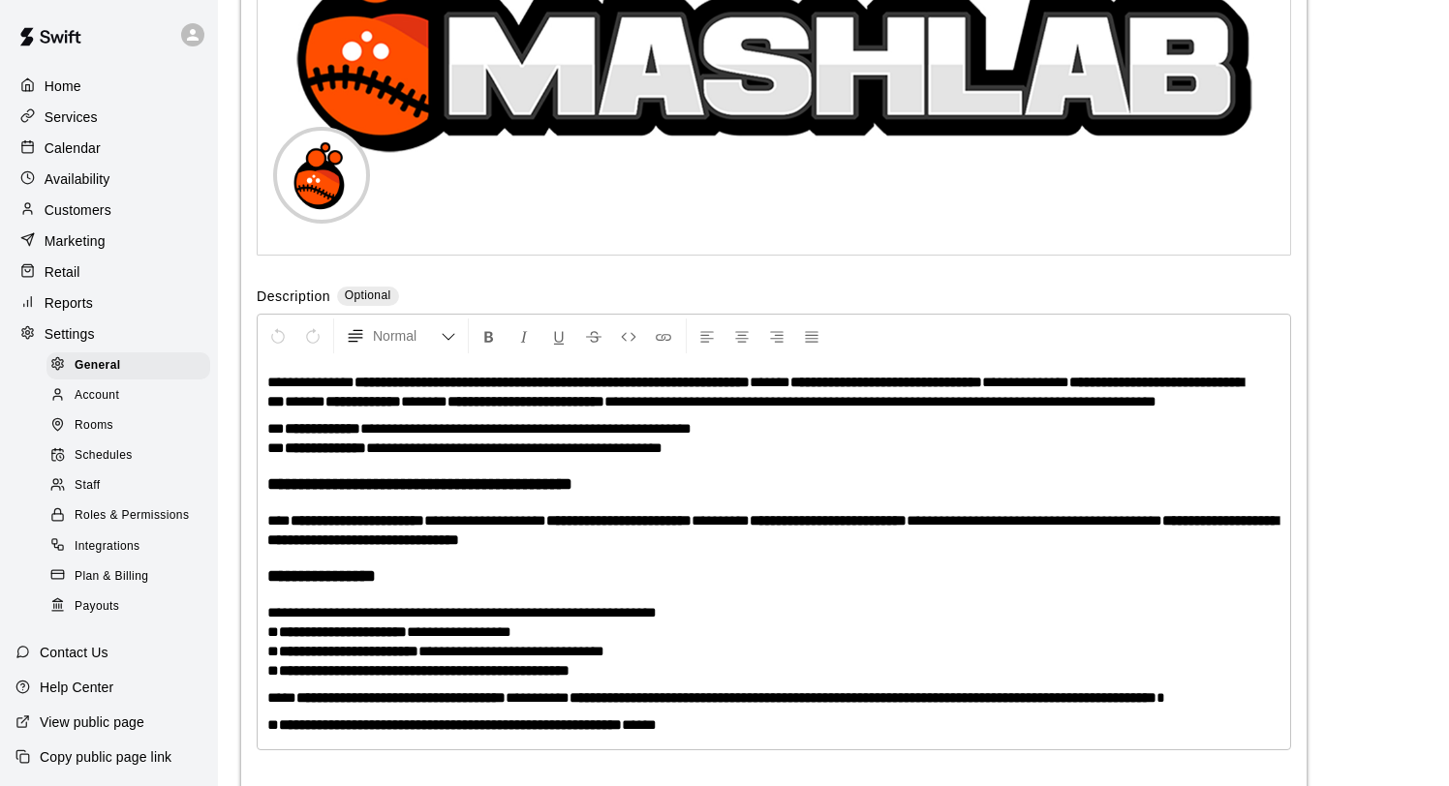
scroll to position [4046, 0]
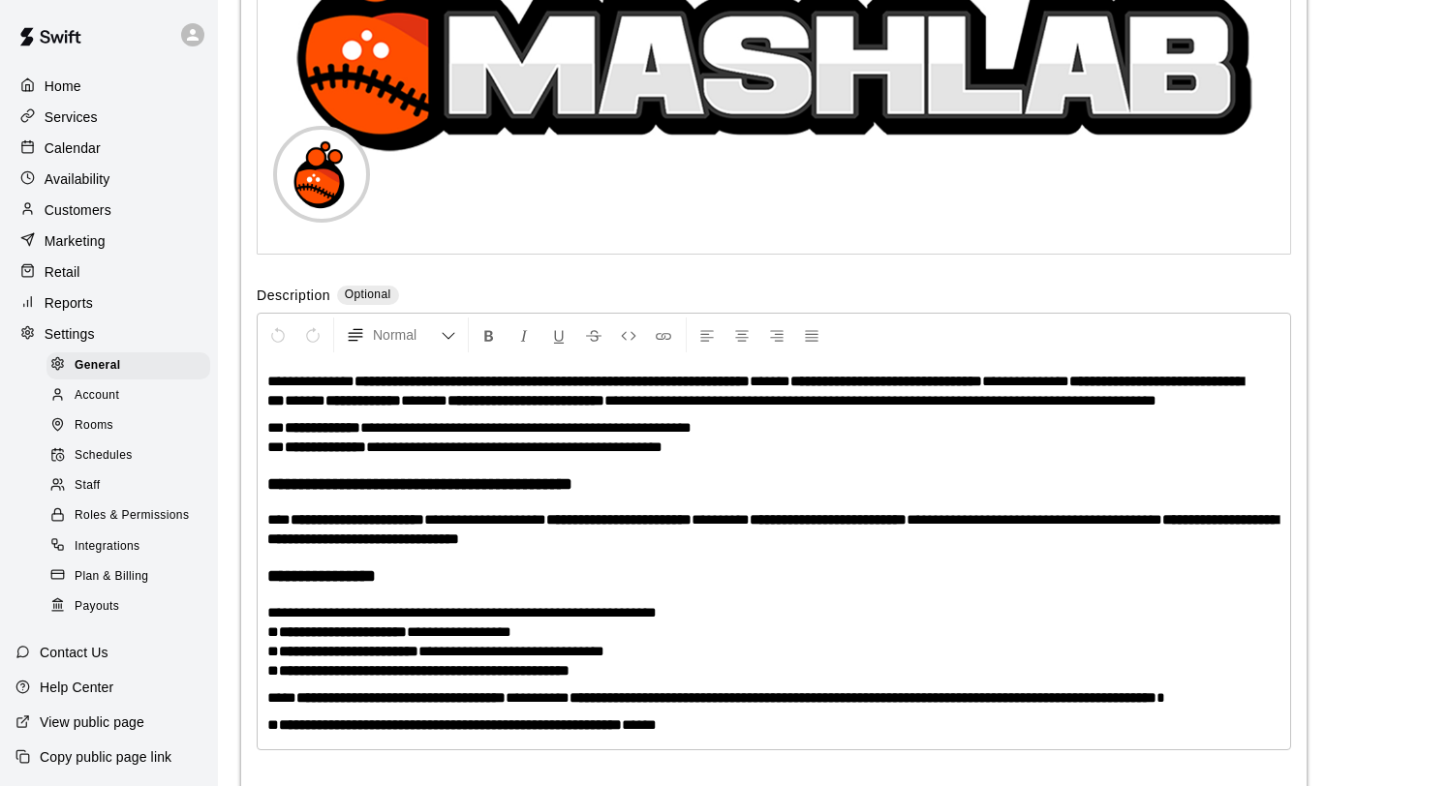
click at [82, 145] on p "Calendar" at bounding box center [73, 147] width 56 height 19
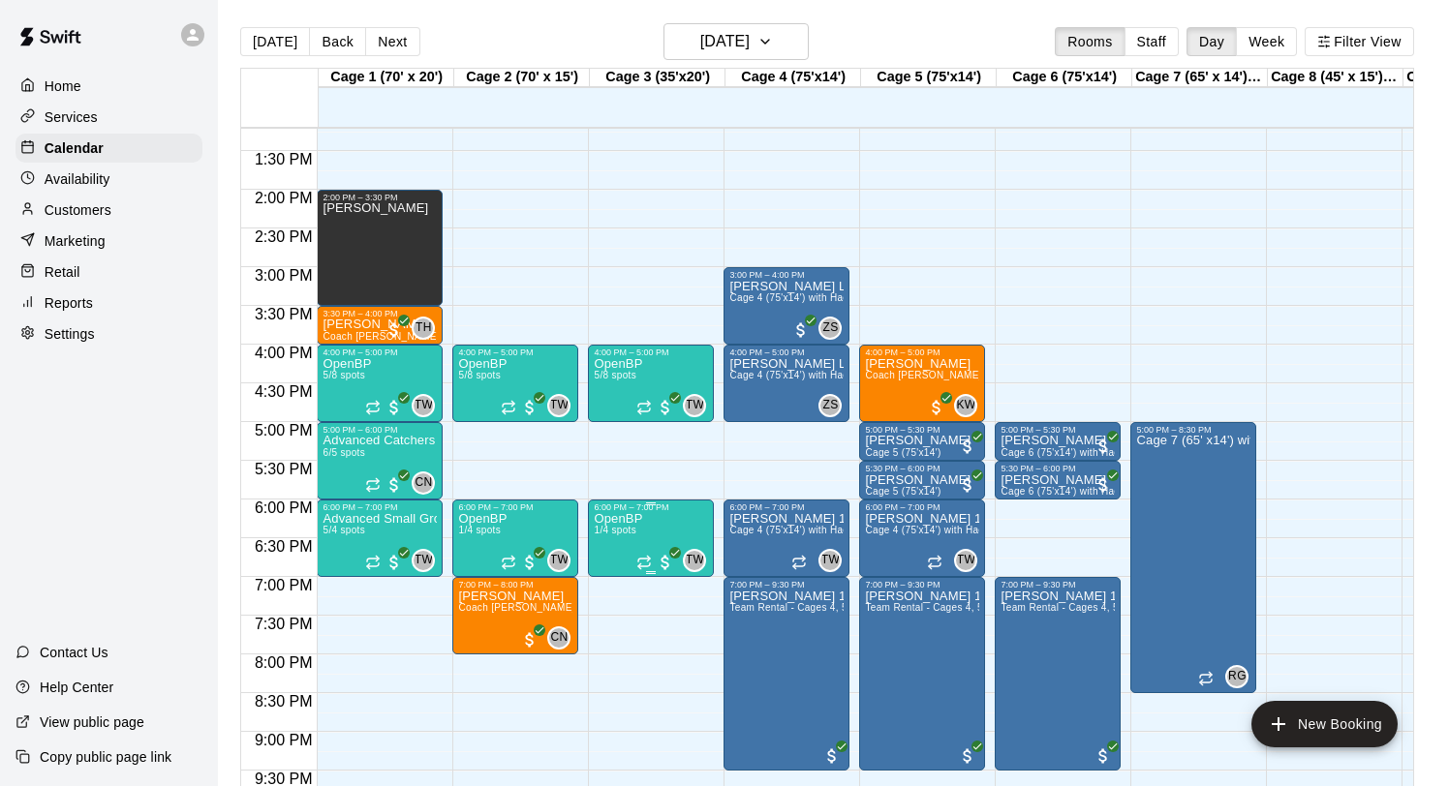
scroll to position [1040, 0]
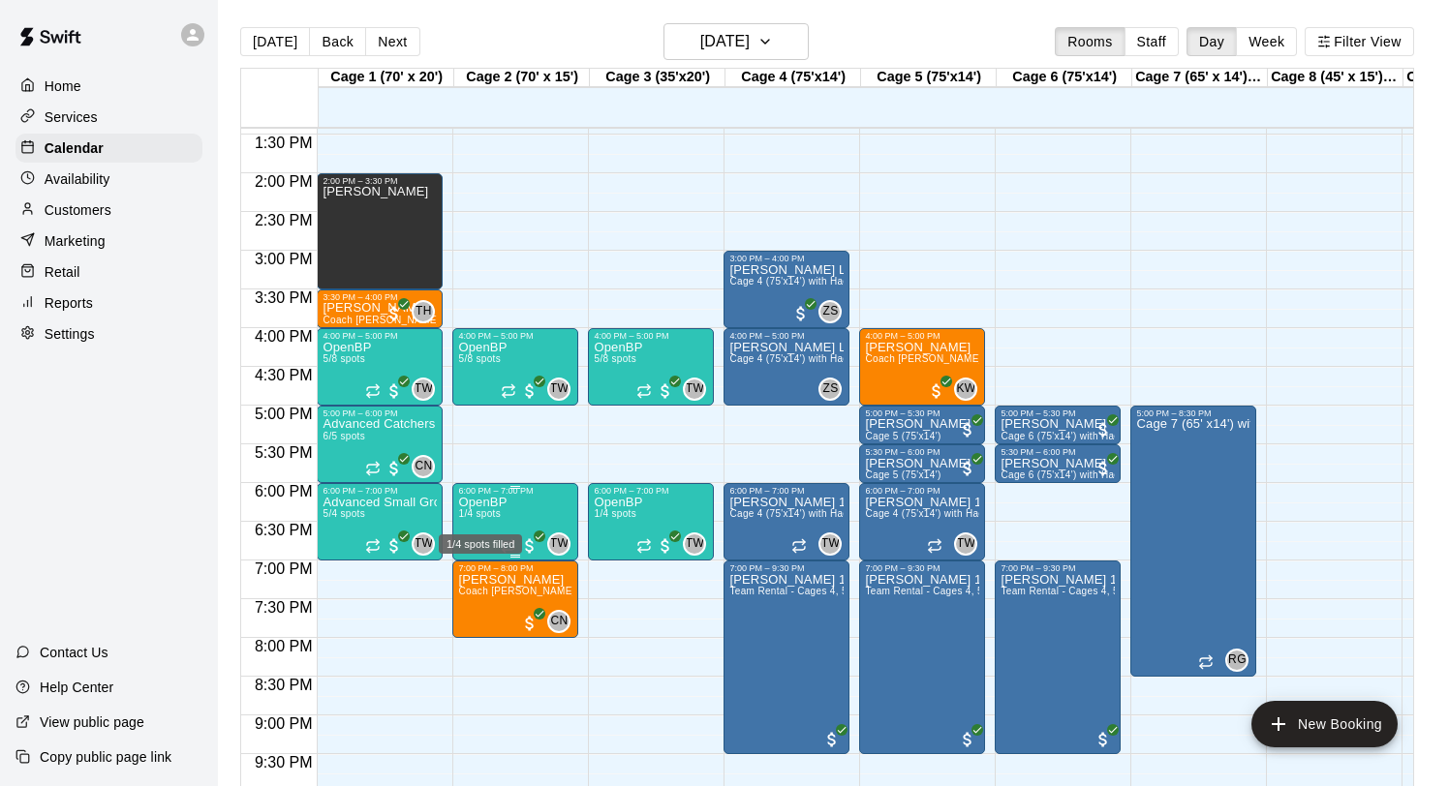
click at [492, 510] on span "1/4 spots" at bounding box center [479, 513] width 43 height 11
click at [482, 572] on img "edit" at bounding box center [479, 576] width 22 height 22
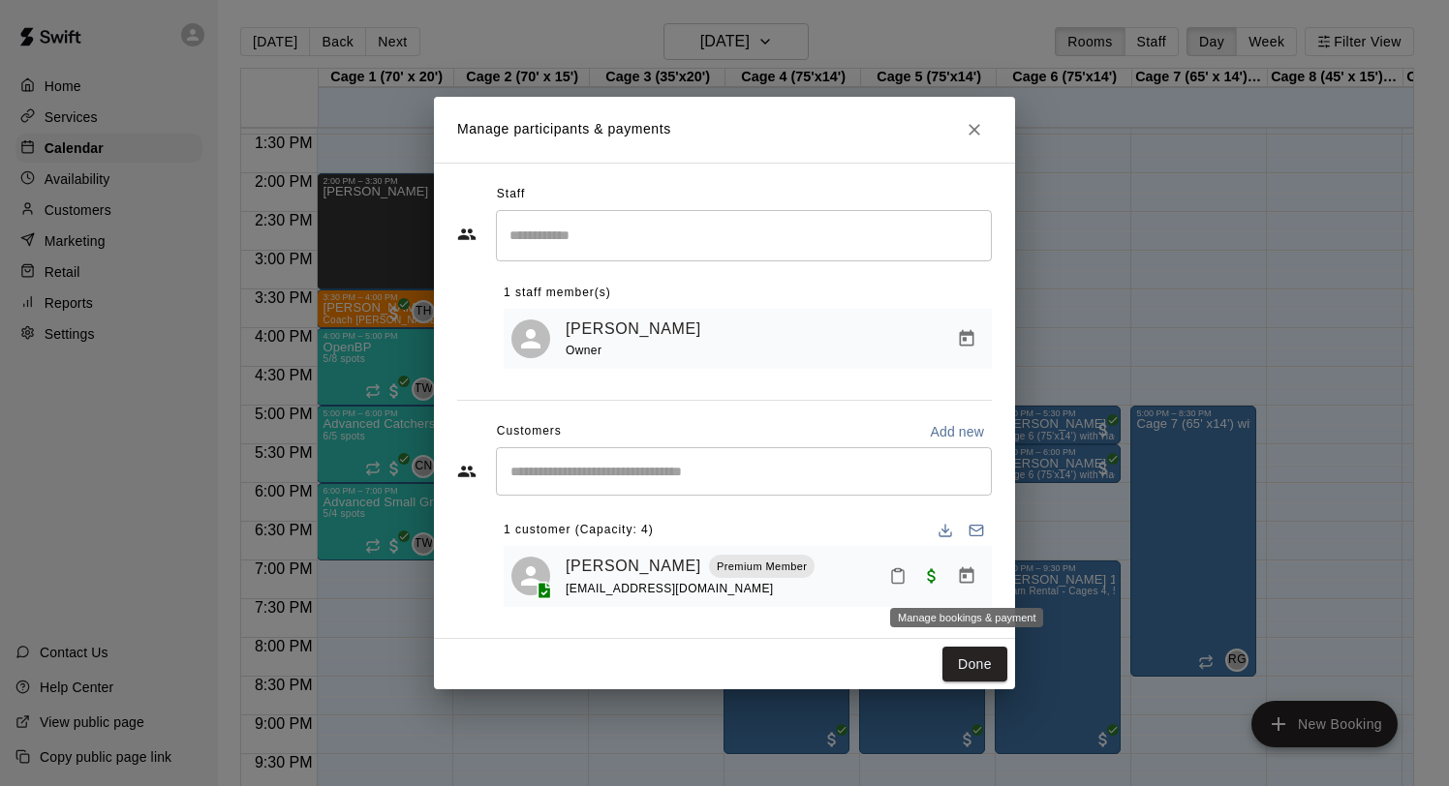
click at [965, 576] on icon "Manage bookings & payment" at bounding box center [967, 575] width 15 height 16
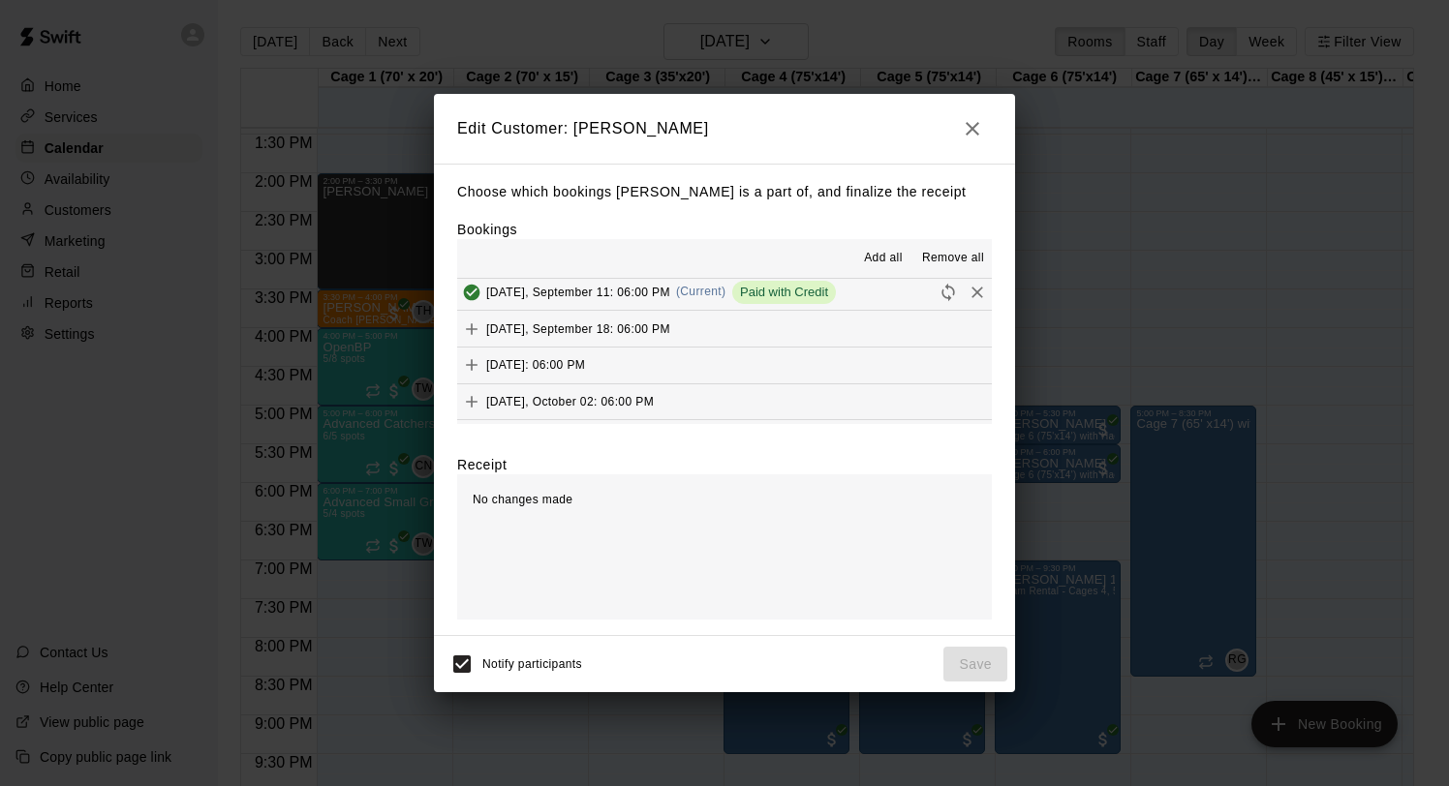
scroll to position [189, 0]
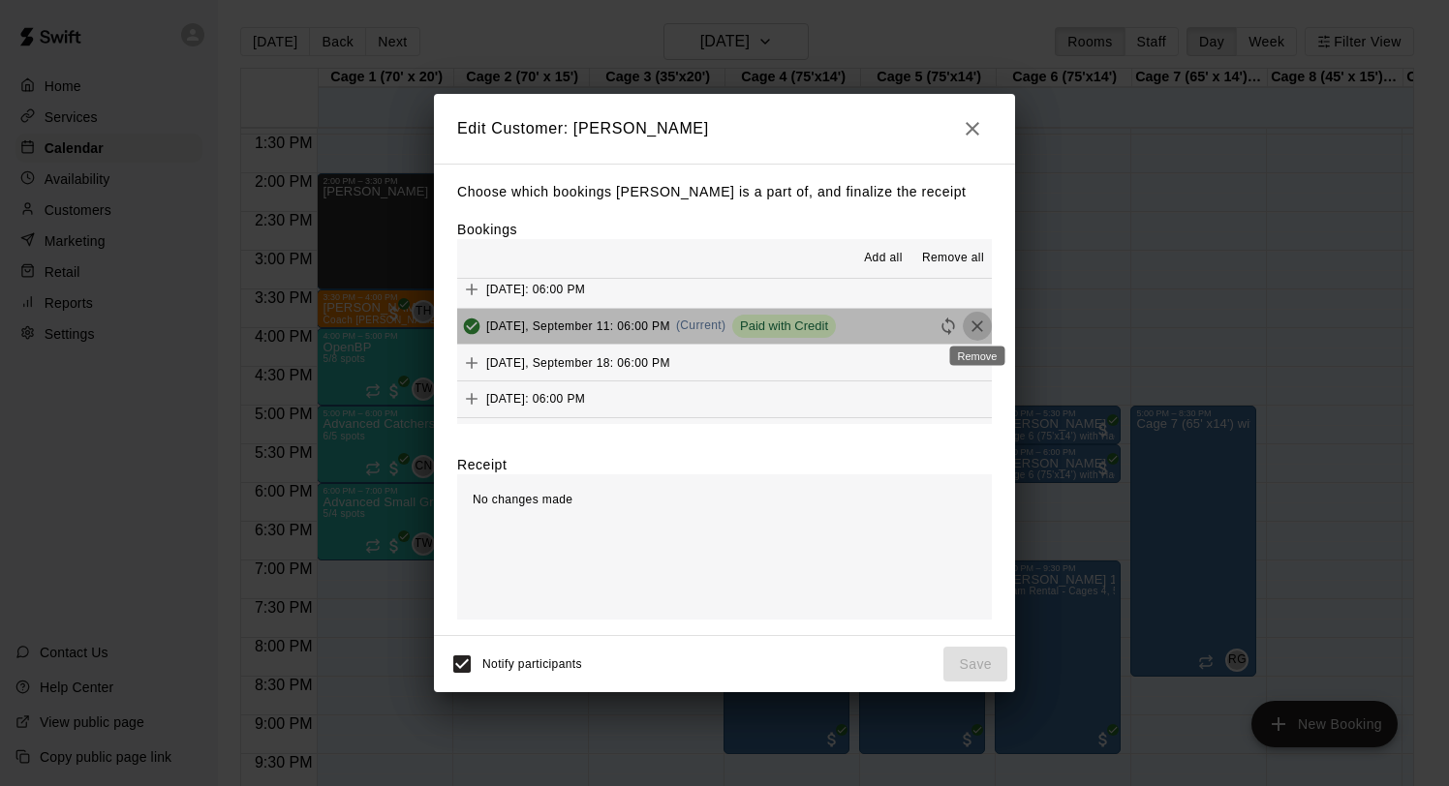
click at [974, 326] on icon "Remove" at bounding box center [976, 326] width 19 height 19
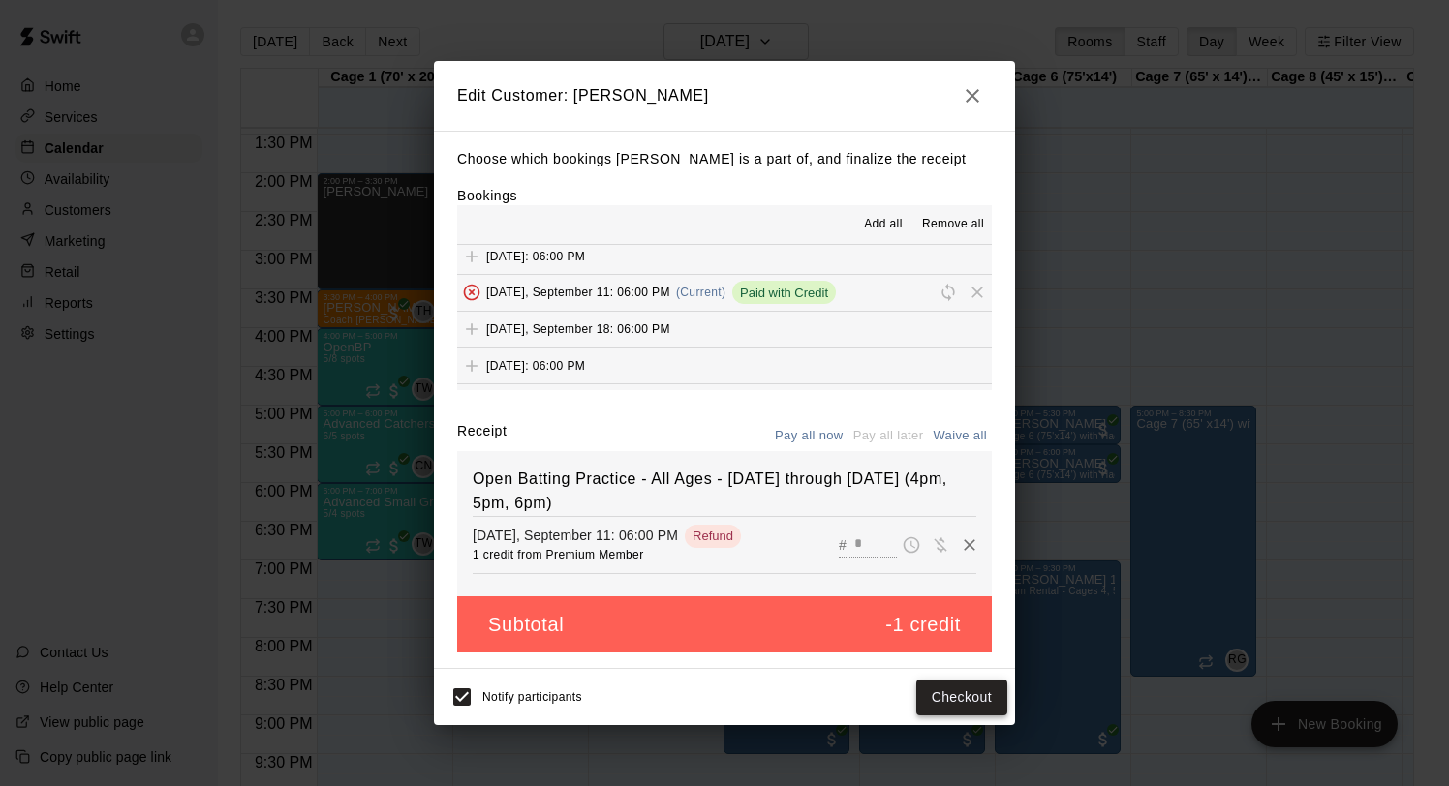
click at [952, 698] on button "Checkout" at bounding box center [961, 698] width 91 height 36
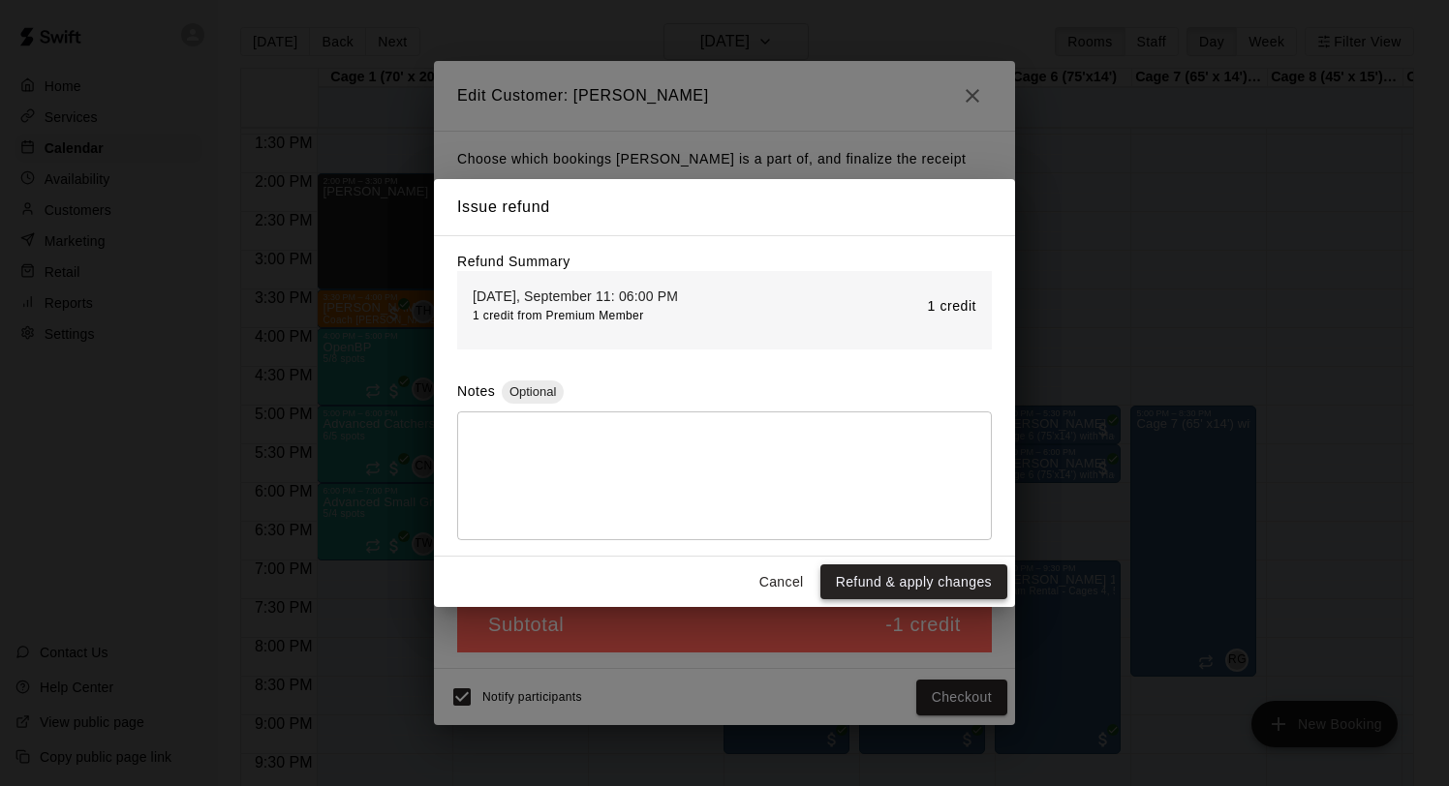
click at [893, 582] on button "Refund & apply changes" at bounding box center [913, 583] width 187 height 36
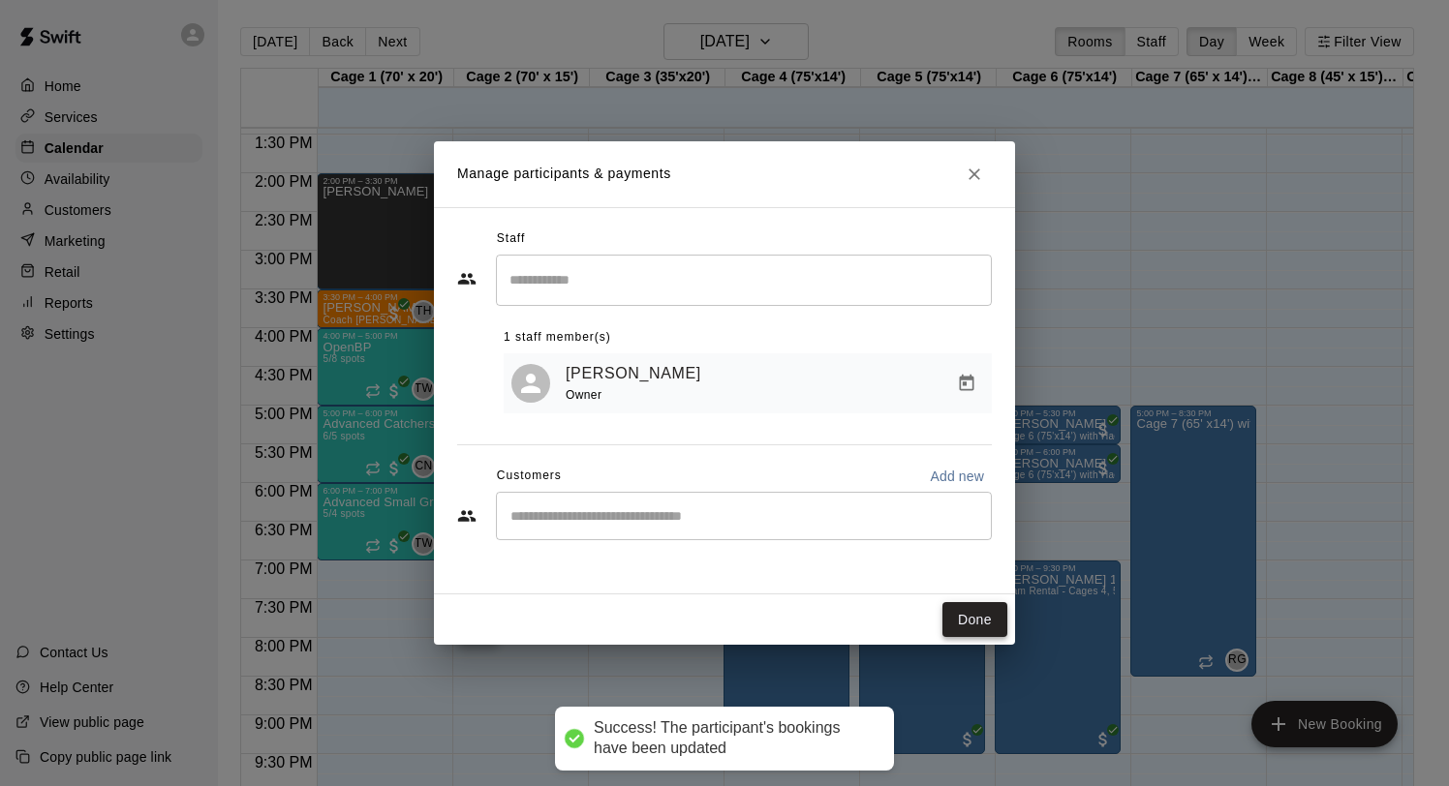
click at [971, 632] on button "Done" at bounding box center [974, 620] width 65 height 36
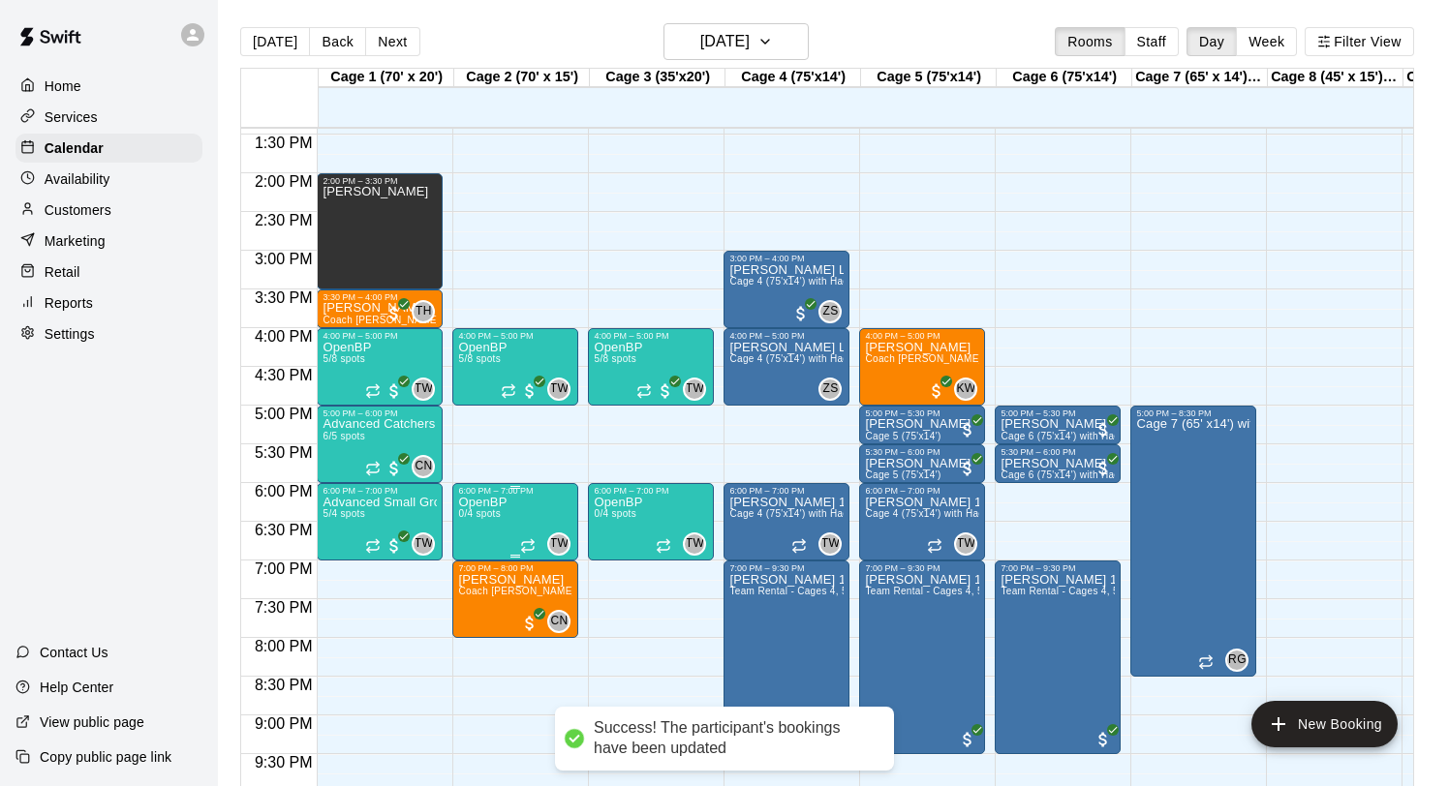
click at [472, 604] on icon "delete" at bounding box center [478, 607] width 23 height 23
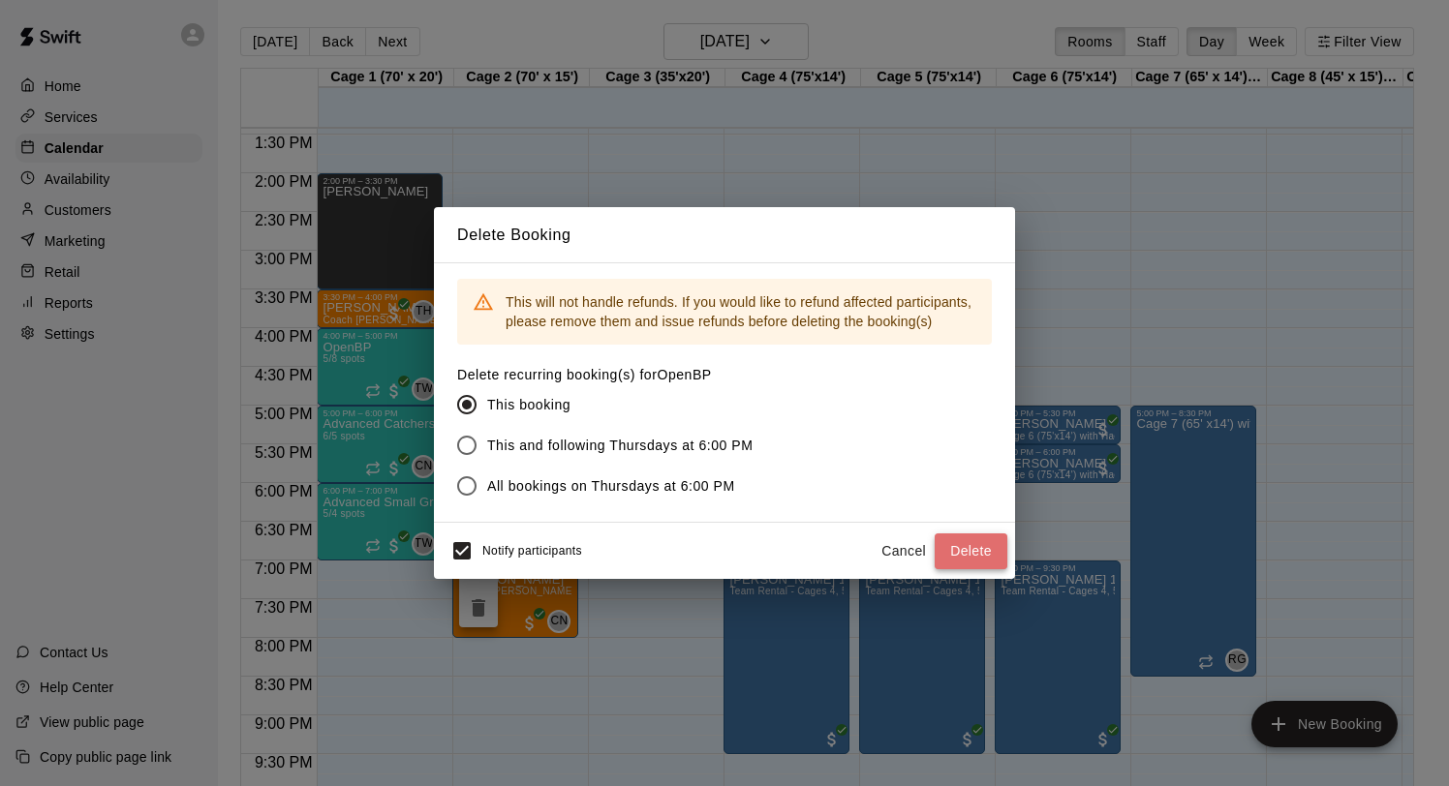
click at [976, 539] on button "Delete" at bounding box center [970, 552] width 73 height 36
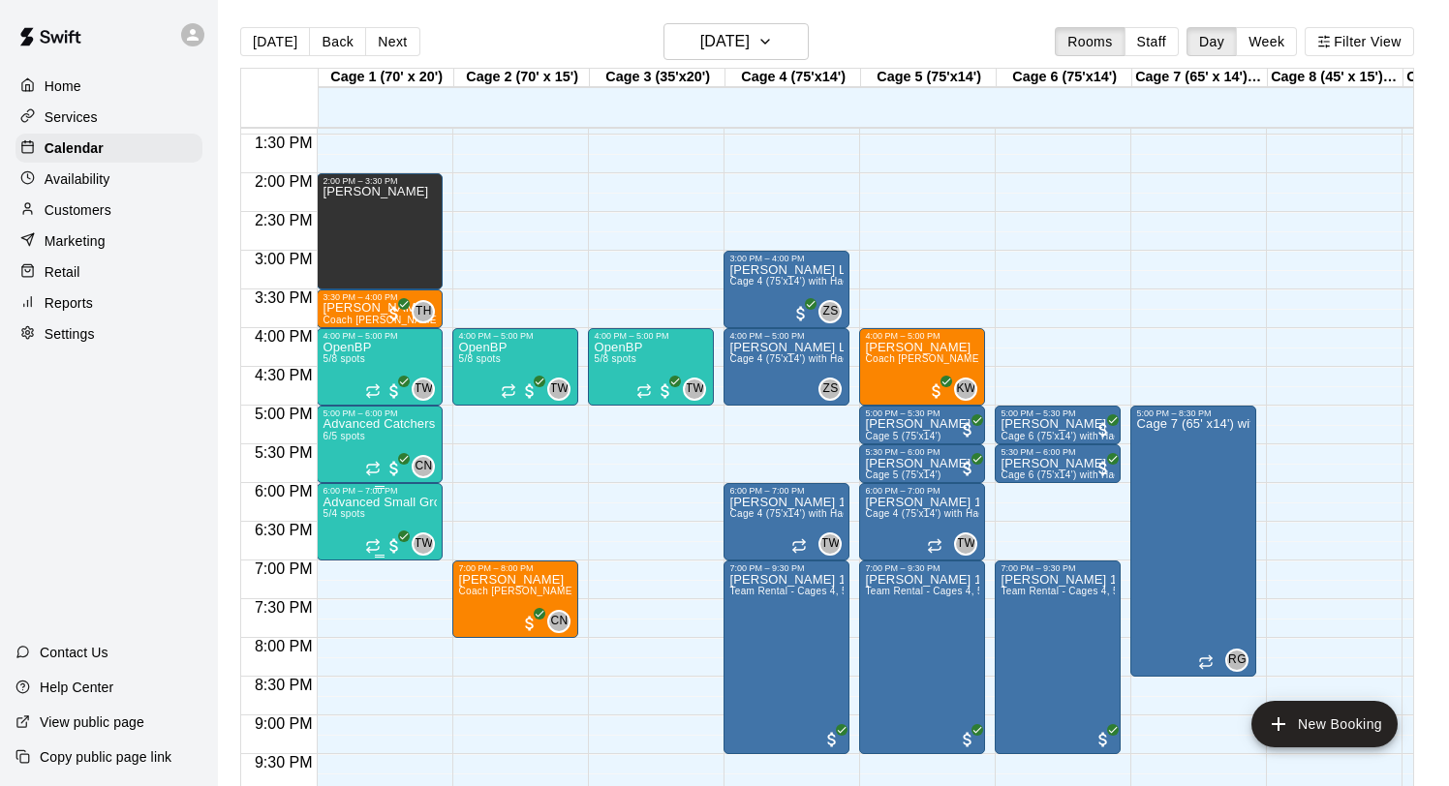
click at [381, 503] on p "Advanced Small Group / Batting Practice 11 & UP" at bounding box center [379, 503] width 114 height 0
click at [355, 522] on button "edit" at bounding box center [342, 523] width 39 height 39
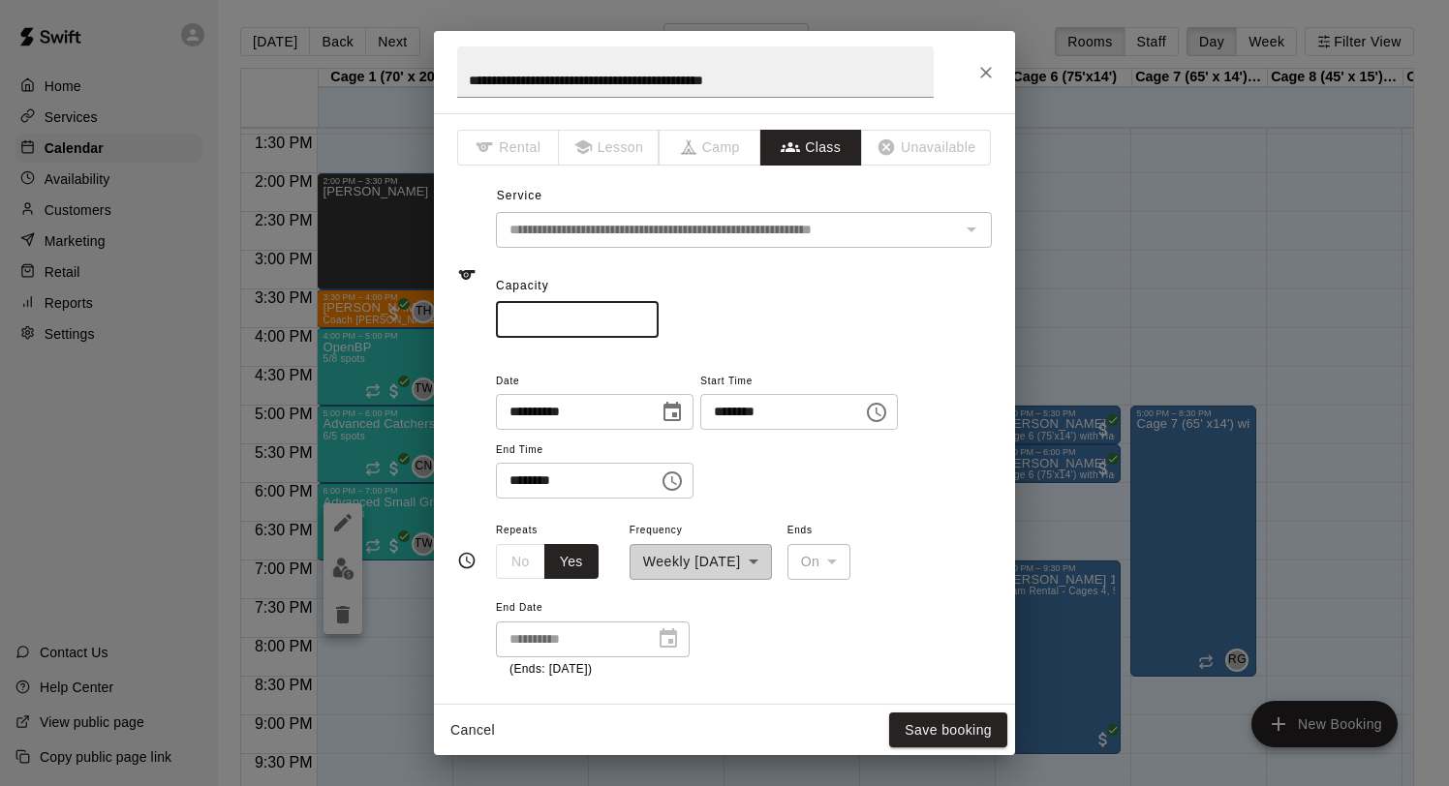
click at [644, 315] on input "*" at bounding box center [577, 320] width 163 height 36
type input "*"
click at [644, 312] on input "*" at bounding box center [577, 320] width 163 height 36
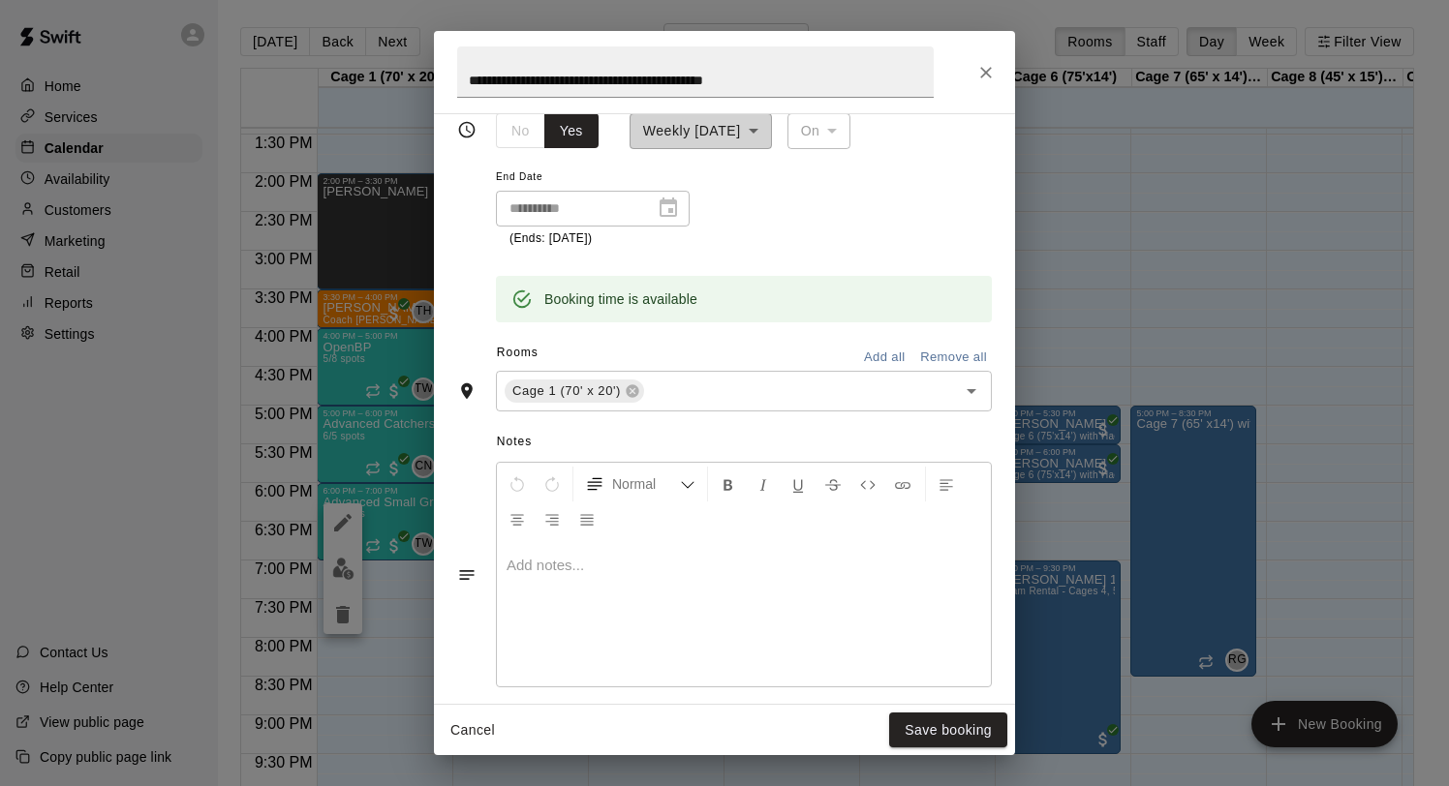
scroll to position [440, 0]
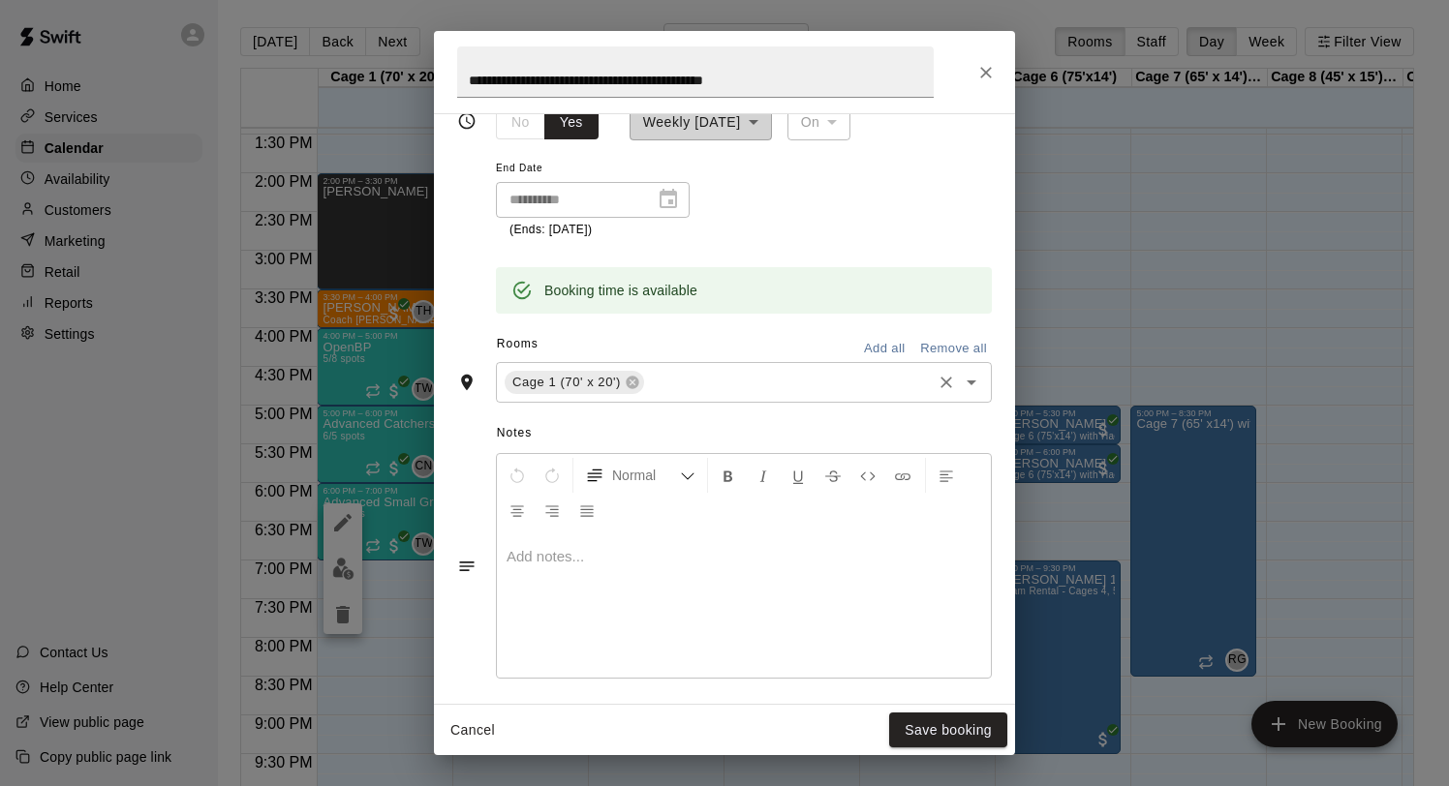
click at [714, 394] on input "text" at bounding box center [788, 382] width 282 height 24
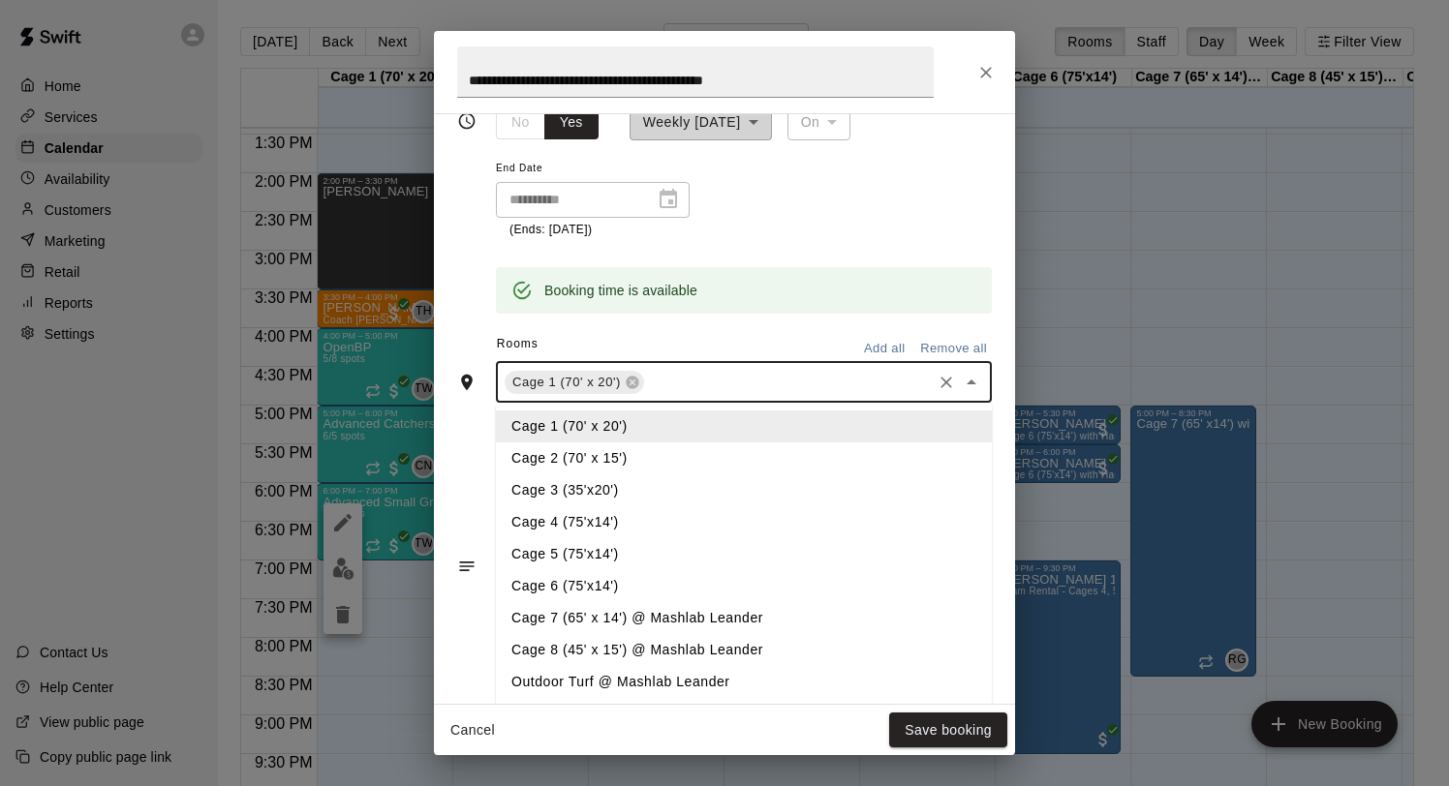
click at [625, 452] on li "Cage 2 (70' x 15')" at bounding box center [744, 459] width 496 height 32
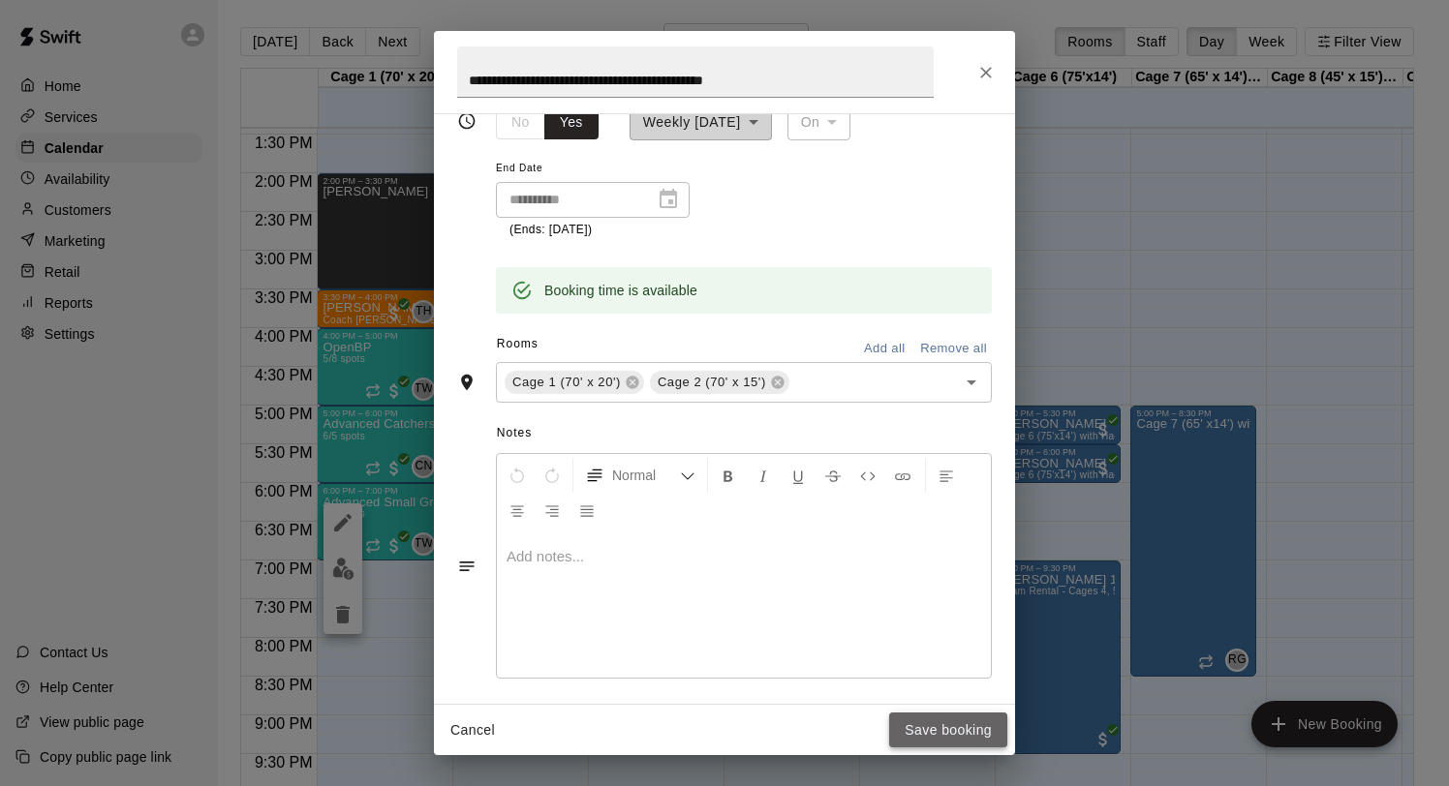
click at [934, 727] on button "Save booking" at bounding box center [948, 731] width 118 height 36
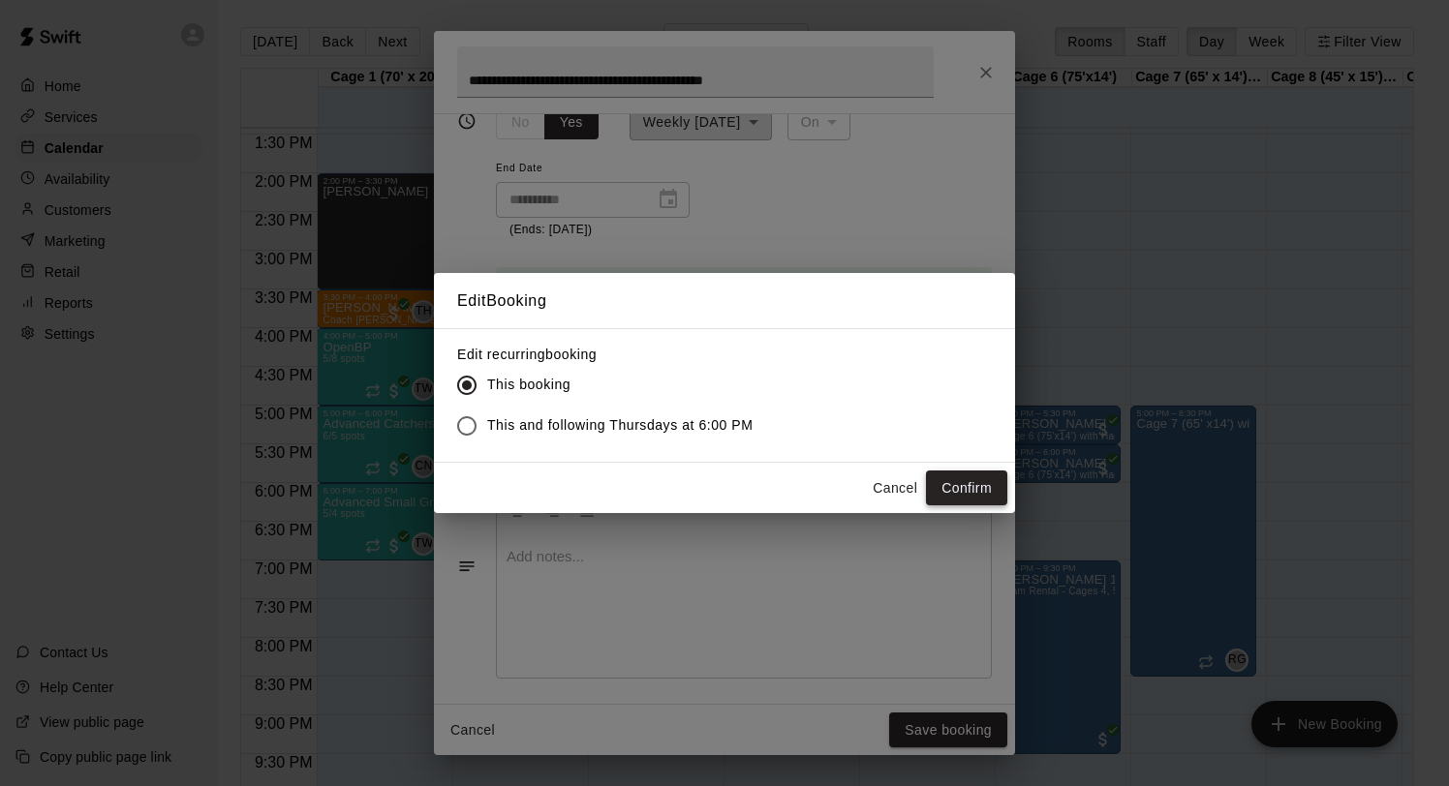
click at [977, 473] on button "Confirm" at bounding box center [966, 489] width 81 height 36
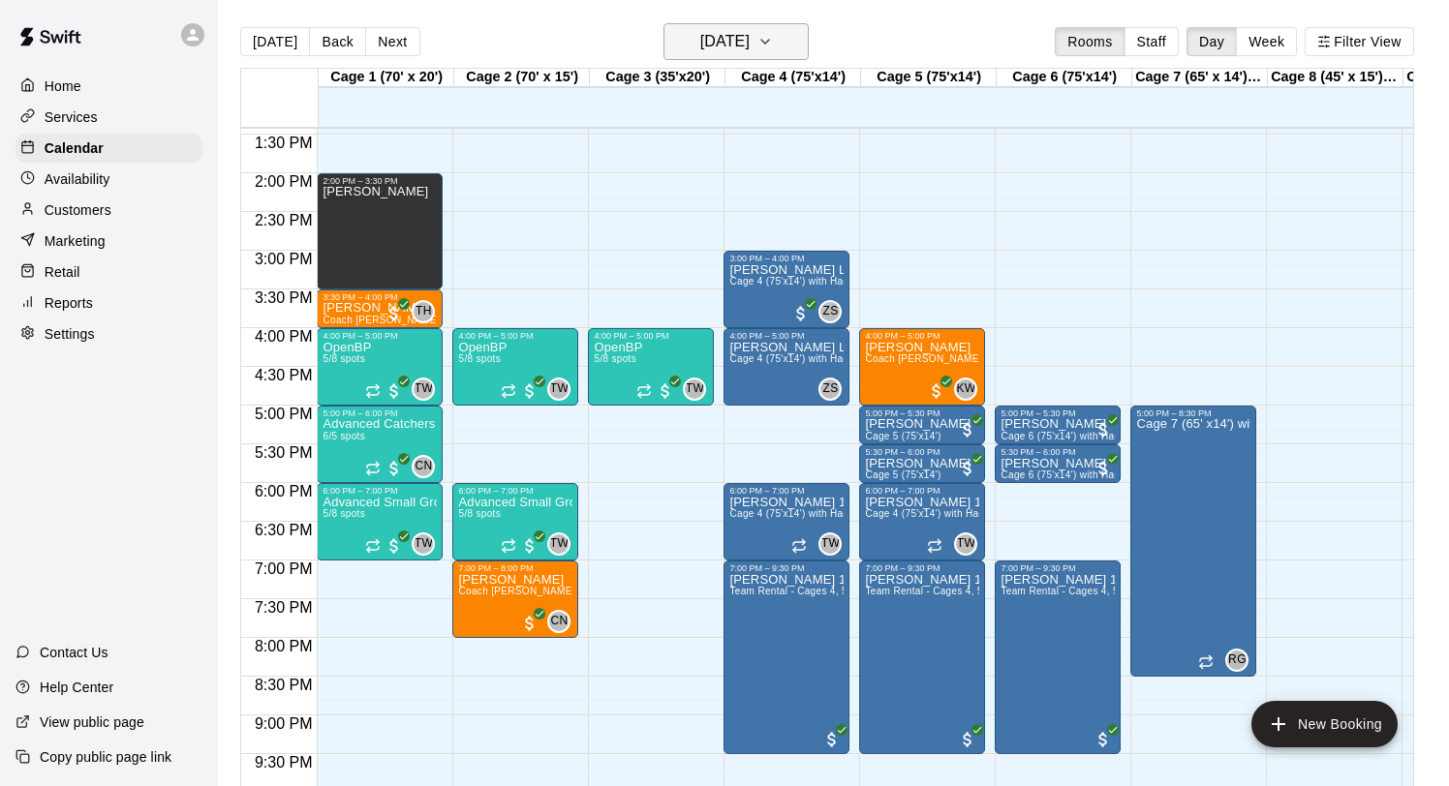
click at [721, 34] on h6 "Thursday Sep 11" at bounding box center [724, 41] width 49 height 27
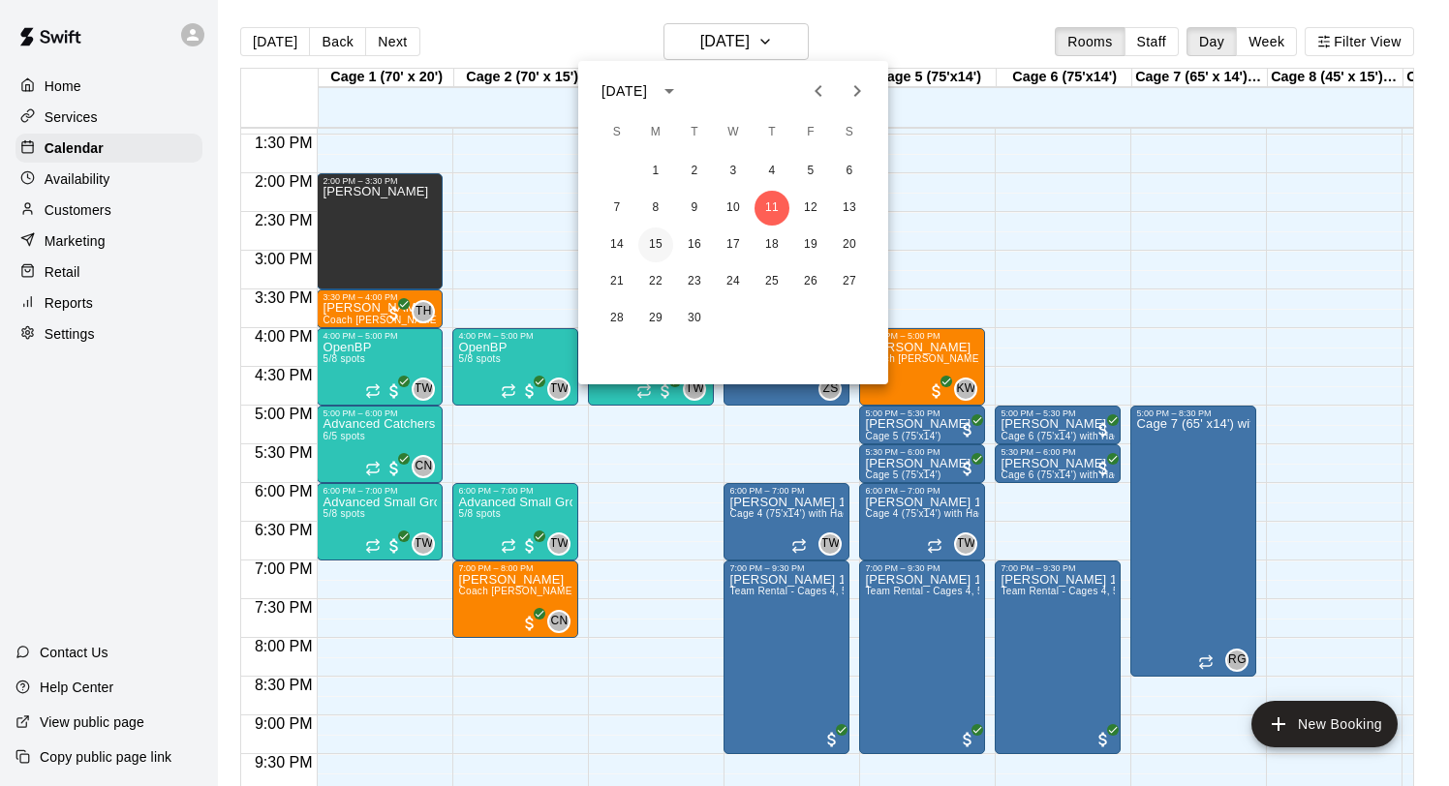
click at [659, 241] on button "15" at bounding box center [655, 245] width 35 height 35
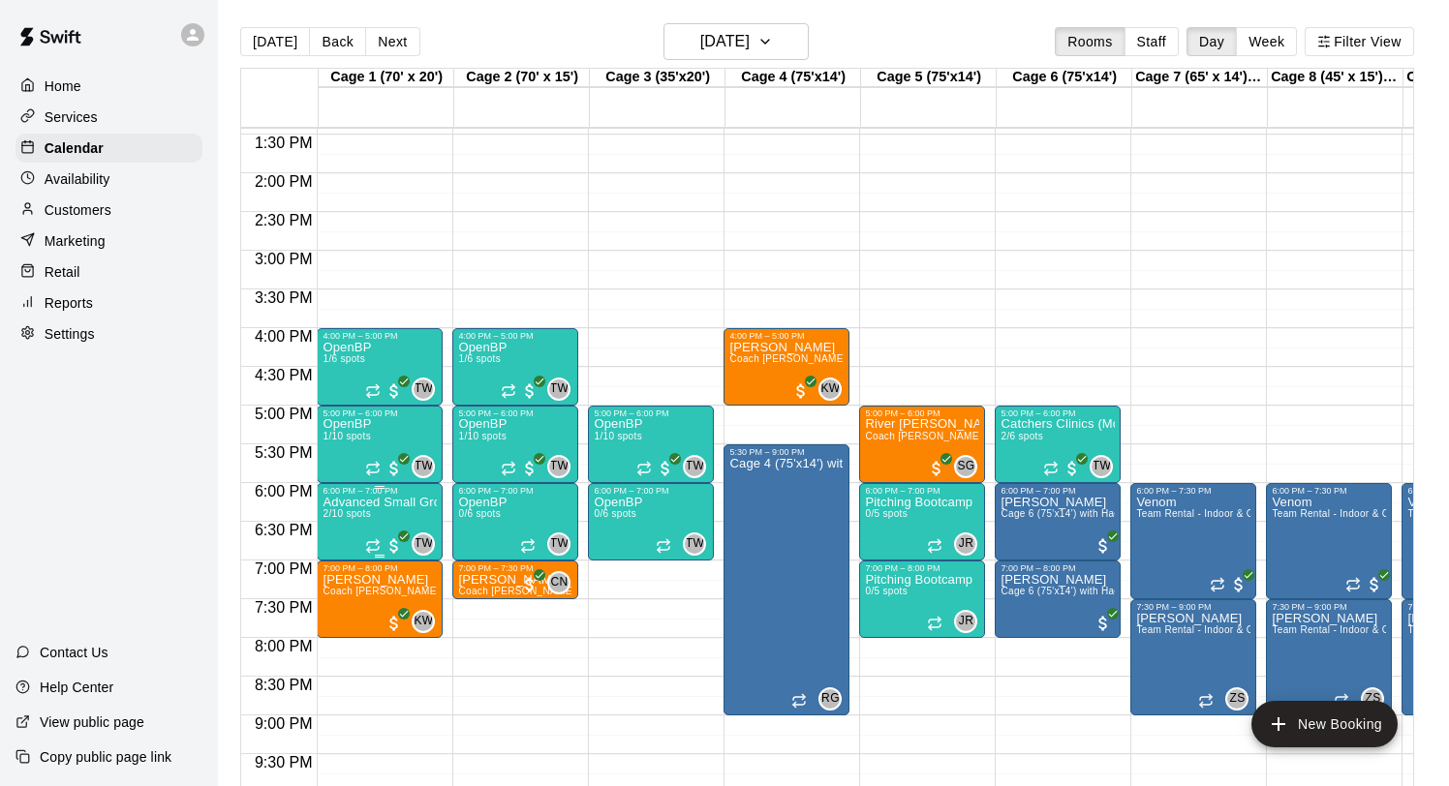
click at [347, 560] on img "edit" at bounding box center [343, 562] width 22 height 22
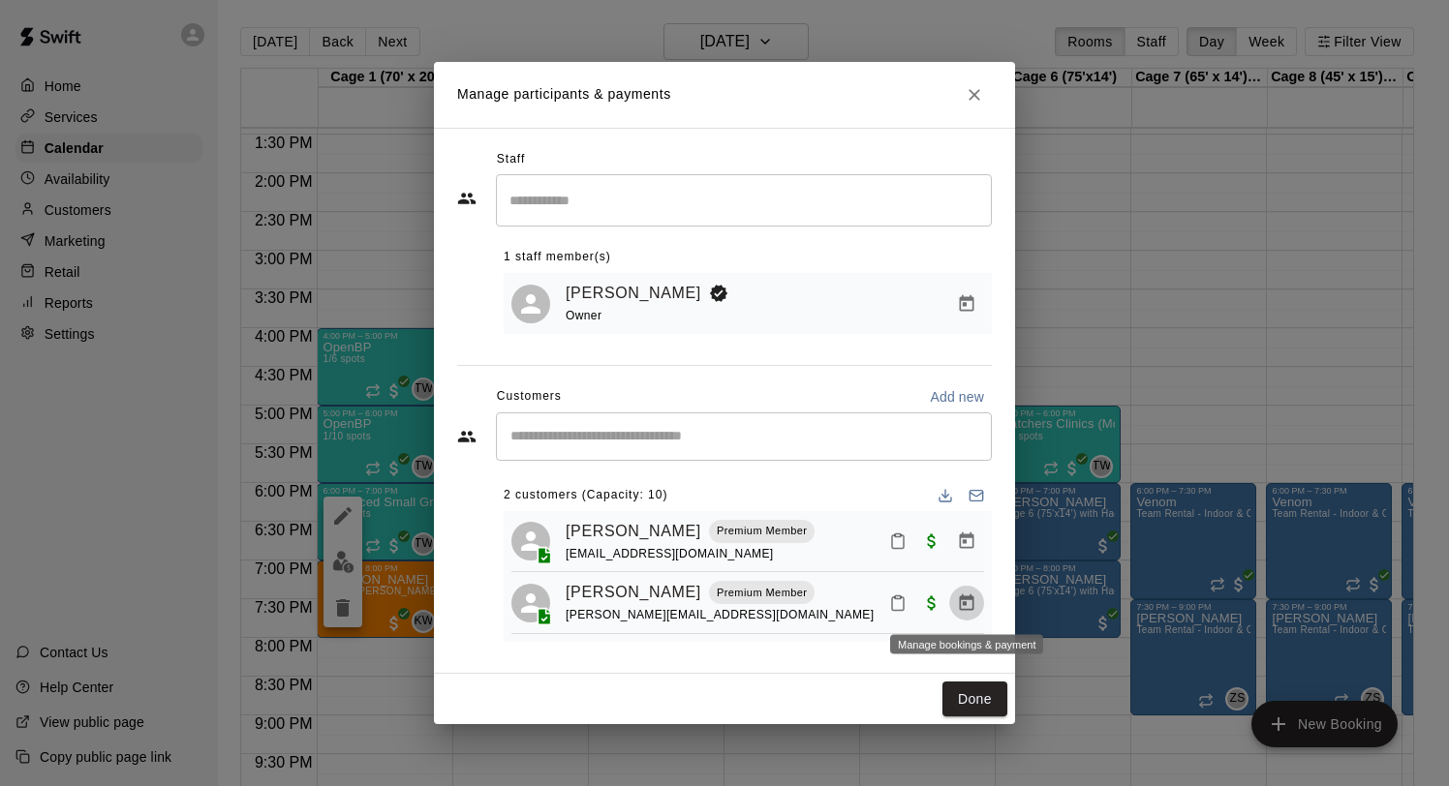
click at [965, 595] on icon "Manage bookings & payment" at bounding box center [966, 603] width 19 height 19
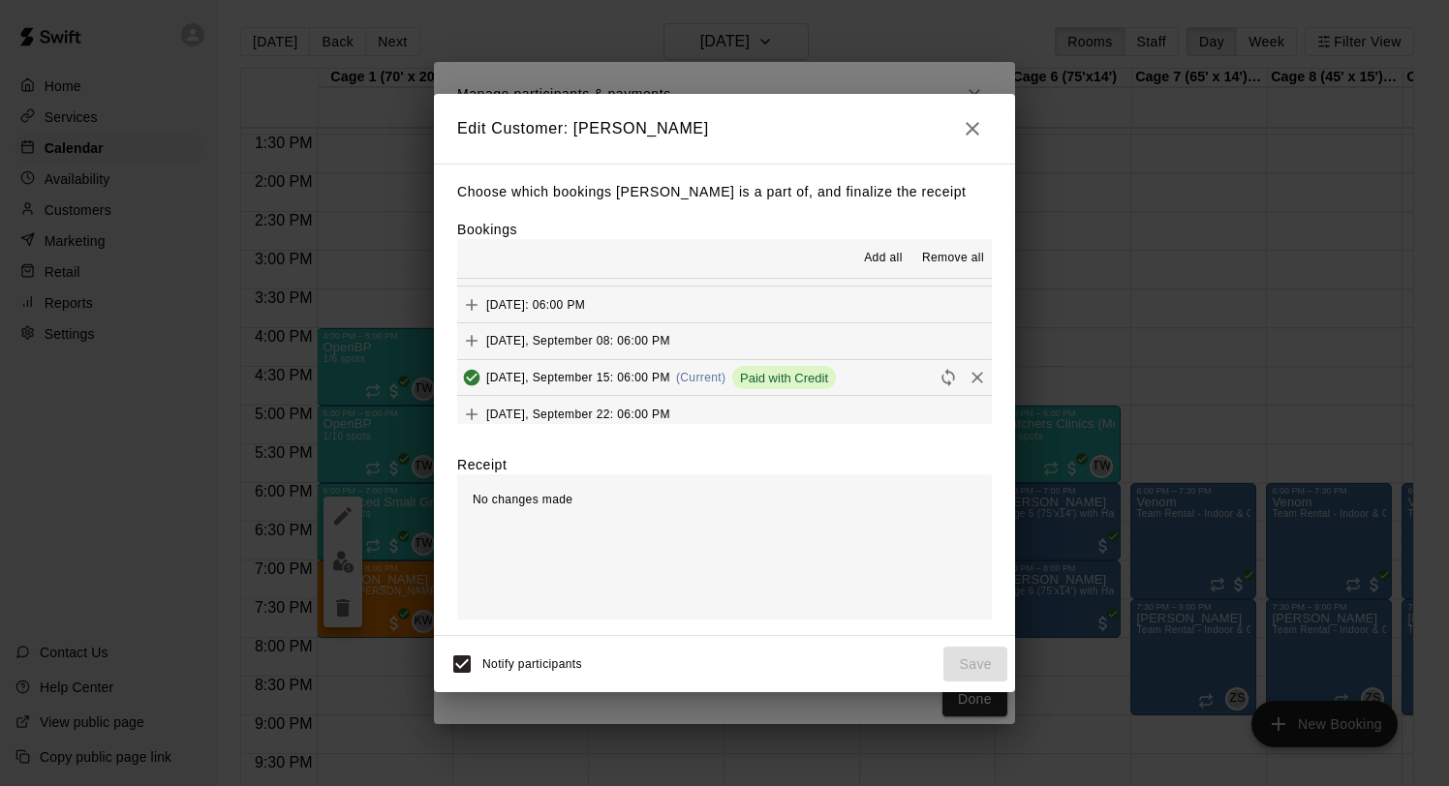
scroll to position [1139, 0]
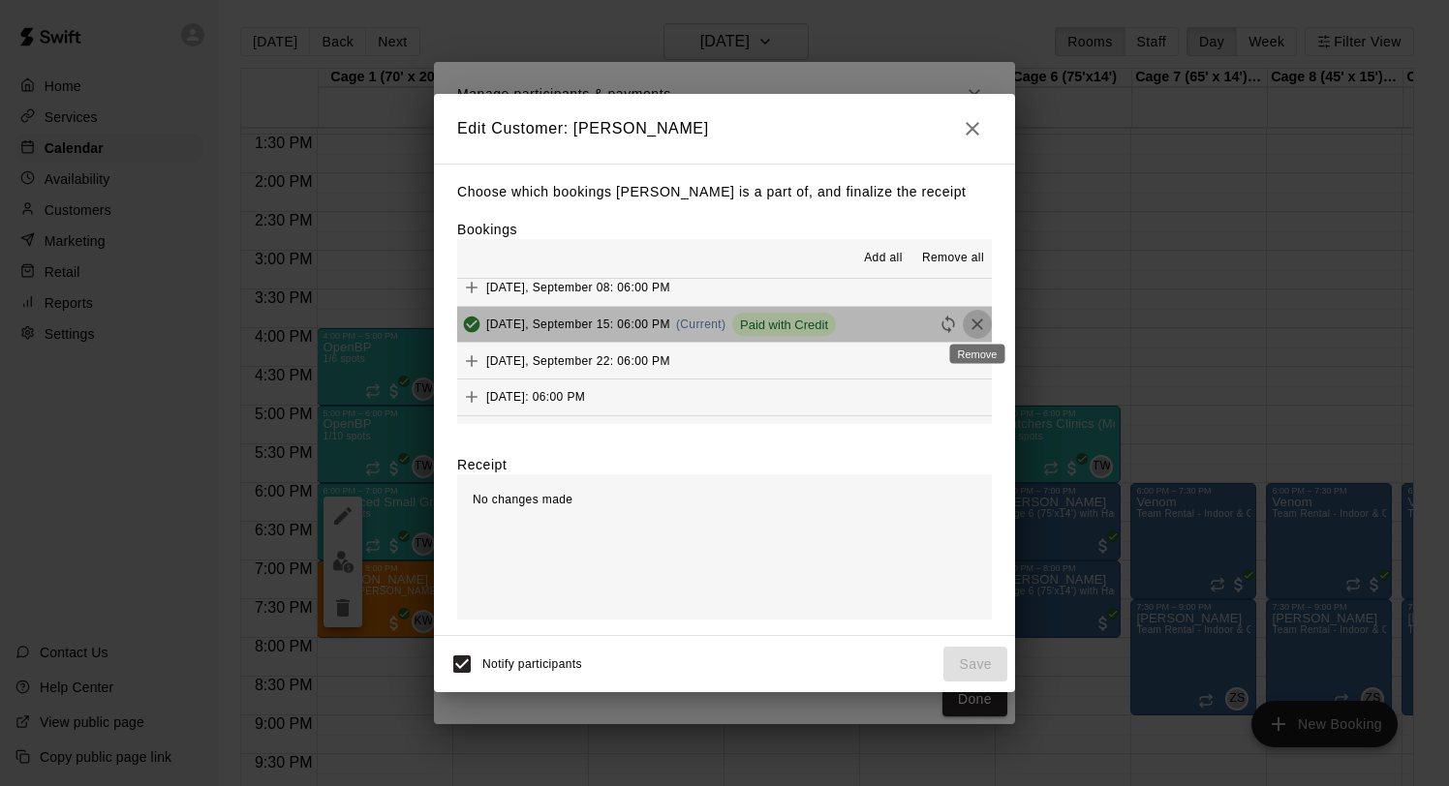
click at [971, 322] on icon "Remove" at bounding box center [976, 324] width 19 height 19
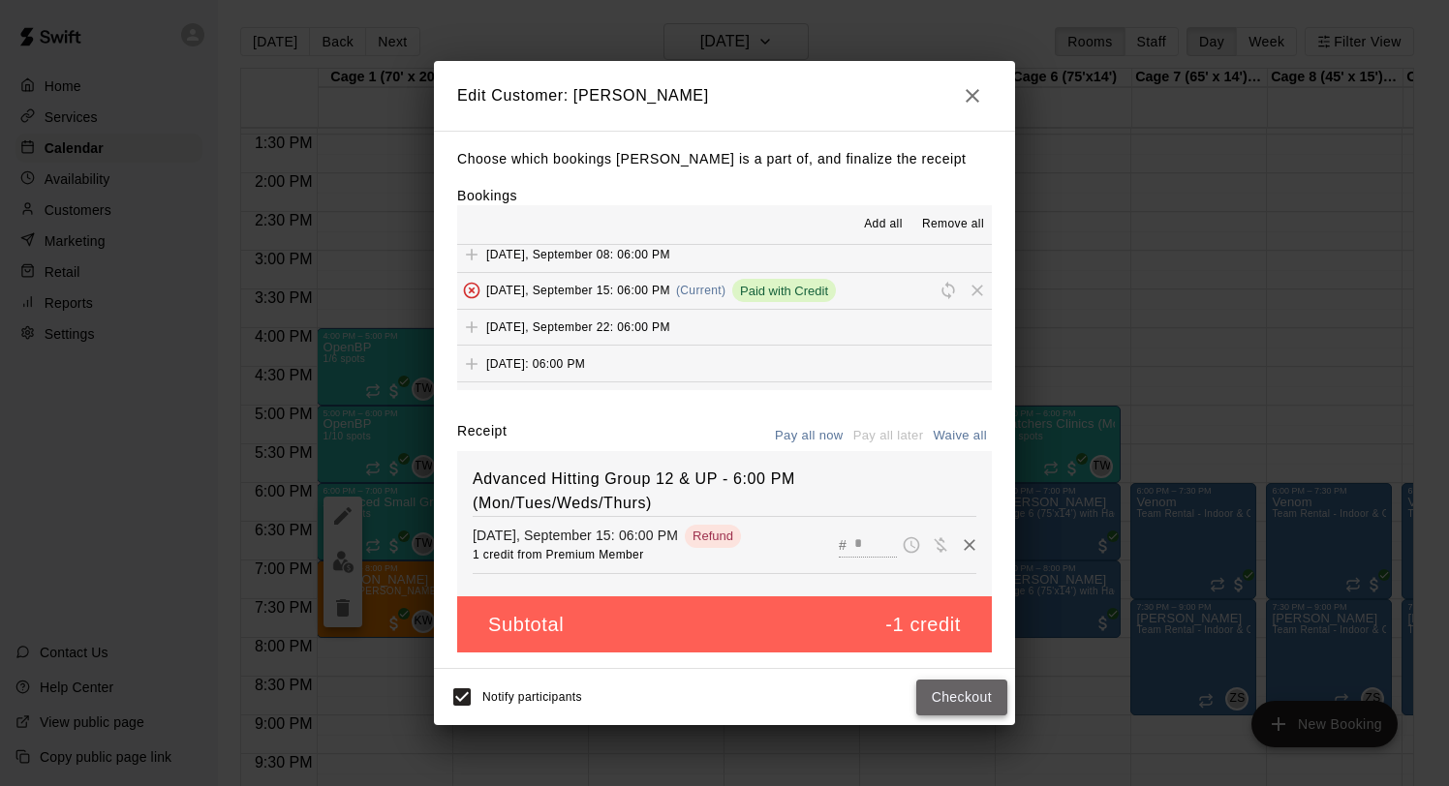
click at [932, 690] on button "Checkout" at bounding box center [961, 698] width 91 height 36
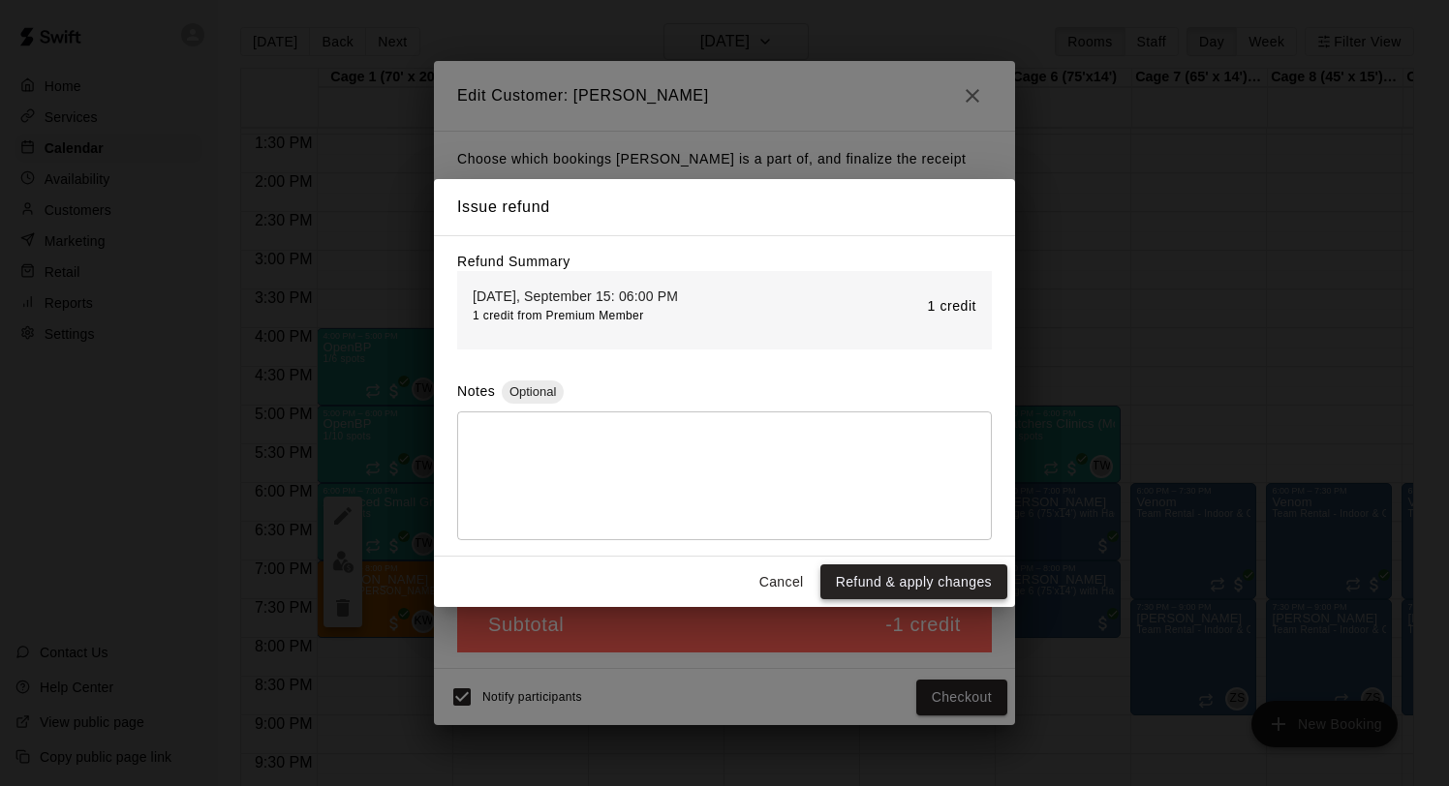
click at [886, 577] on button "Refund & apply changes" at bounding box center [913, 583] width 187 height 36
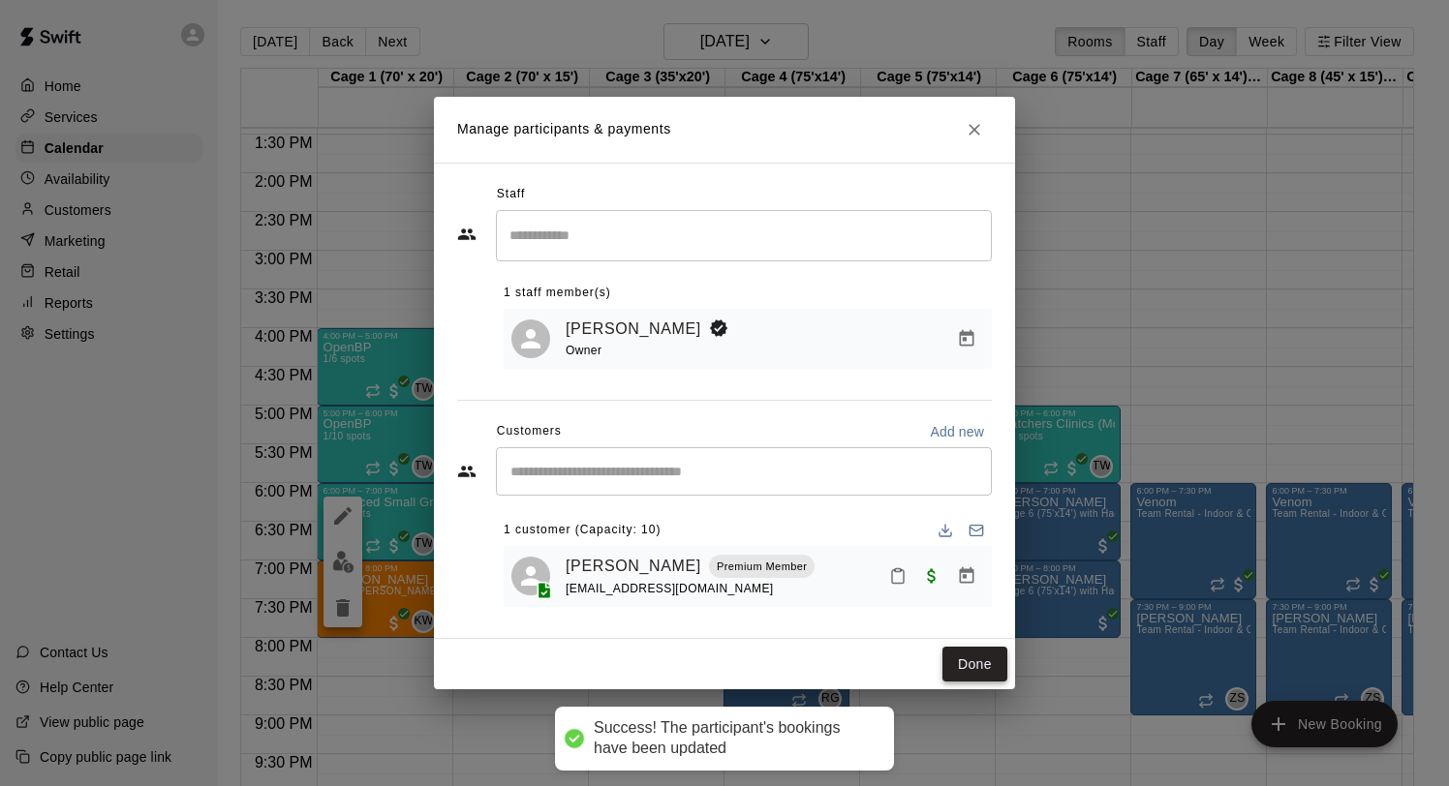
click at [962, 671] on button "Done" at bounding box center [974, 665] width 65 height 36
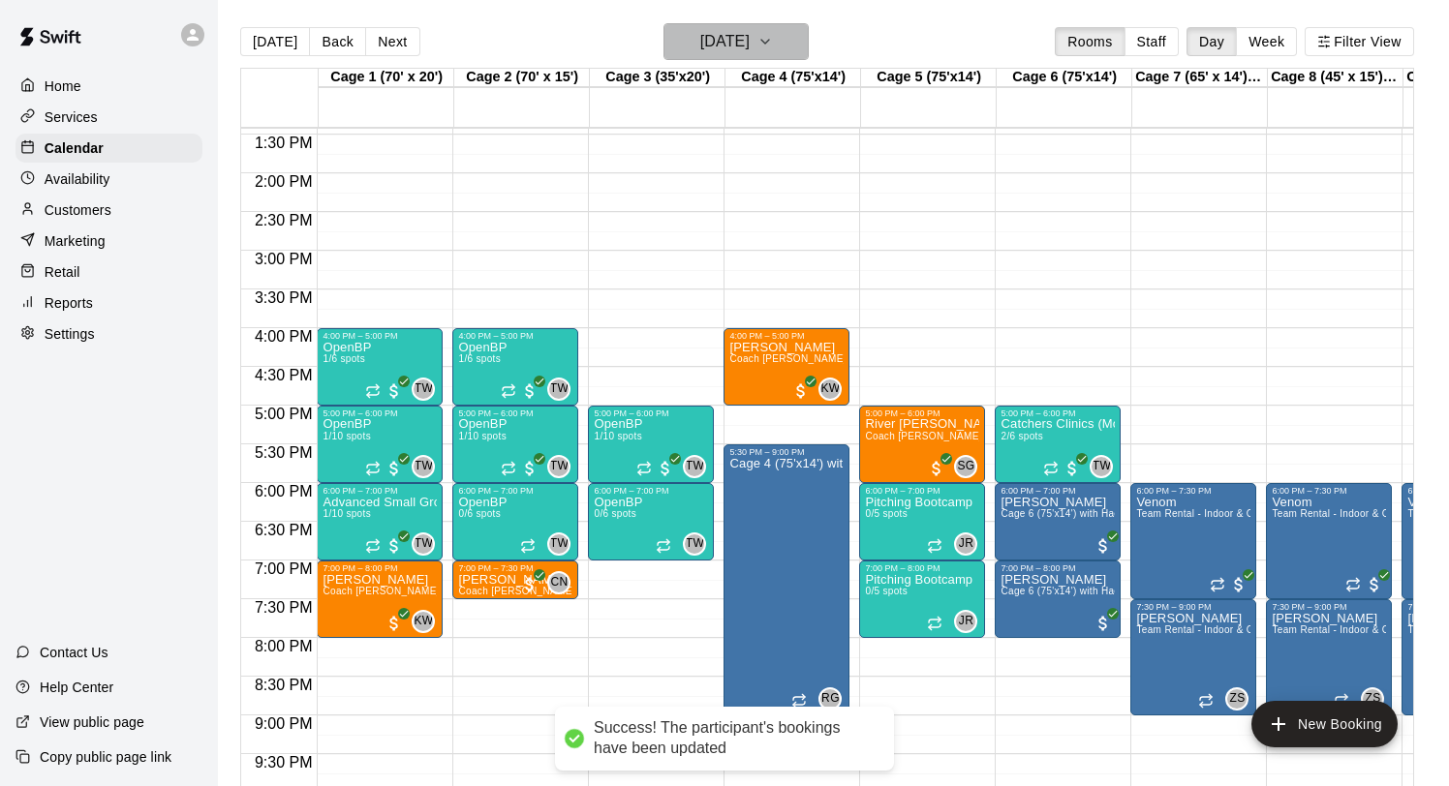
click at [700, 43] on h6 "Monday Sep 15" at bounding box center [724, 41] width 49 height 27
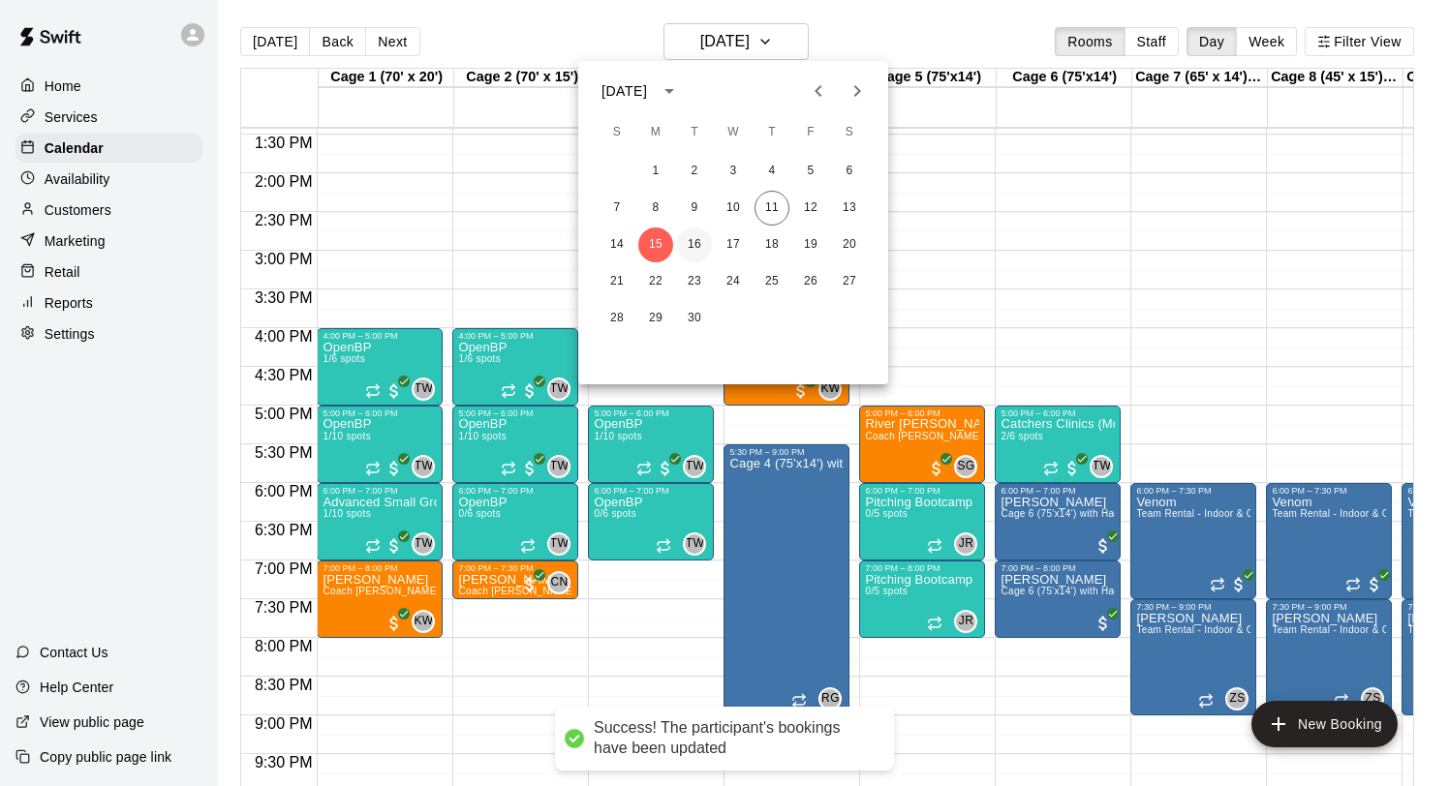
click at [697, 243] on button "16" at bounding box center [694, 245] width 35 height 35
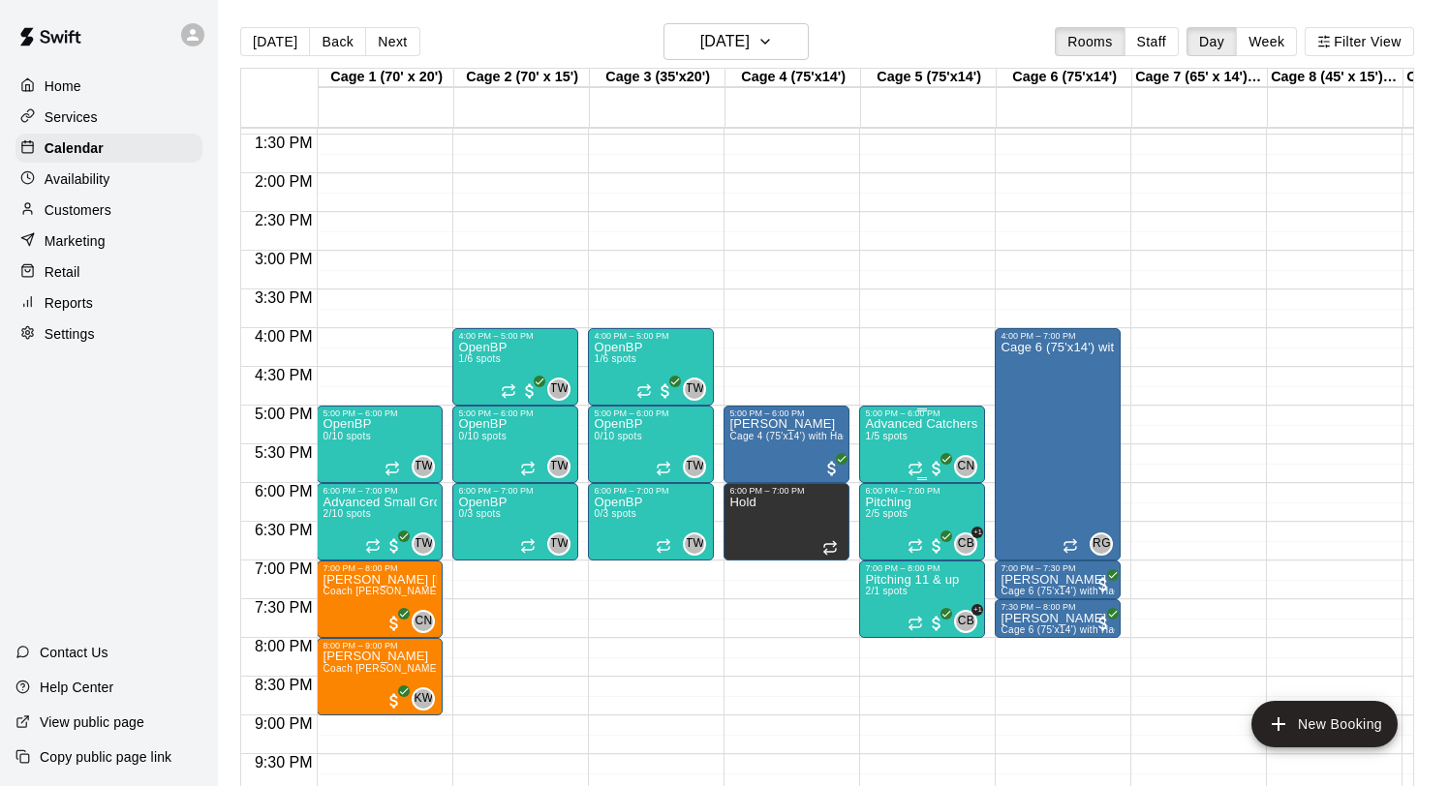
click at [886, 487] on img "edit" at bounding box center [885, 484] width 22 height 22
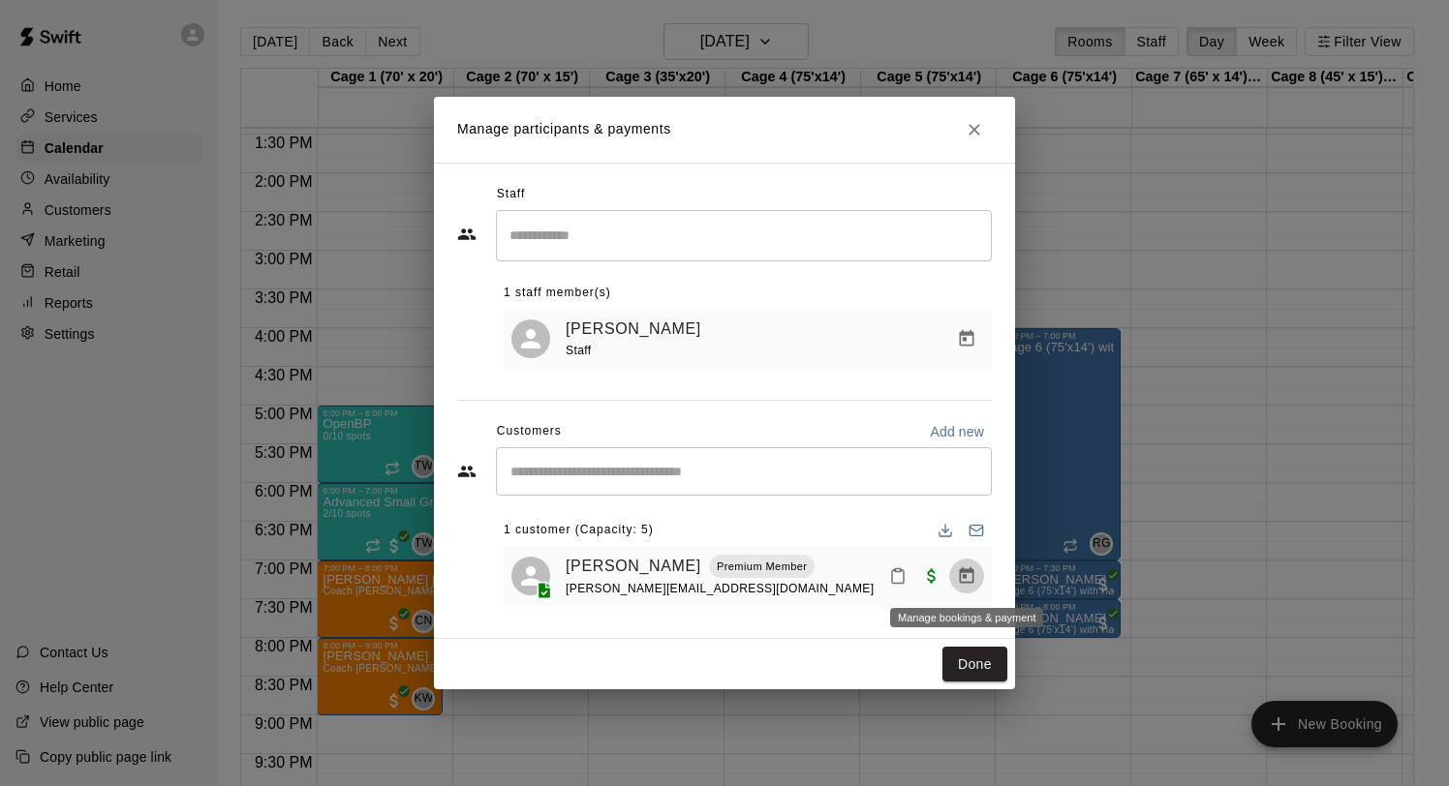
click at [966, 571] on icon "Manage bookings & payment" at bounding box center [967, 575] width 15 height 16
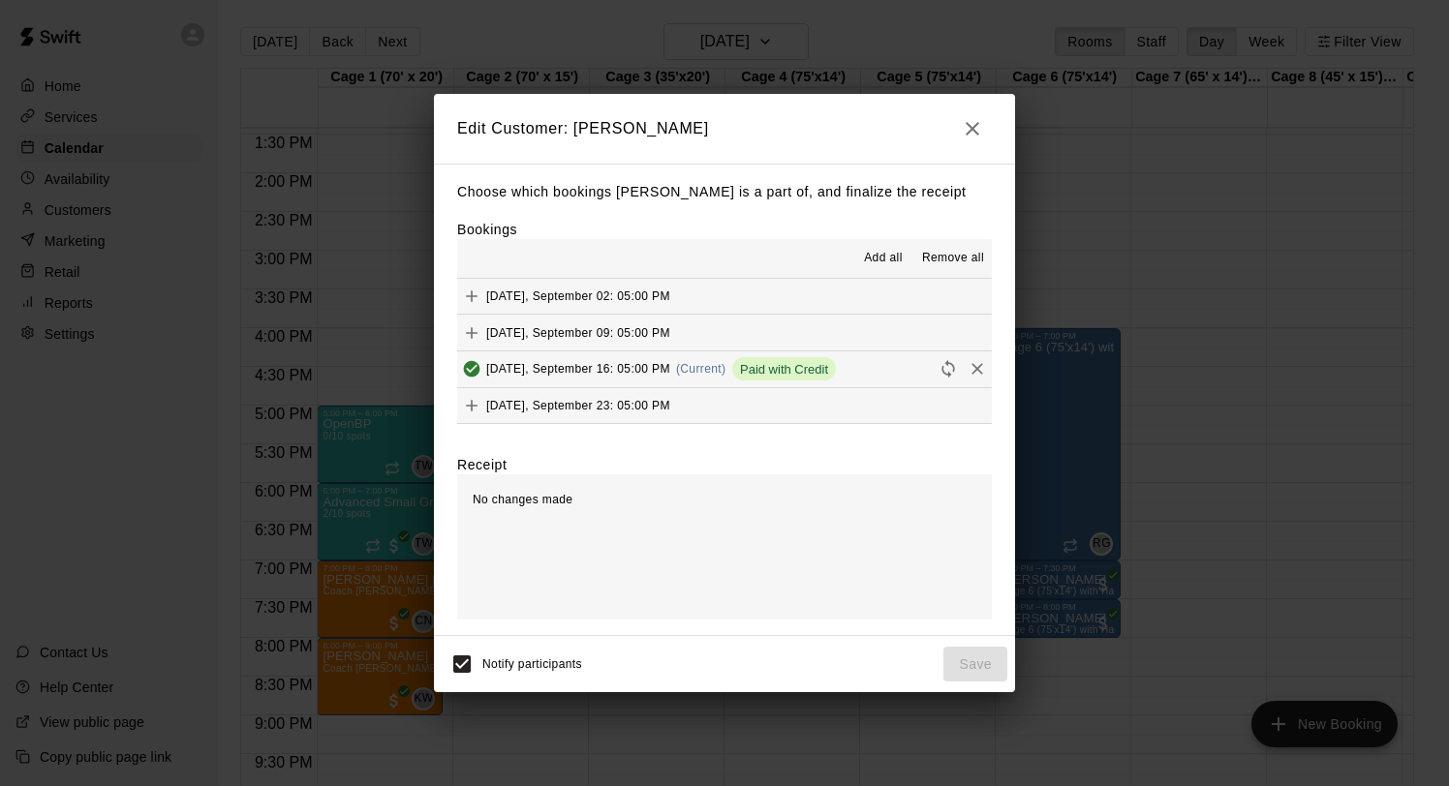
click at [969, 369] on icon "Remove" at bounding box center [976, 368] width 19 height 19
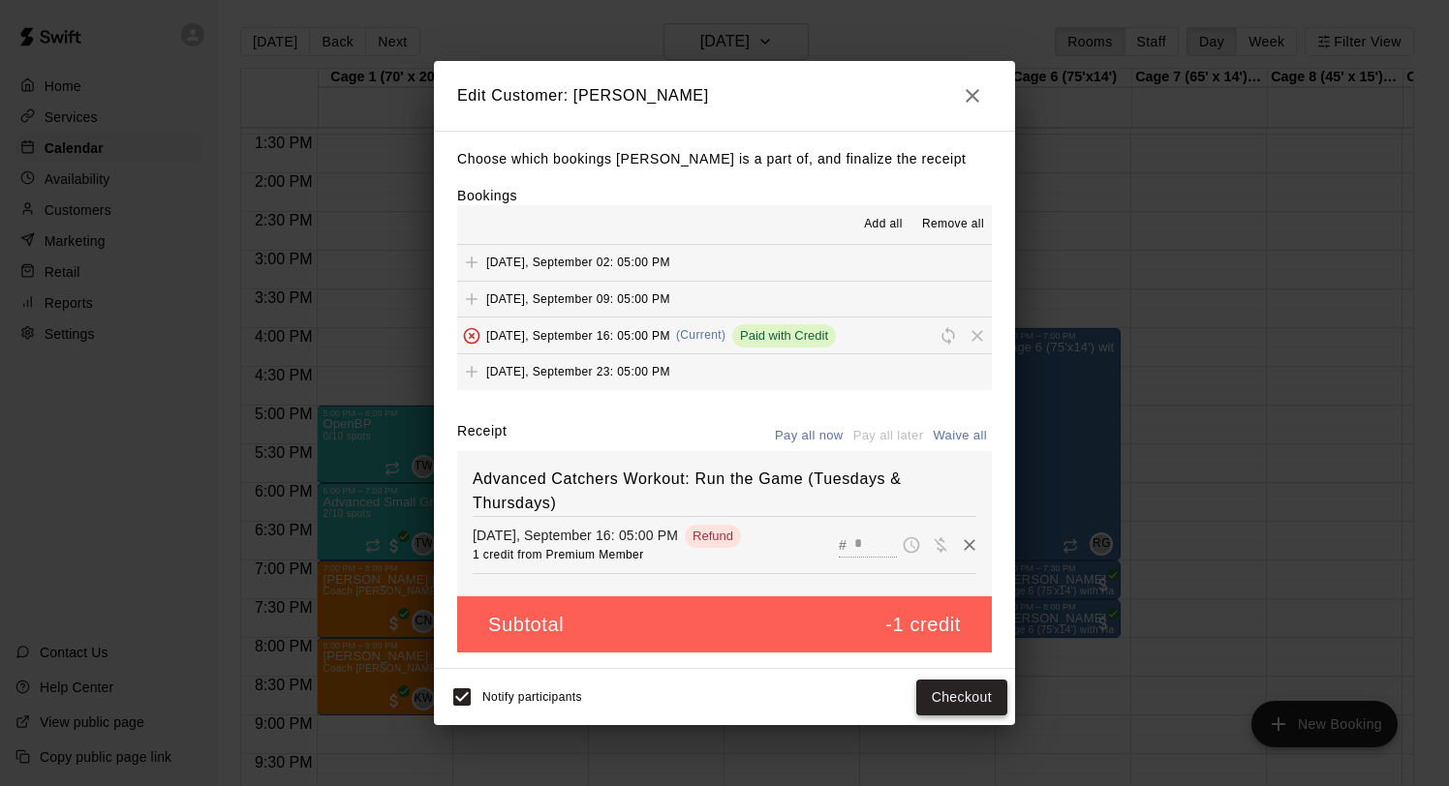
click at [948, 689] on button "Checkout" at bounding box center [961, 698] width 91 height 36
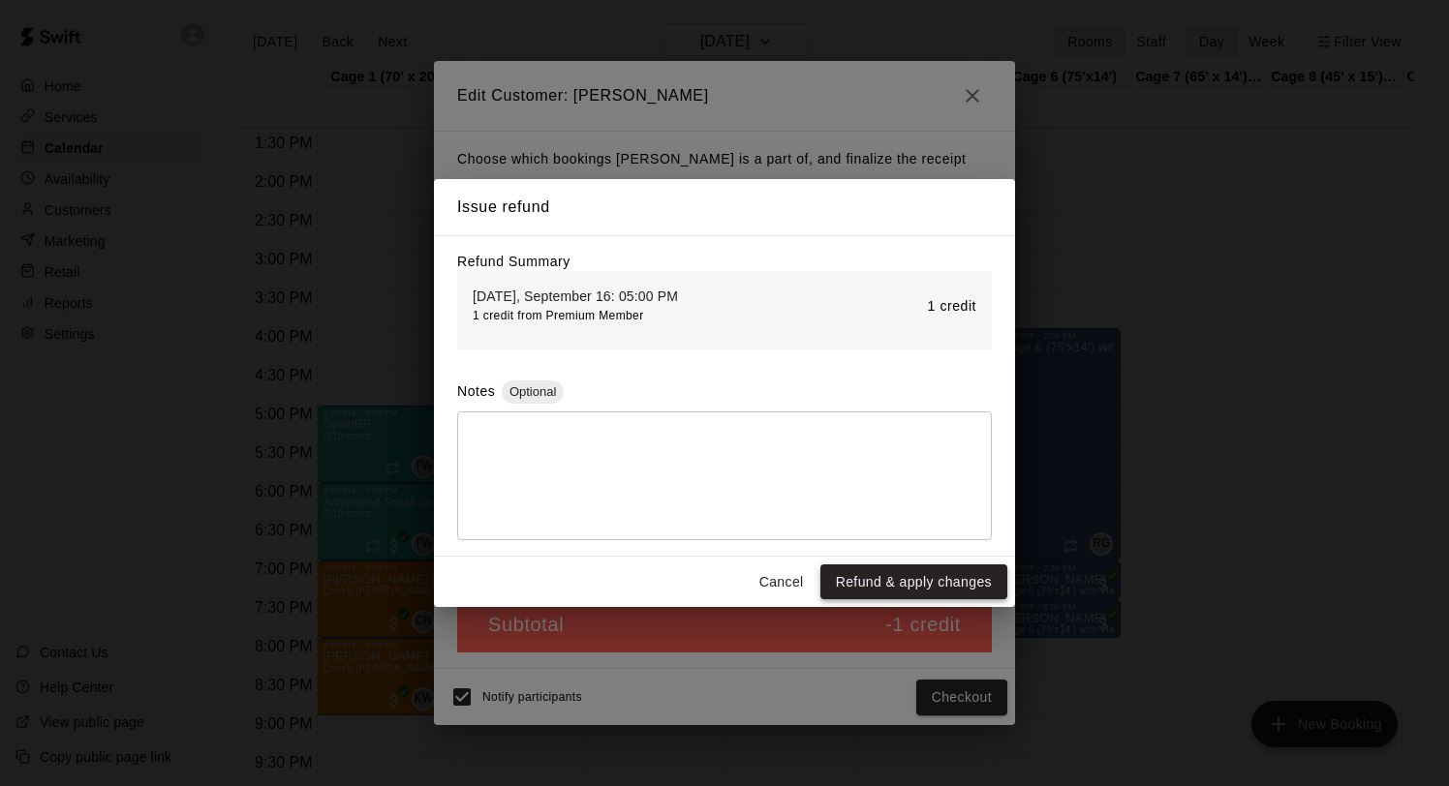
click at [864, 567] on button "Refund & apply changes" at bounding box center [913, 583] width 187 height 36
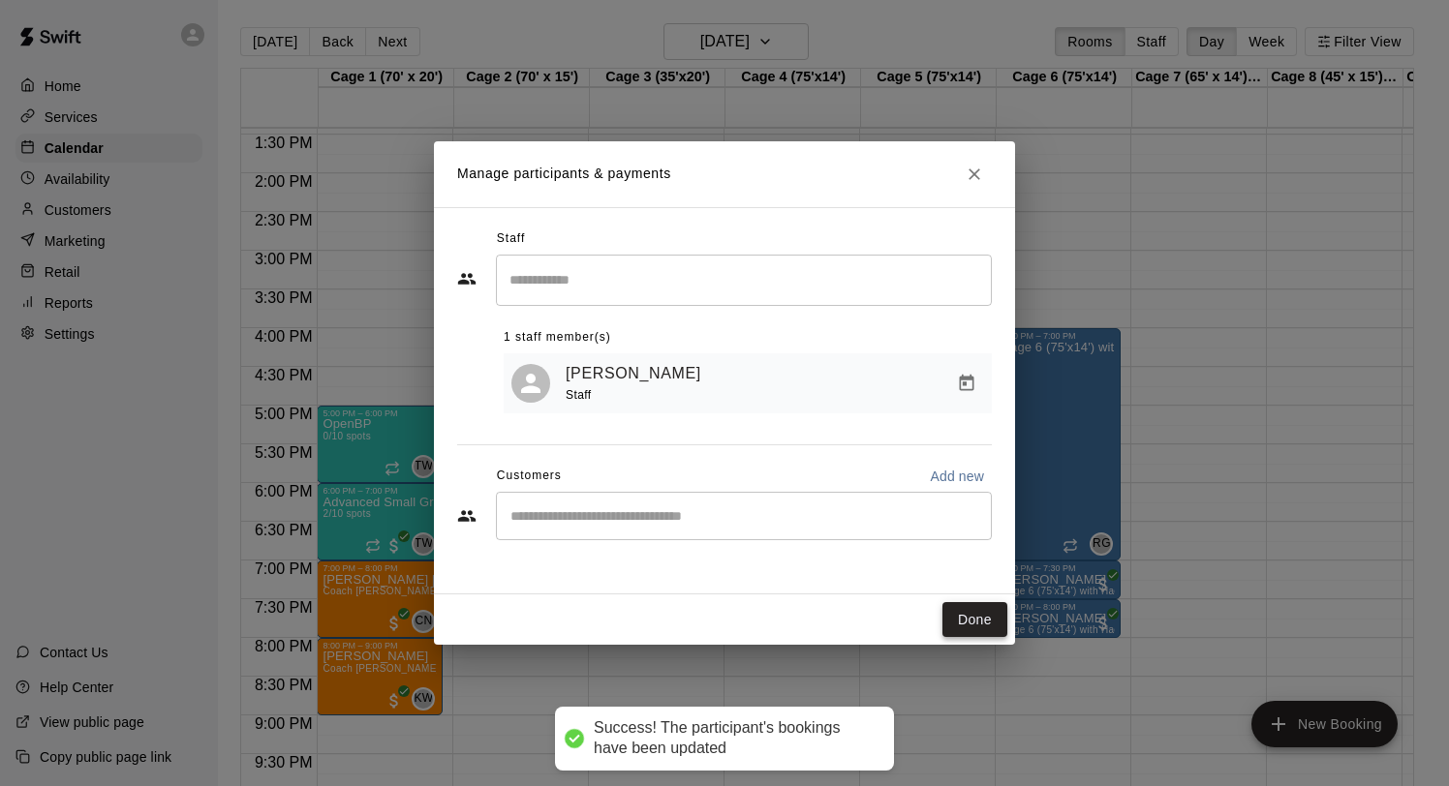
click at [980, 620] on button "Done" at bounding box center [974, 620] width 65 height 36
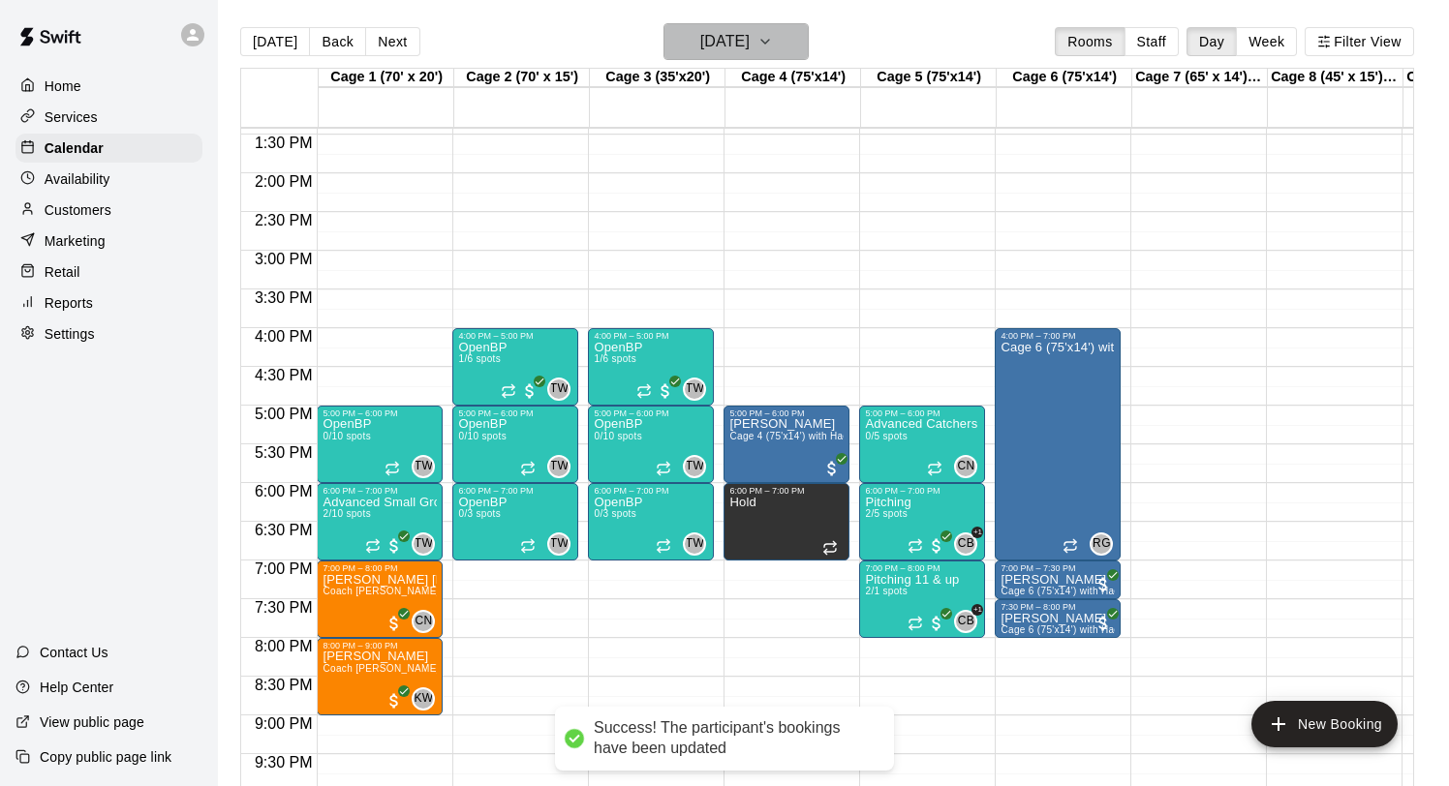
click at [717, 38] on h6 "Tuesday Sep 16" at bounding box center [724, 41] width 49 height 27
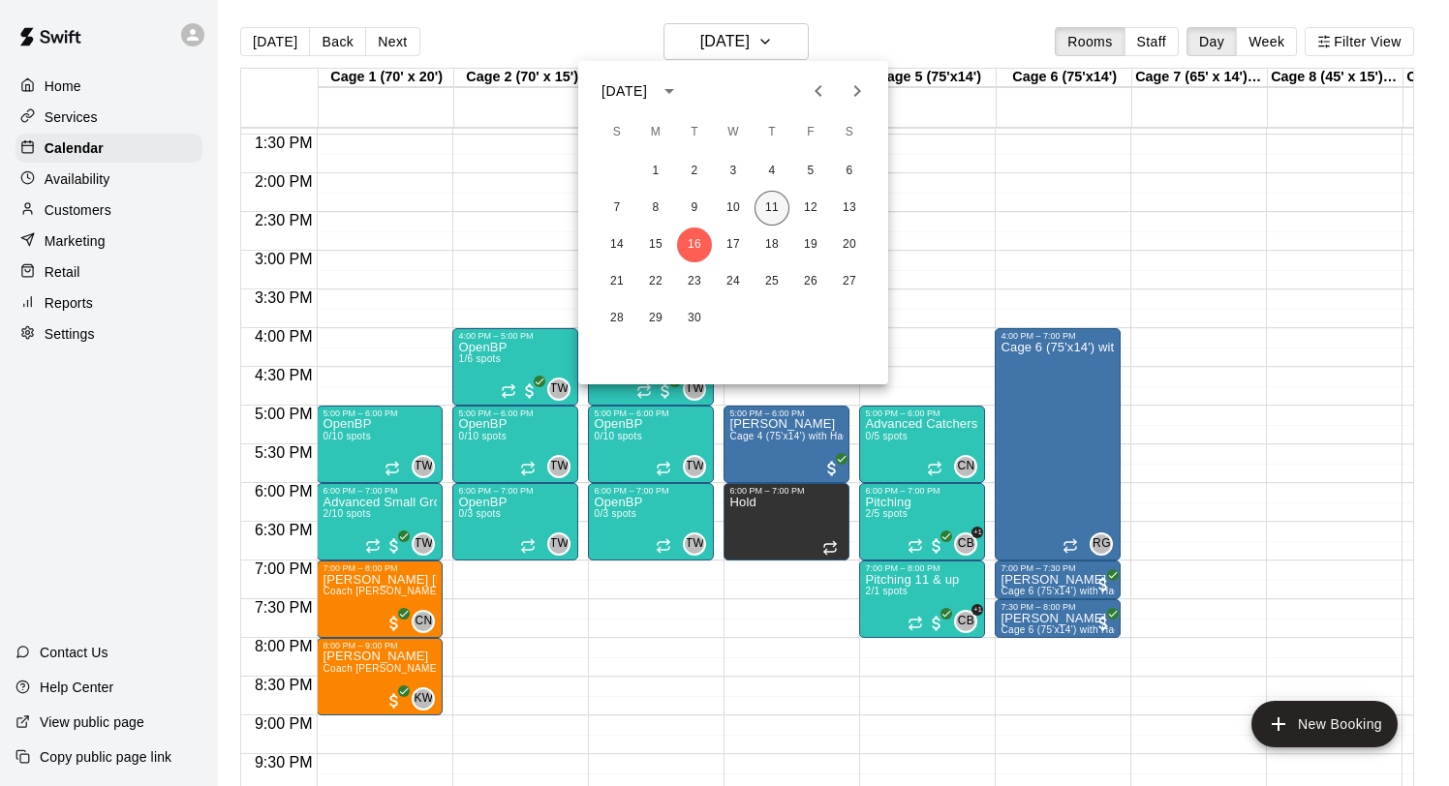
click at [776, 208] on button "11" at bounding box center [771, 208] width 35 height 35
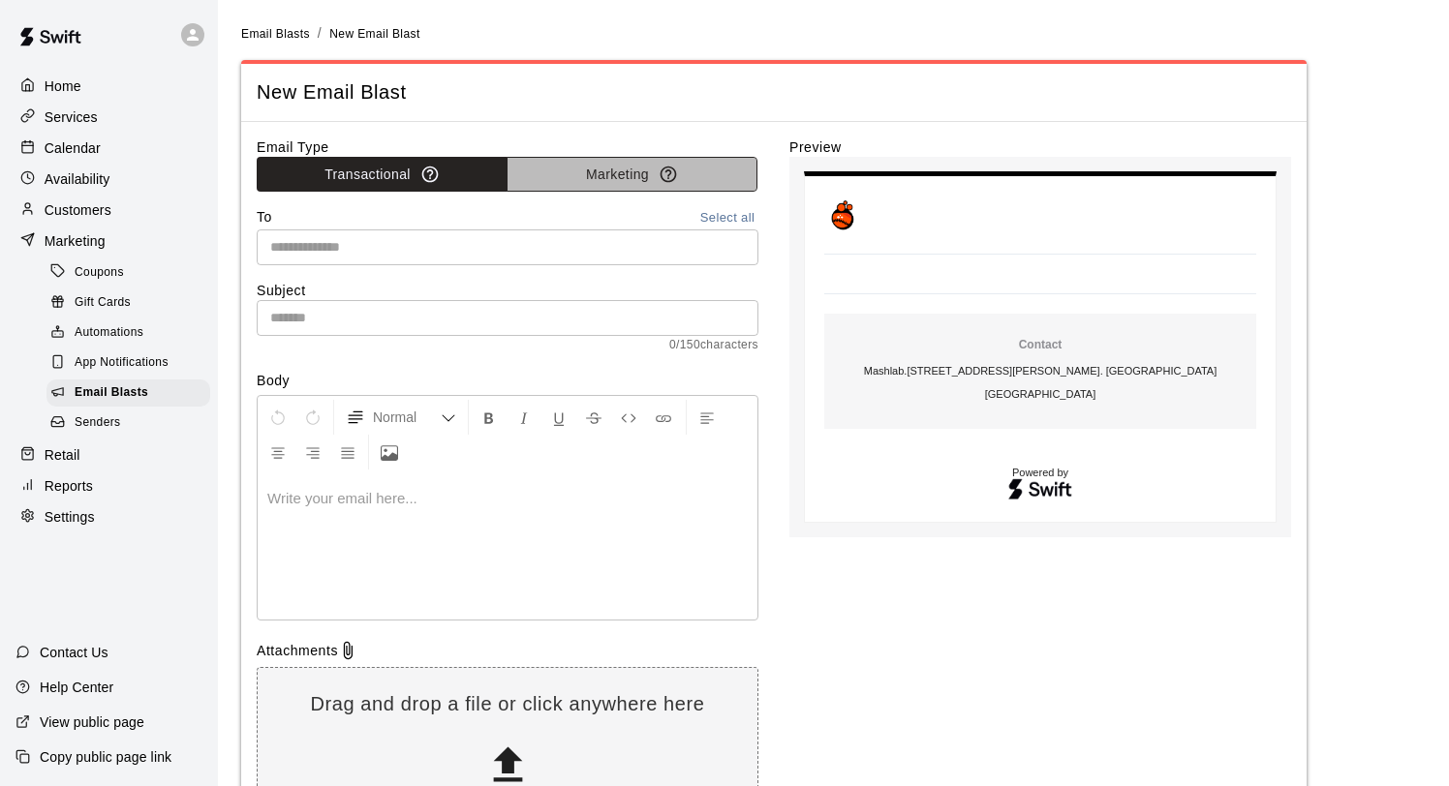
click at [581, 178] on button "Marketing" at bounding box center [631, 175] width 251 height 36
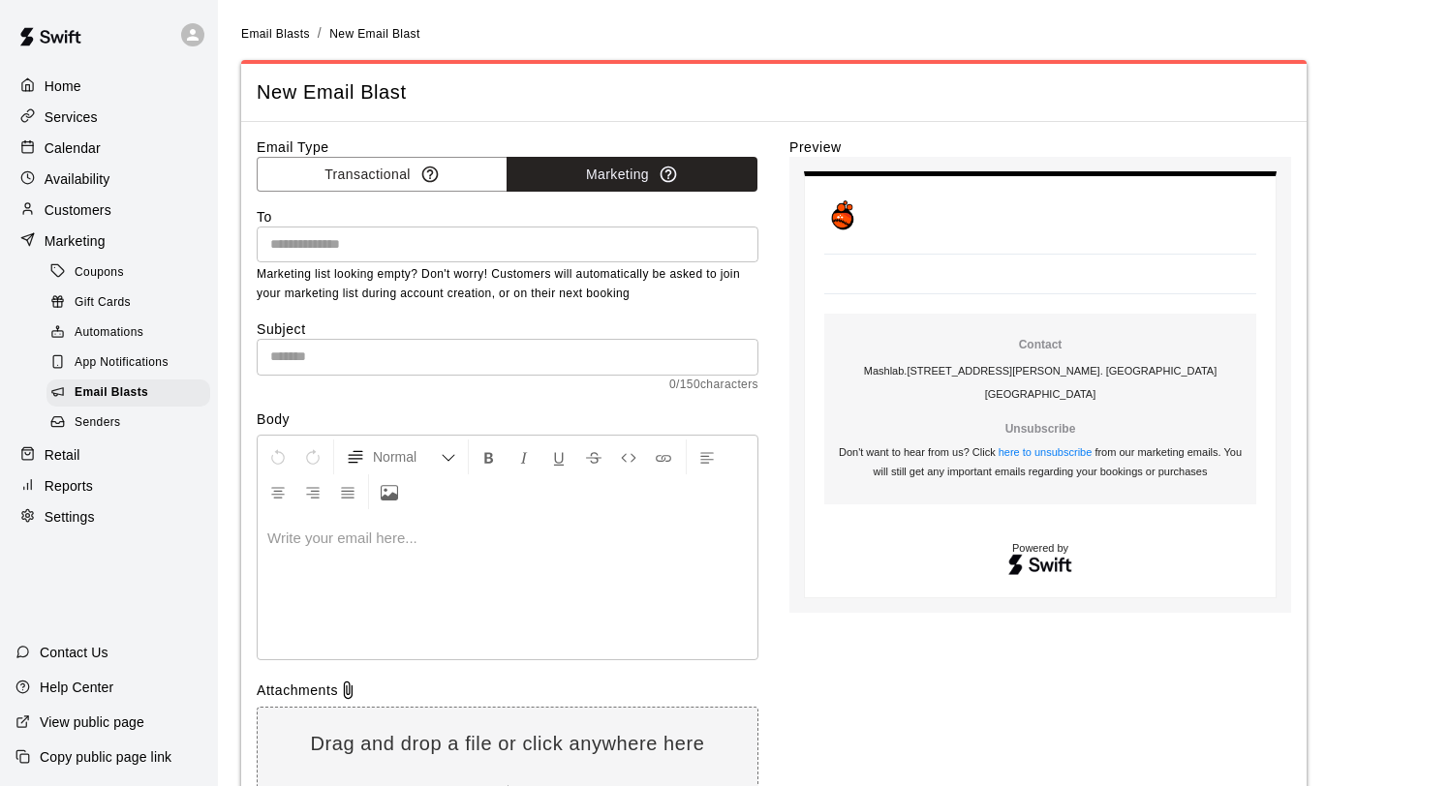
click at [642, 234] on input "text" at bounding box center [505, 244] width 487 height 24
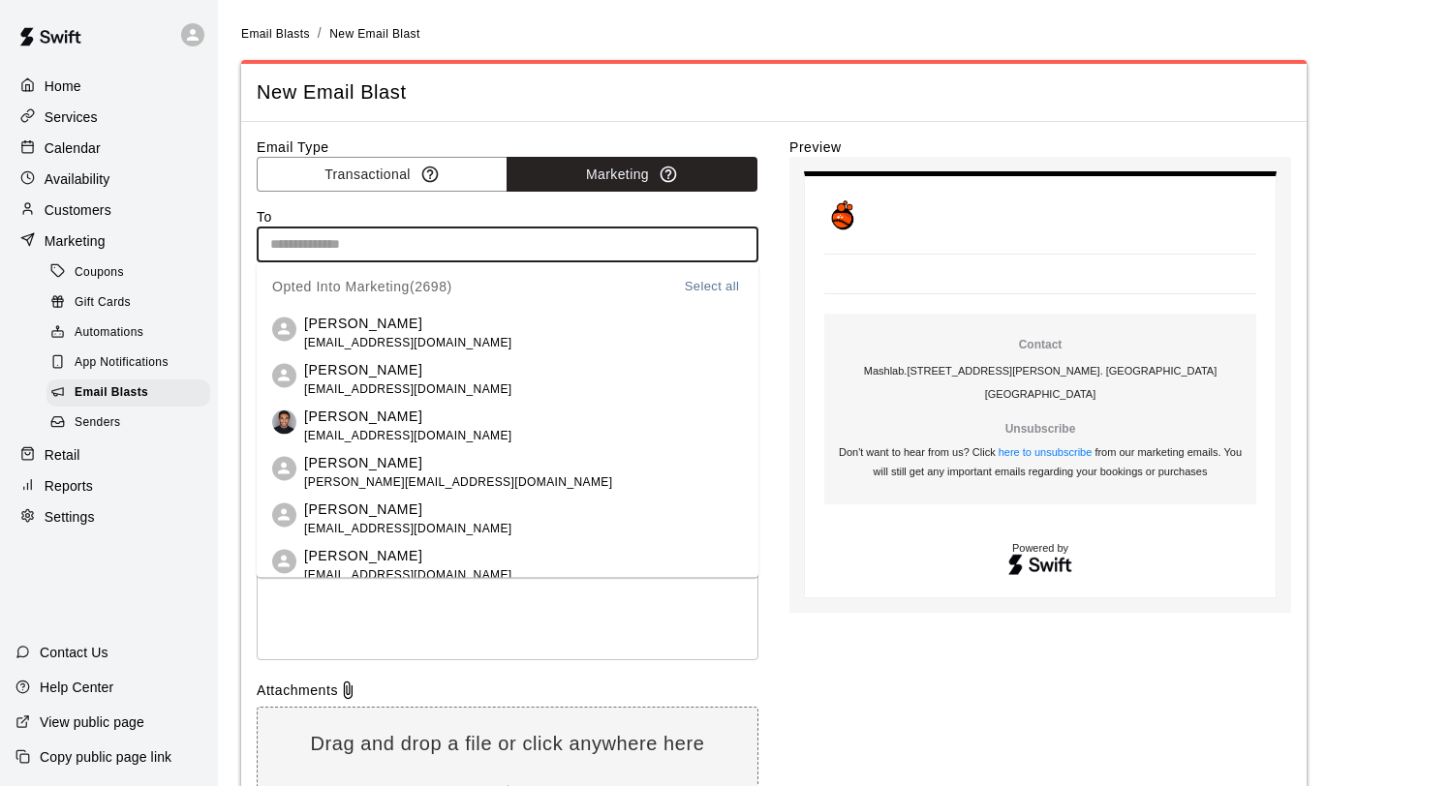
click at [720, 282] on button "Select all" at bounding box center [712, 286] width 62 height 22
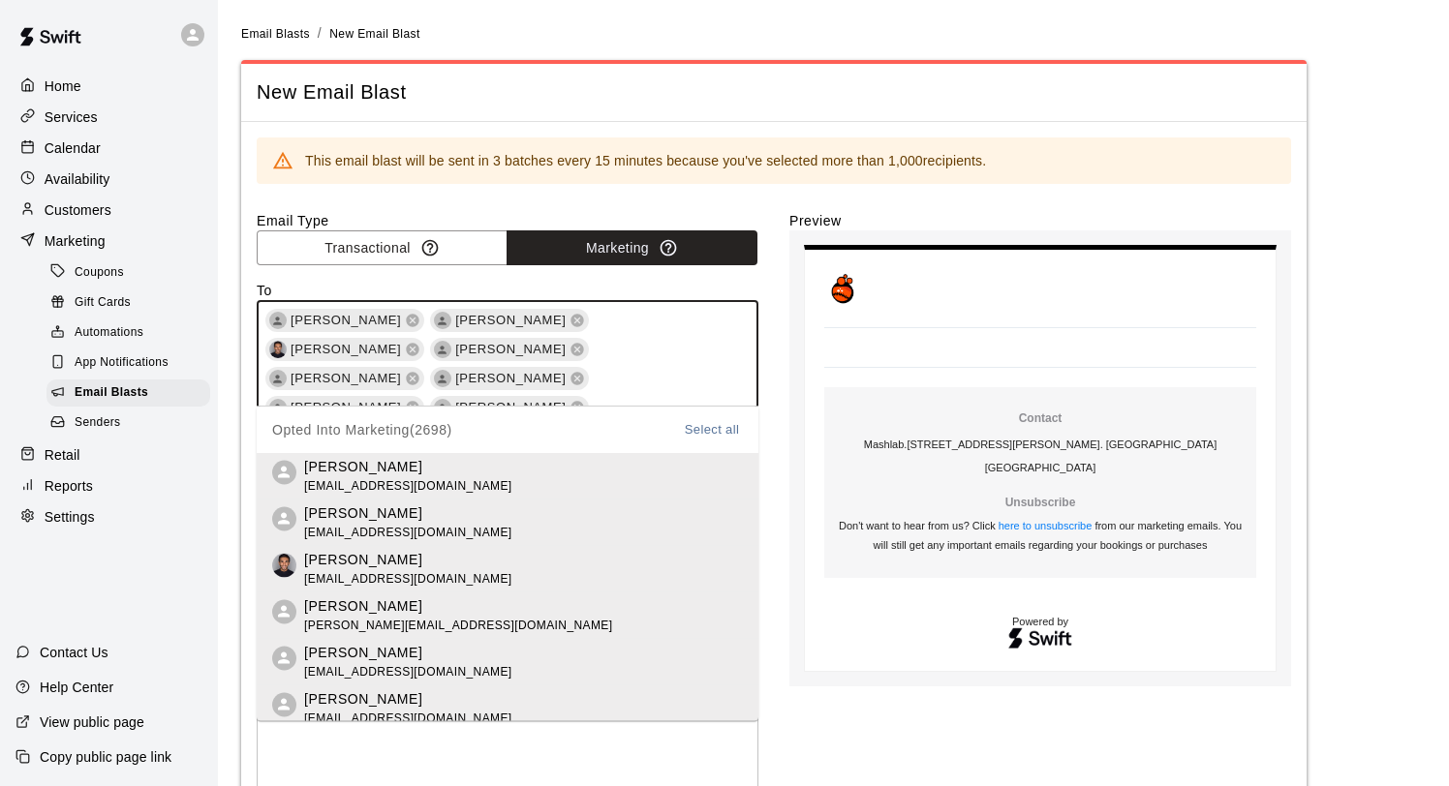
scroll to position [27125, 0]
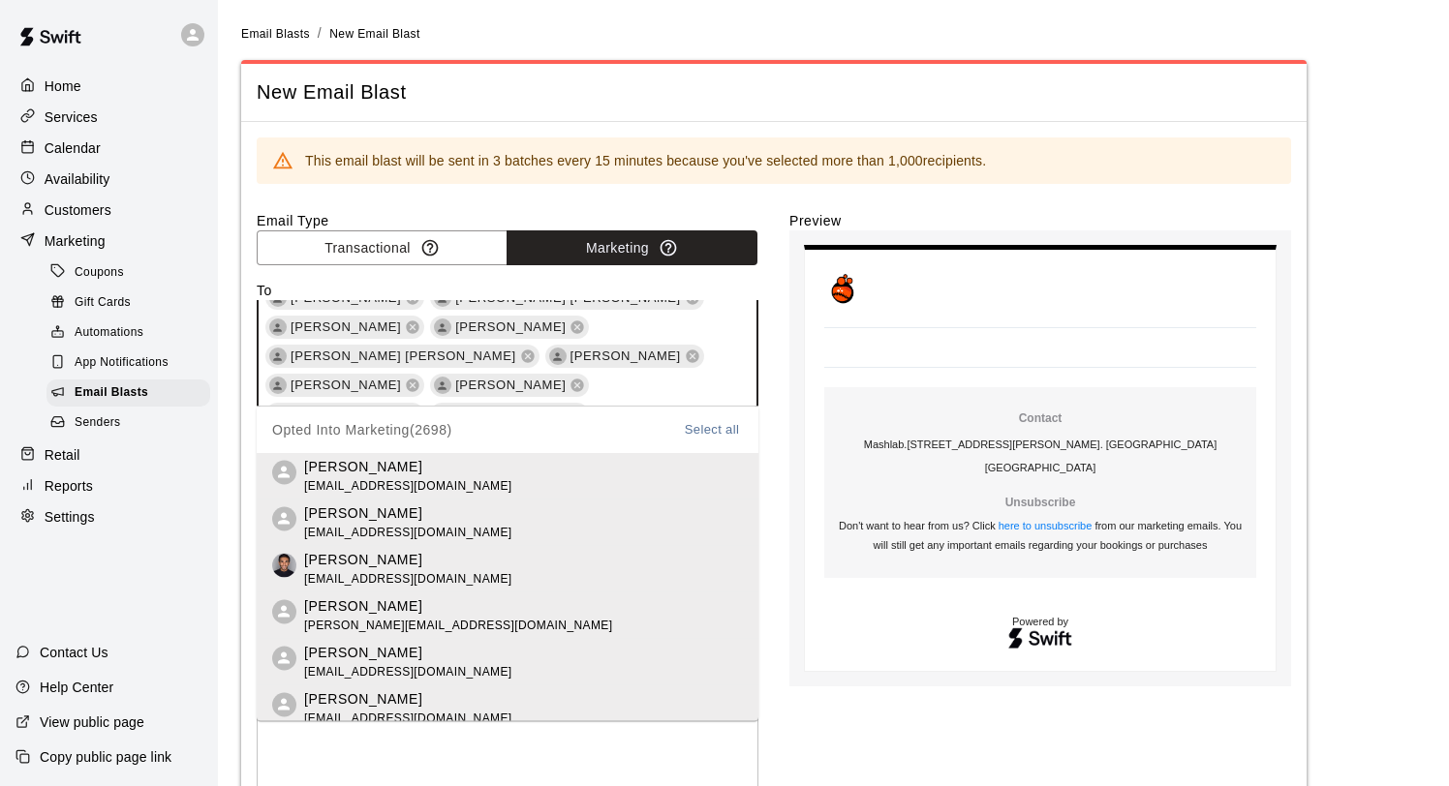
click at [774, 331] on div "Email Type Transactional Marketing To [PERSON_NAME] [PERSON_NAME] [PERSON_NAME]…" at bounding box center [774, 613] width 1034 height 805
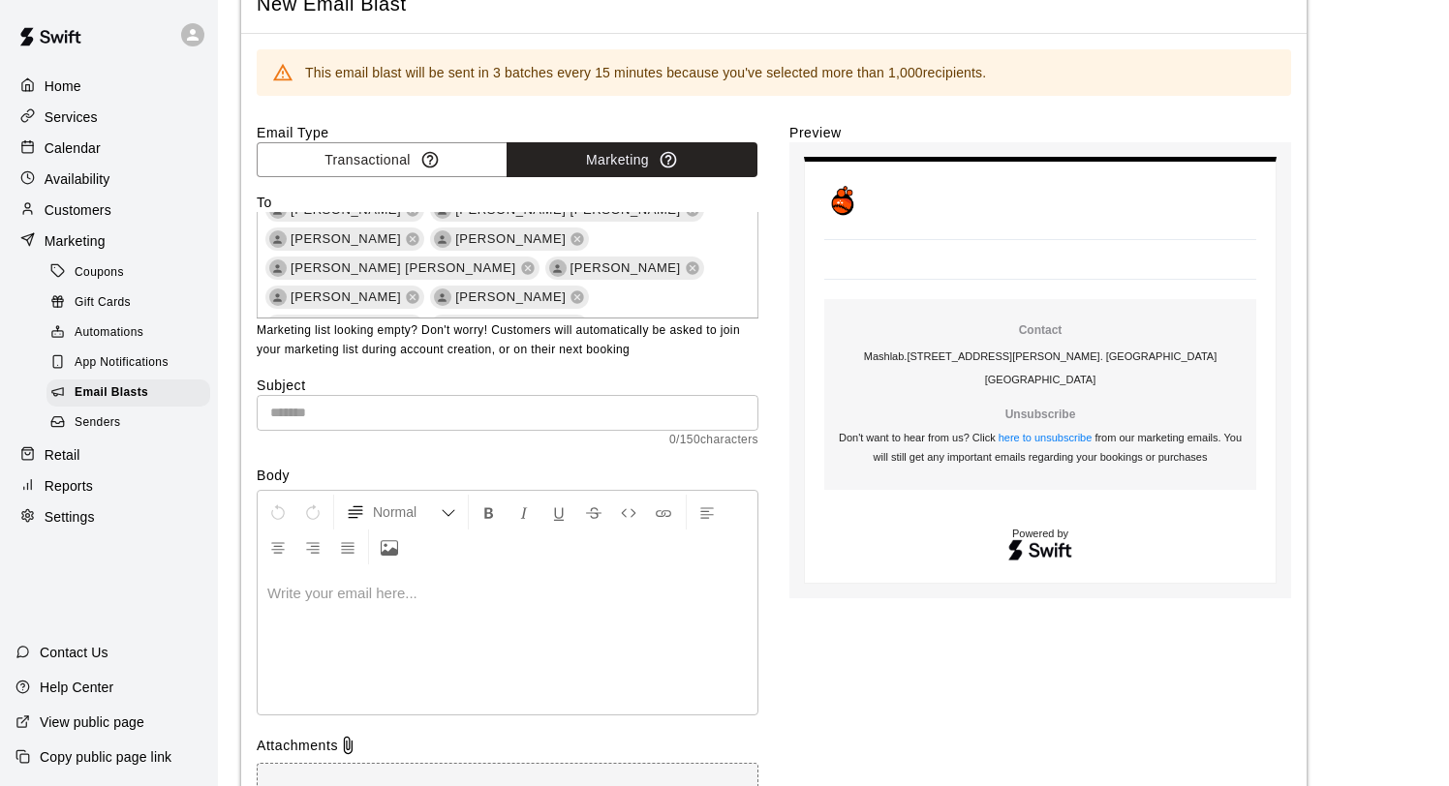
scroll to position [103, 0]
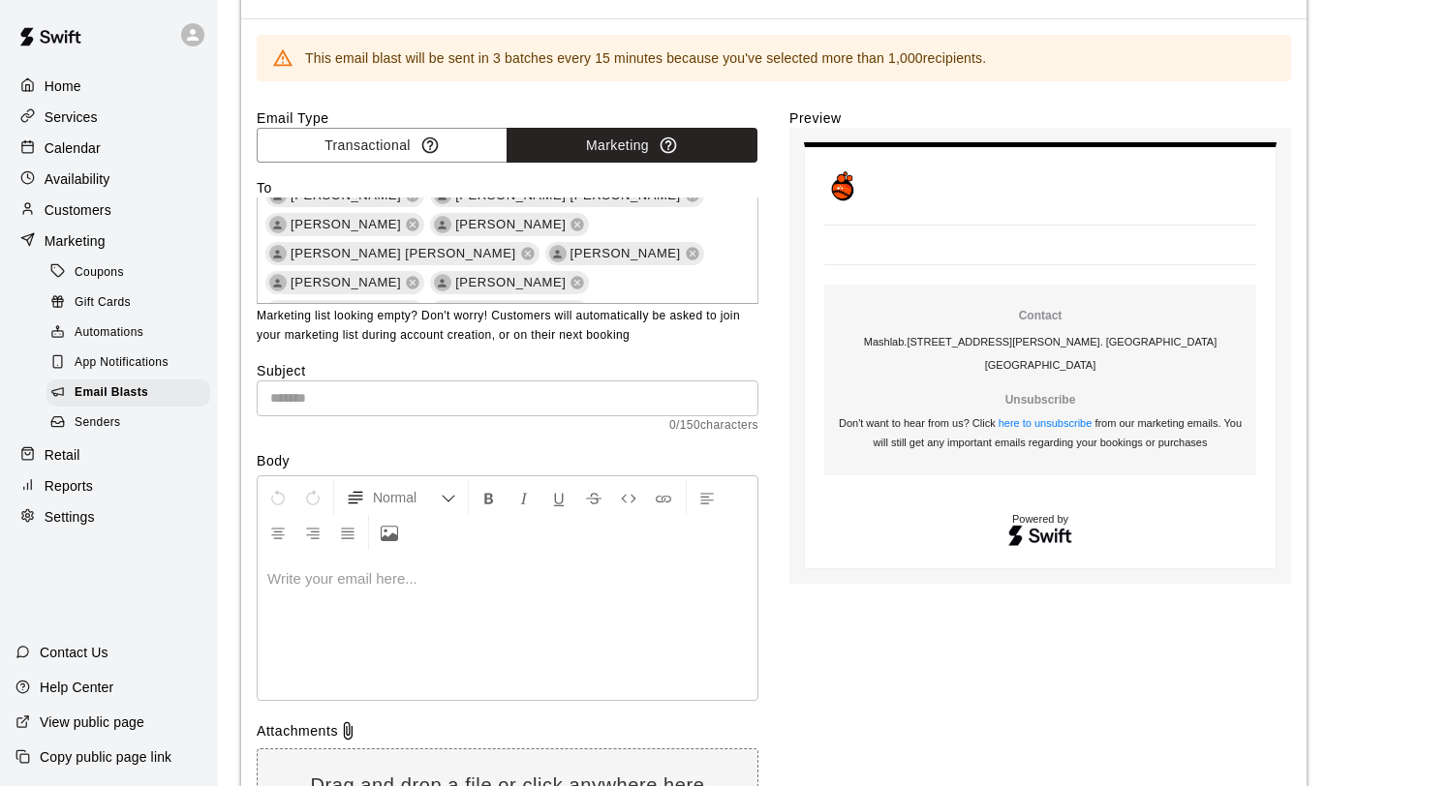
click at [602, 390] on input "text" at bounding box center [508, 399] width 502 height 36
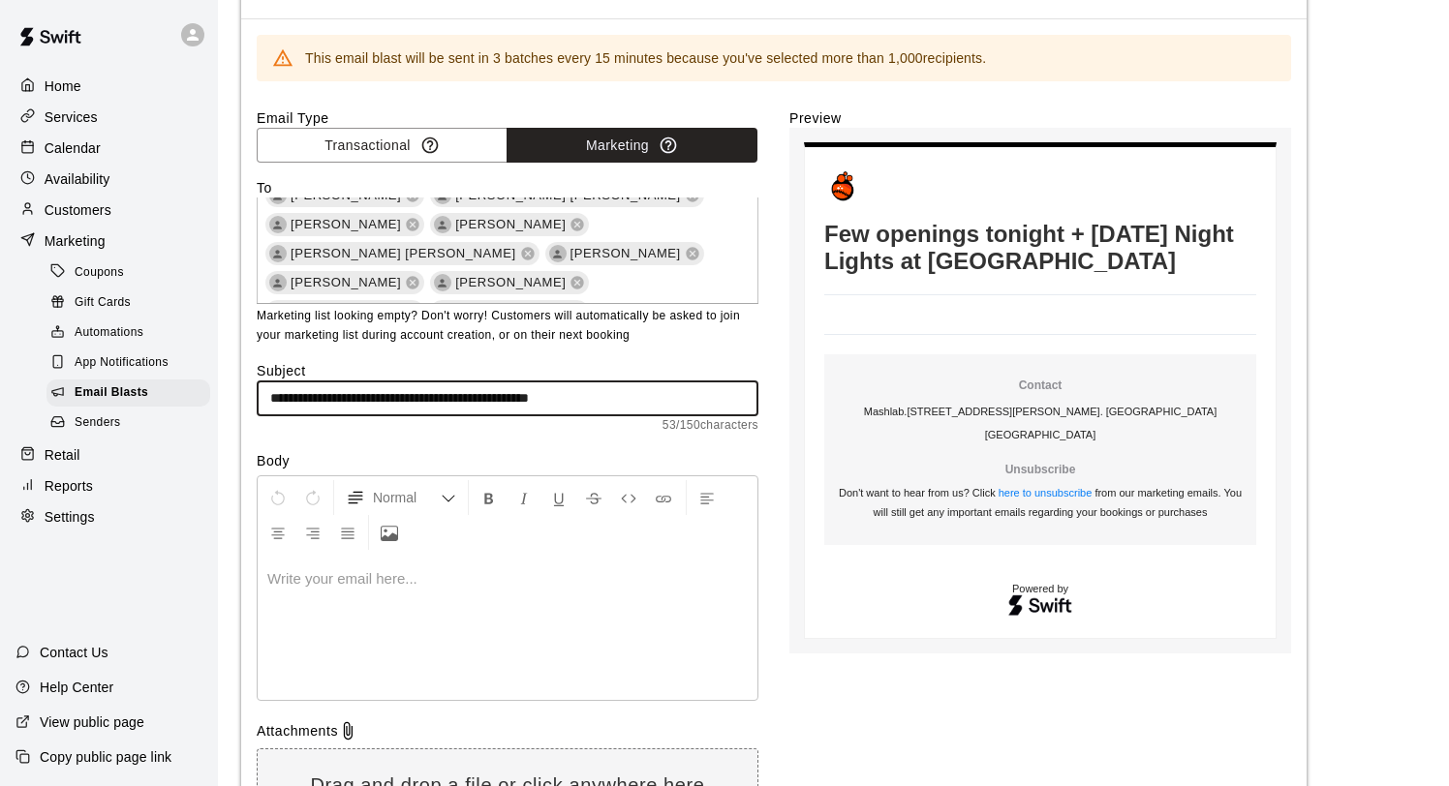
type input "**********"
click at [401, 592] on div at bounding box center [508, 627] width 500 height 145
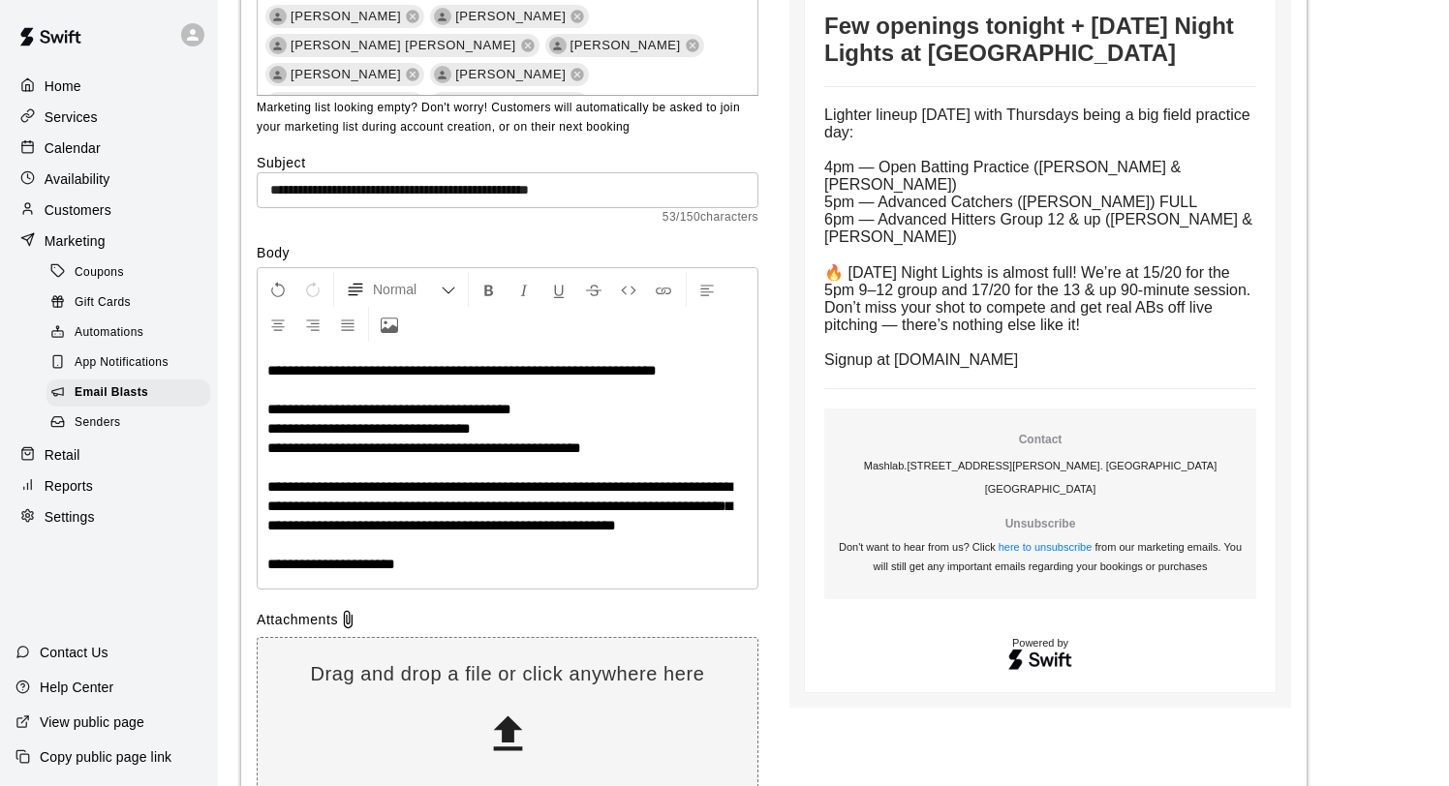
scroll to position [315, 0]
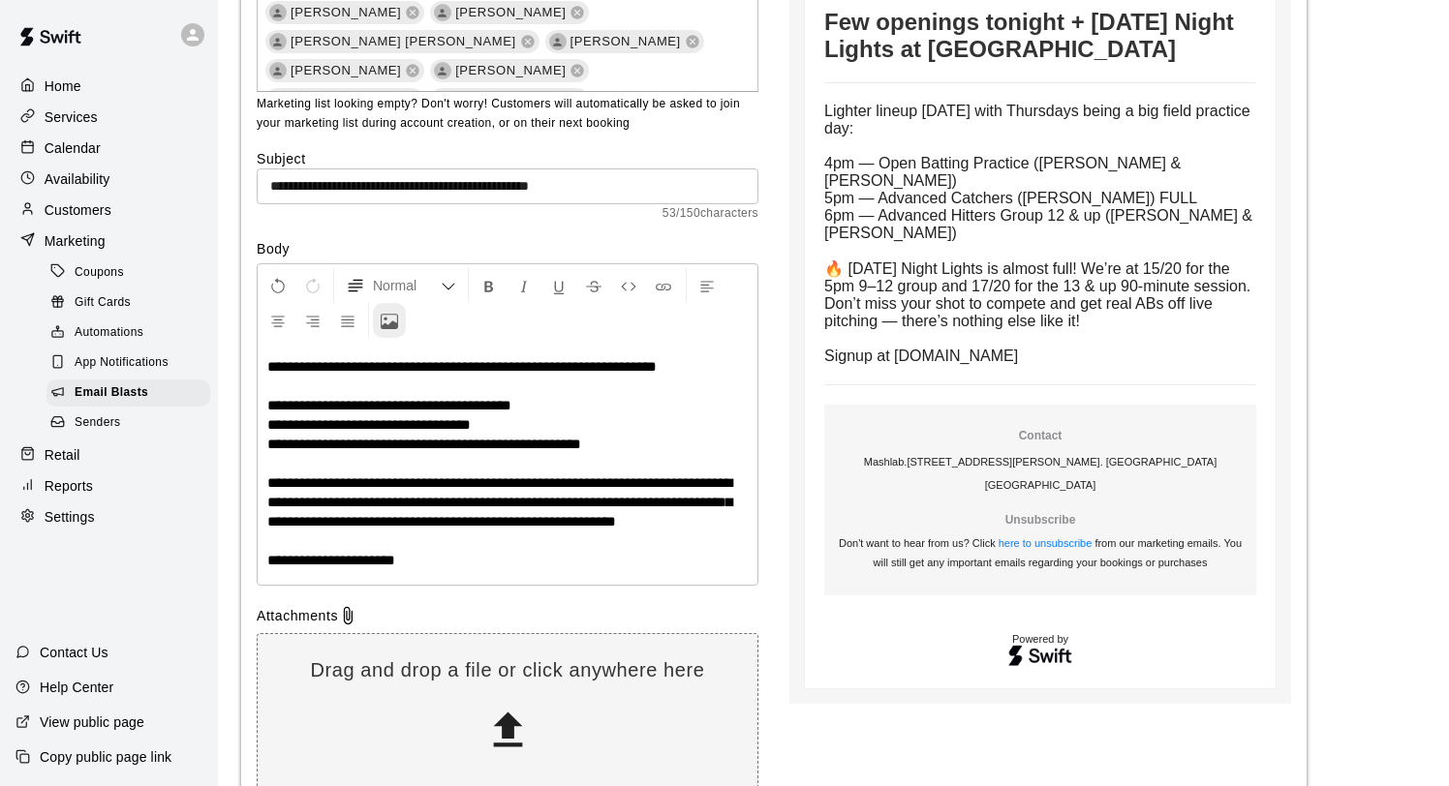
click at [391, 321] on icon "Upload Image" at bounding box center [389, 321] width 17 height 17
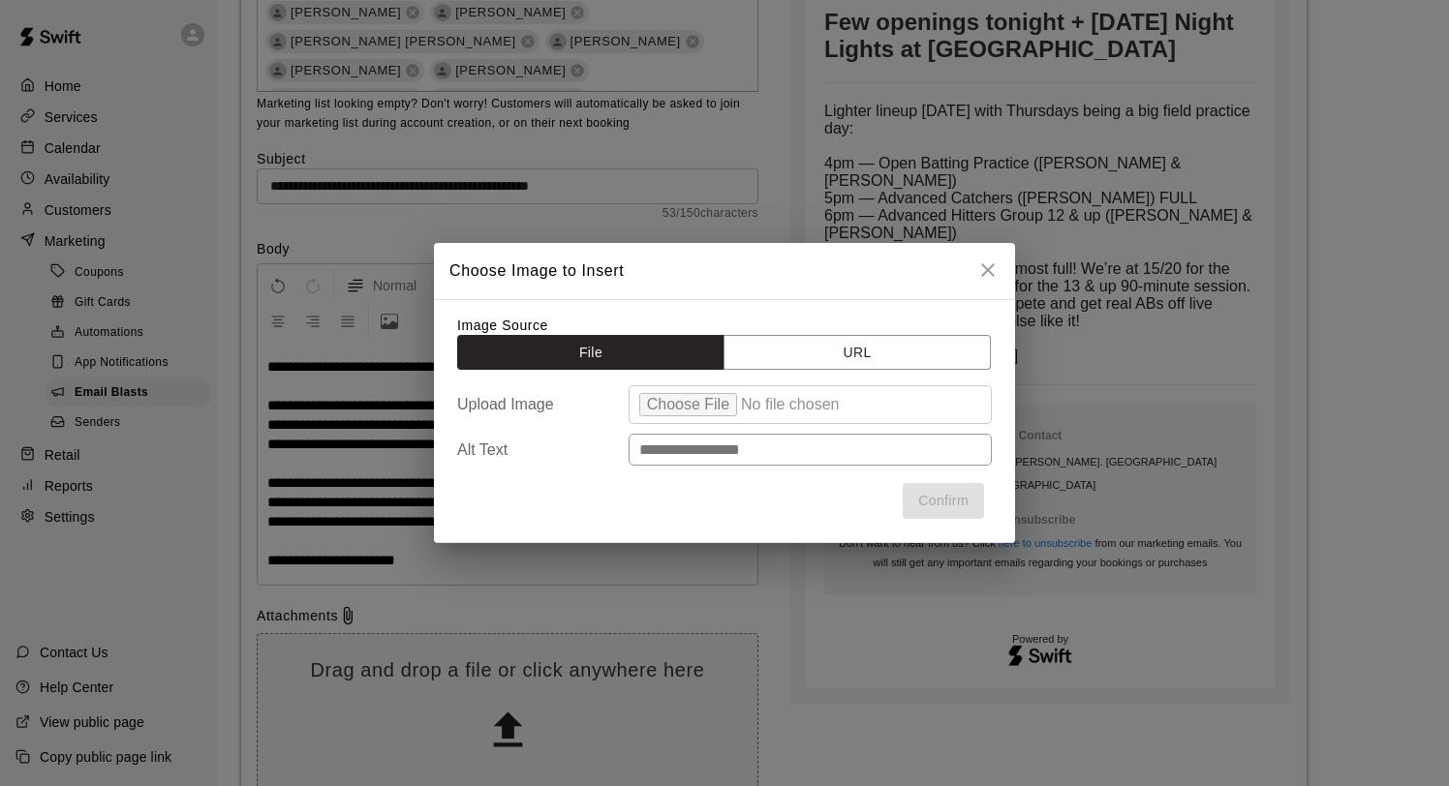
click at [687, 402] on input "file" at bounding box center [809, 404] width 363 height 39
type input "**********"
click at [949, 496] on button "Confirm" at bounding box center [942, 501] width 81 height 36
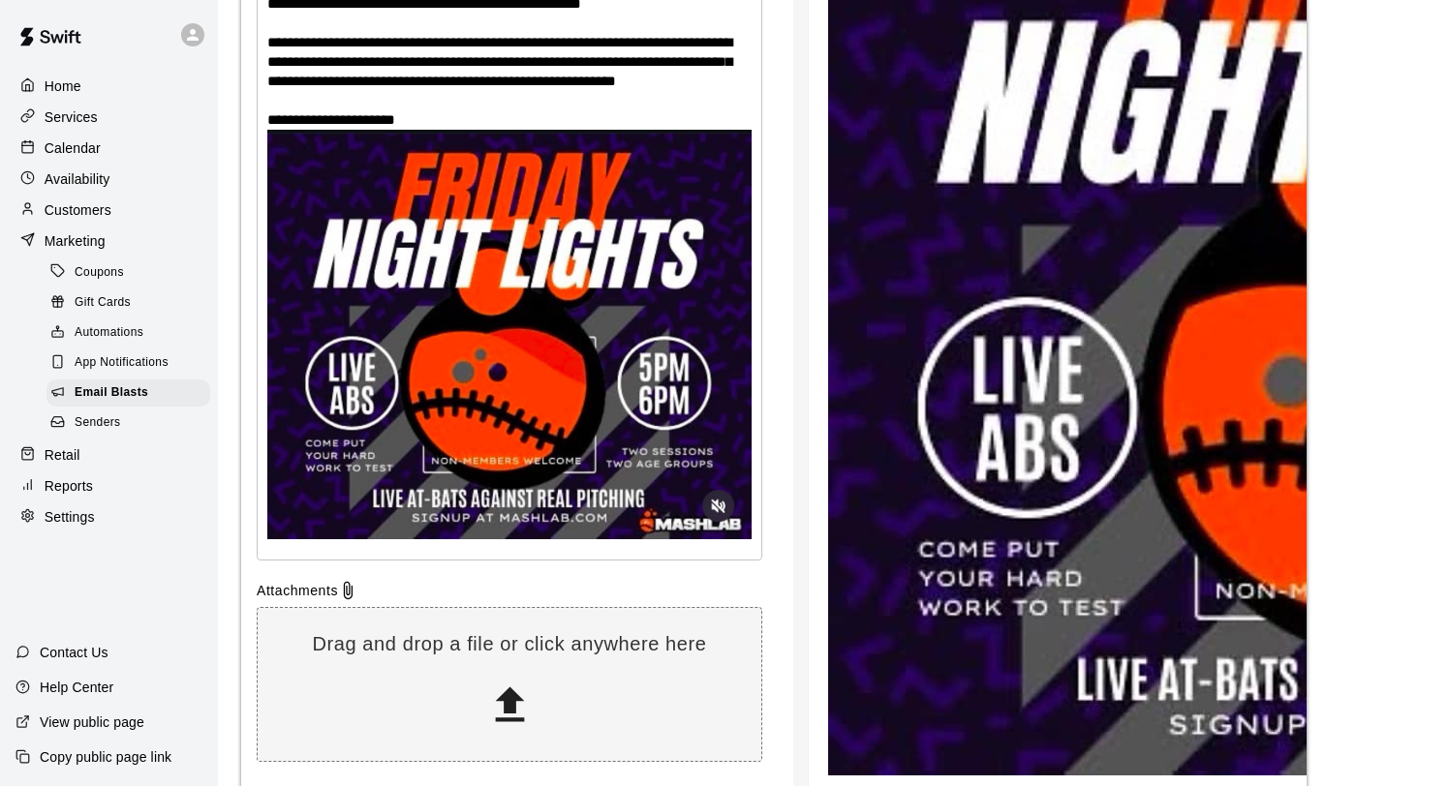
scroll to position [405, 0]
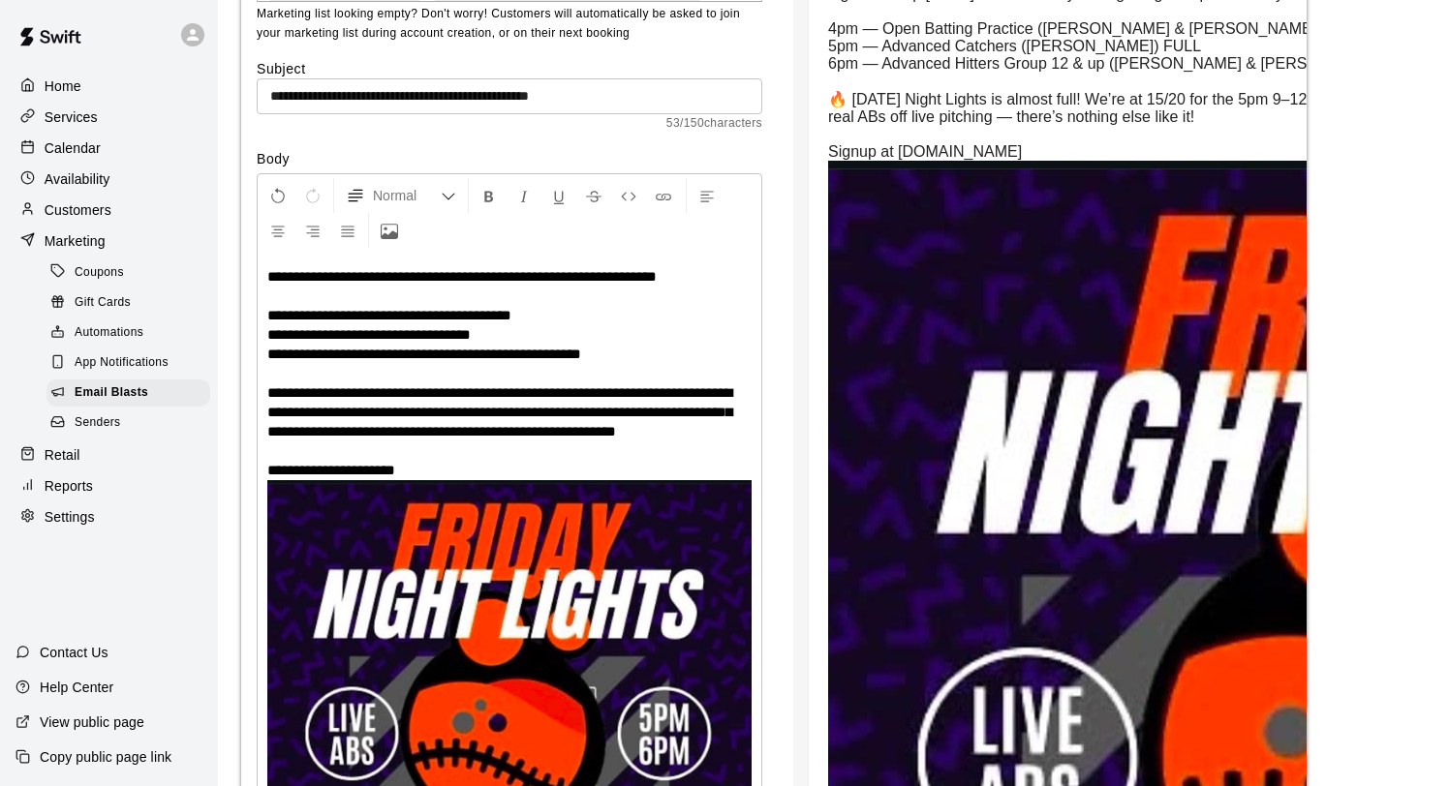
click at [466, 439] on span "**********" at bounding box center [499, 411] width 465 height 53
click at [436, 446] on p "**********" at bounding box center [509, 581] width 484 height 628
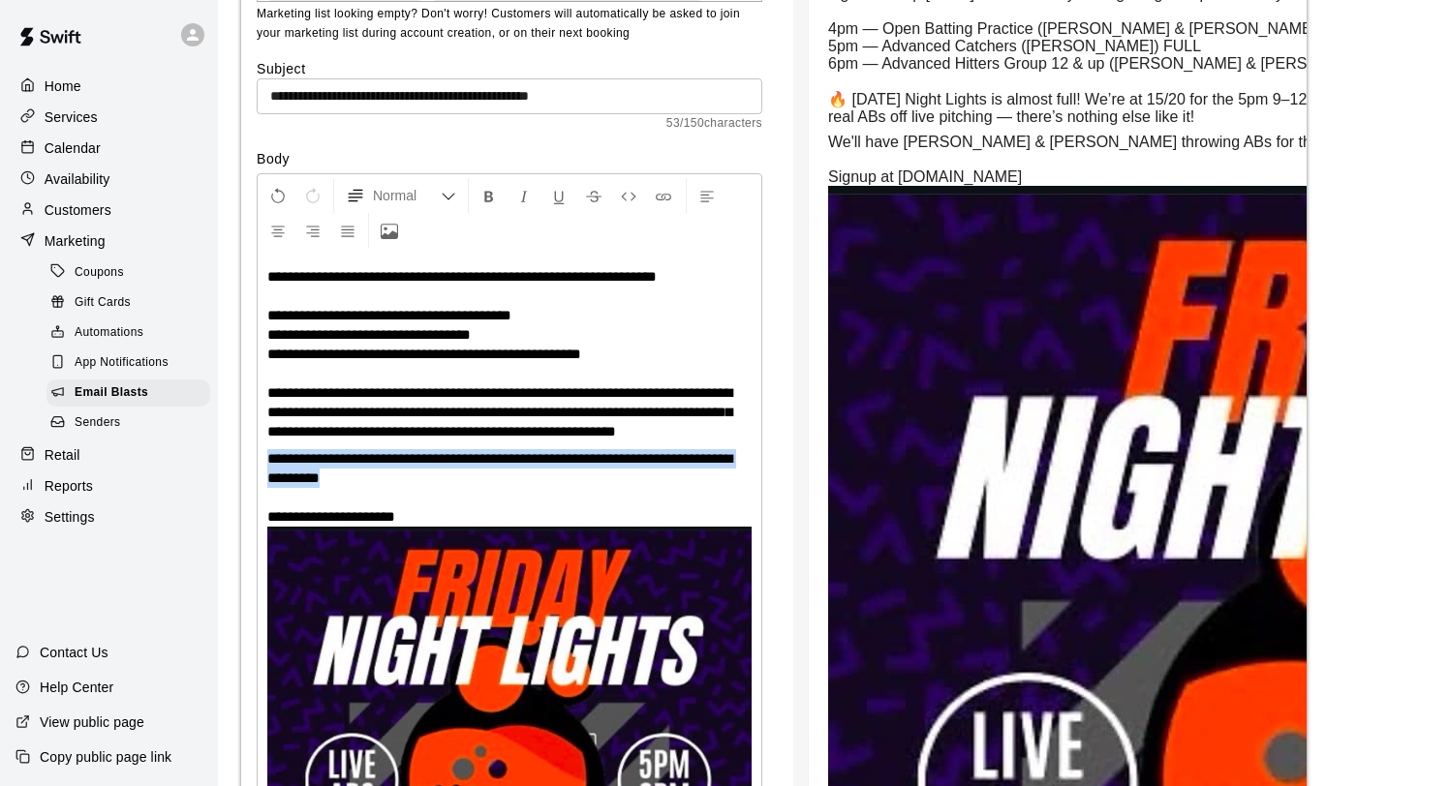
drag, startPoint x: 412, startPoint y: 498, endPoint x: 254, endPoint y: 477, distance: 160.1
click at [254, 477] on div "This email blast will be sent in 3 batches every 15 minutes because you've sele…" at bounding box center [773, 602] width 1065 height 1770
click at [401, 507] on p "**********" at bounding box center [509, 695] width 484 height 493
click at [405, 484] on span "**********" at bounding box center [499, 468] width 465 height 34
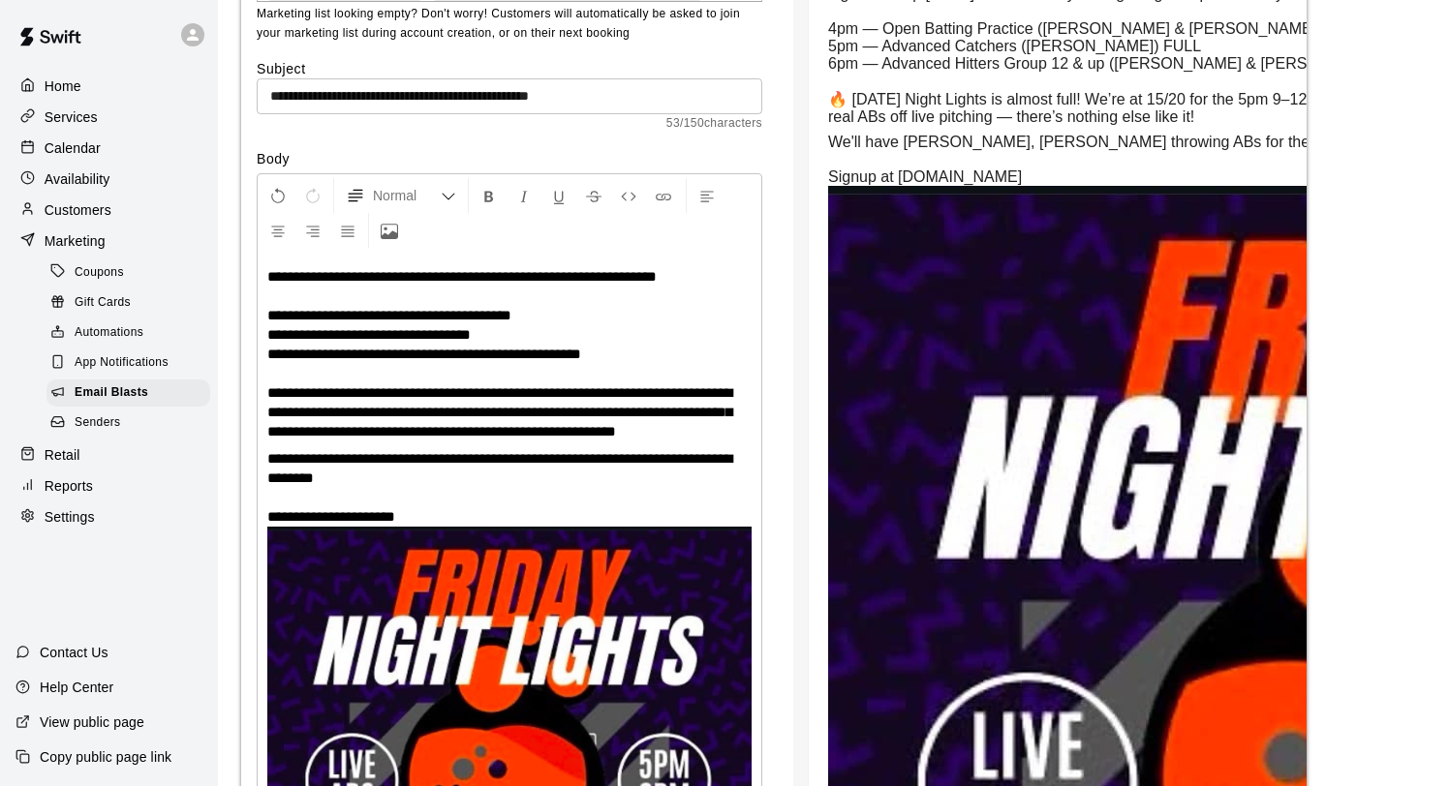
click at [429, 473] on span "**********" at bounding box center [499, 468] width 465 height 34
click at [504, 502] on p "**********" at bounding box center [509, 695] width 484 height 493
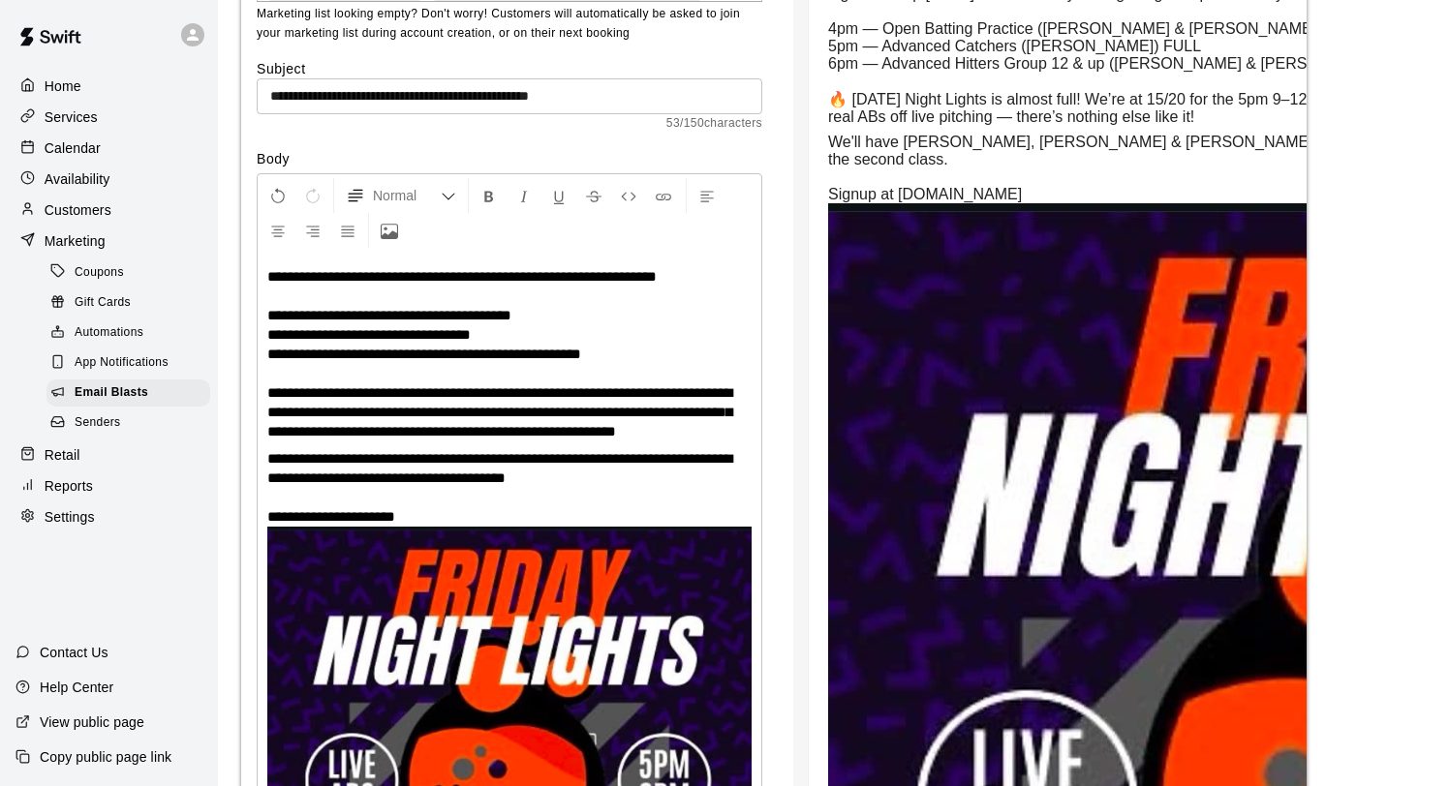
click at [732, 479] on span "**********" at bounding box center [499, 468] width 465 height 34
click at [732, 478] on span "**********" at bounding box center [499, 468] width 465 height 34
click at [678, 480] on span "**********" at bounding box center [499, 468] width 465 height 34
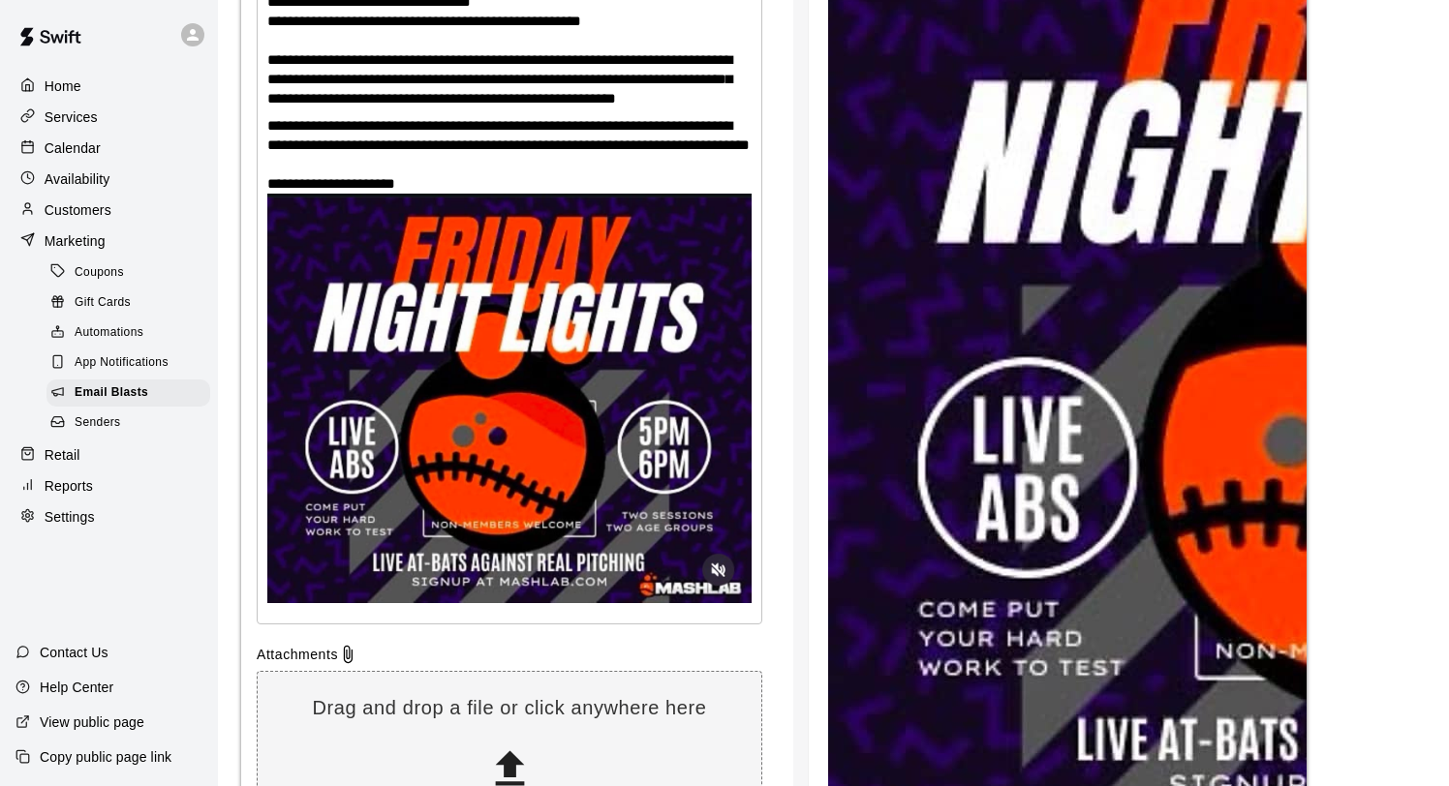
scroll to position [735, 0]
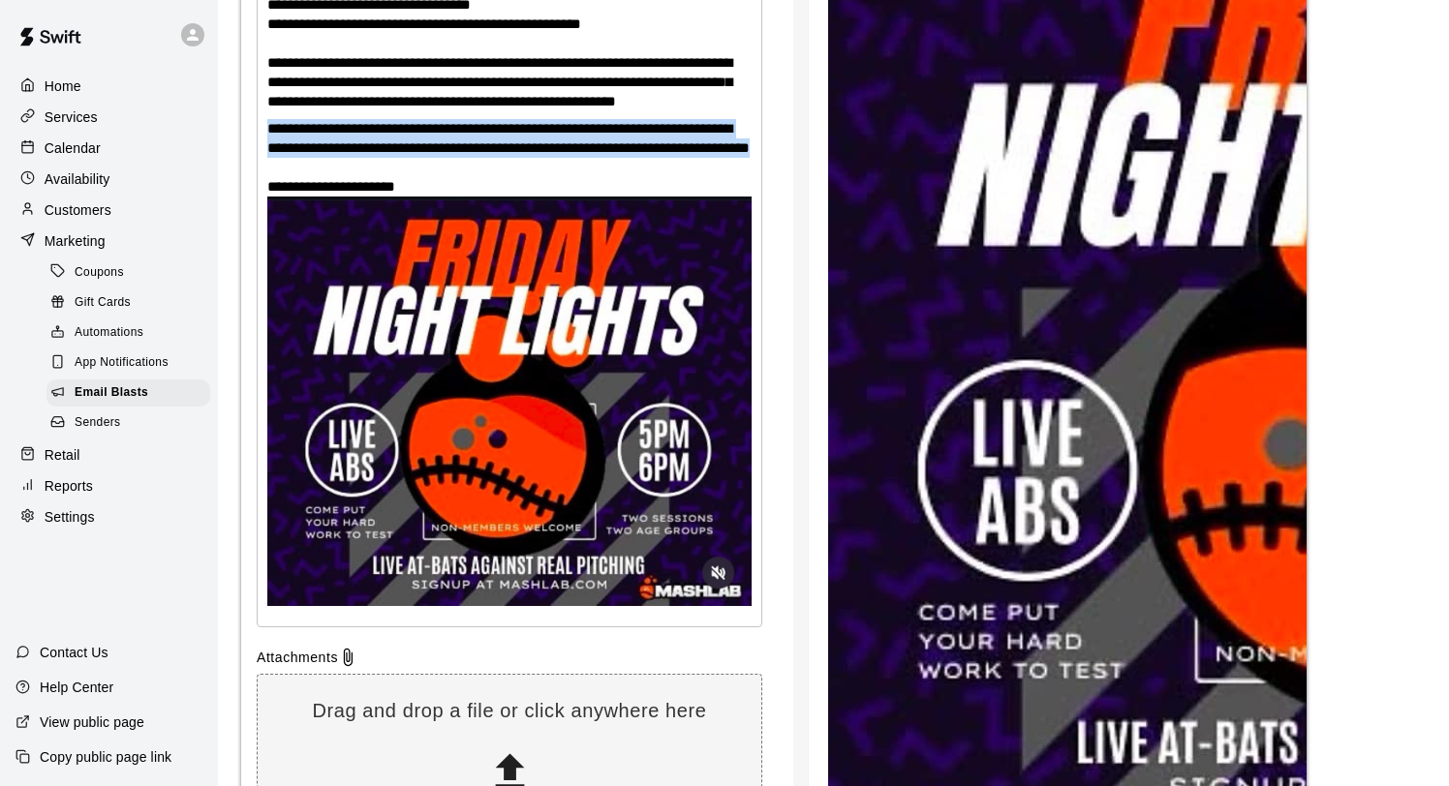
drag, startPoint x: 389, startPoint y: 188, endPoint x: 245, endPoint y: 141, distance: 151.6
click at [245, 141] on div "This email blast will be sent in 3 batches every 15 minutes because you've sele…" at bounding box center [773, 280] width 1065 height 1787
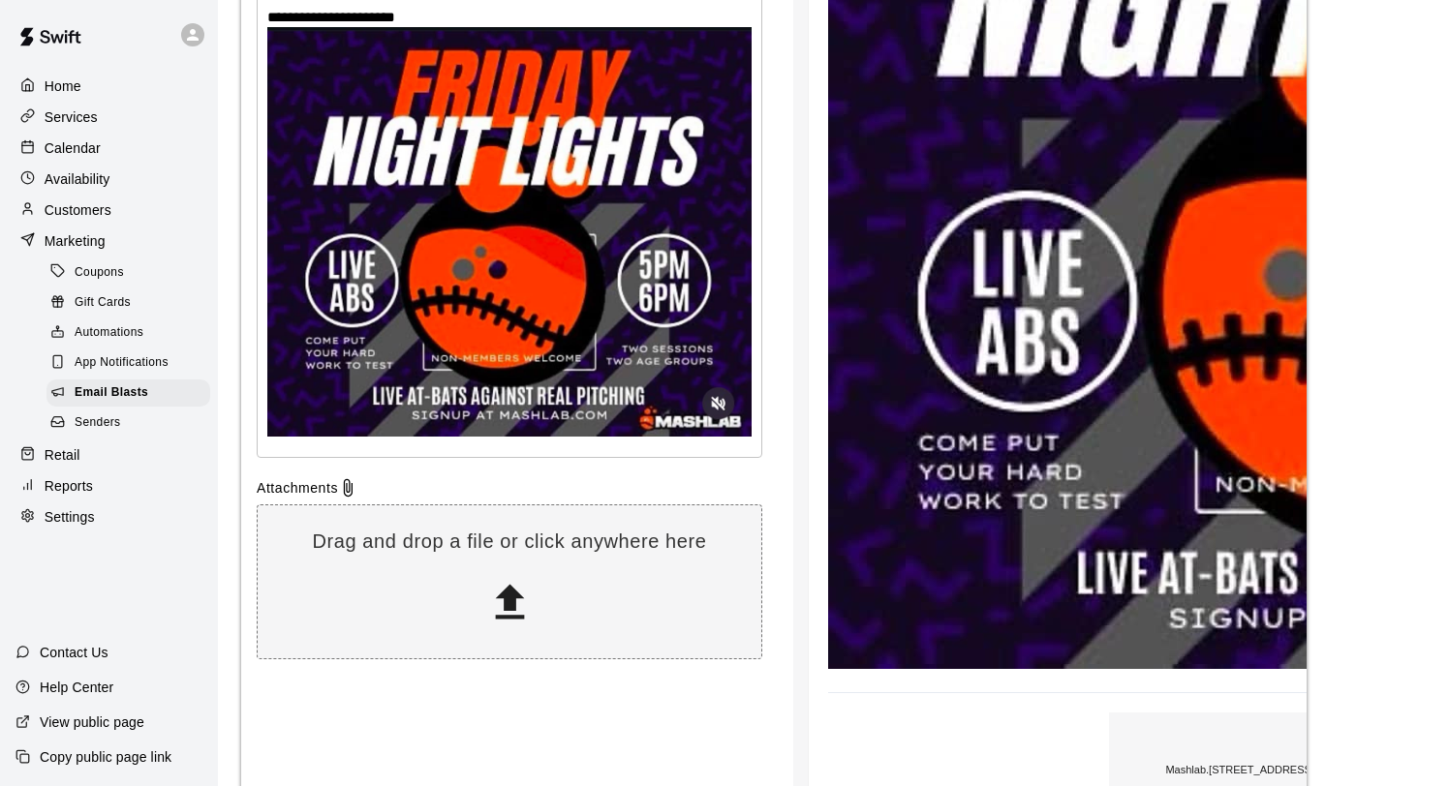
scroll to position [1206, 0]
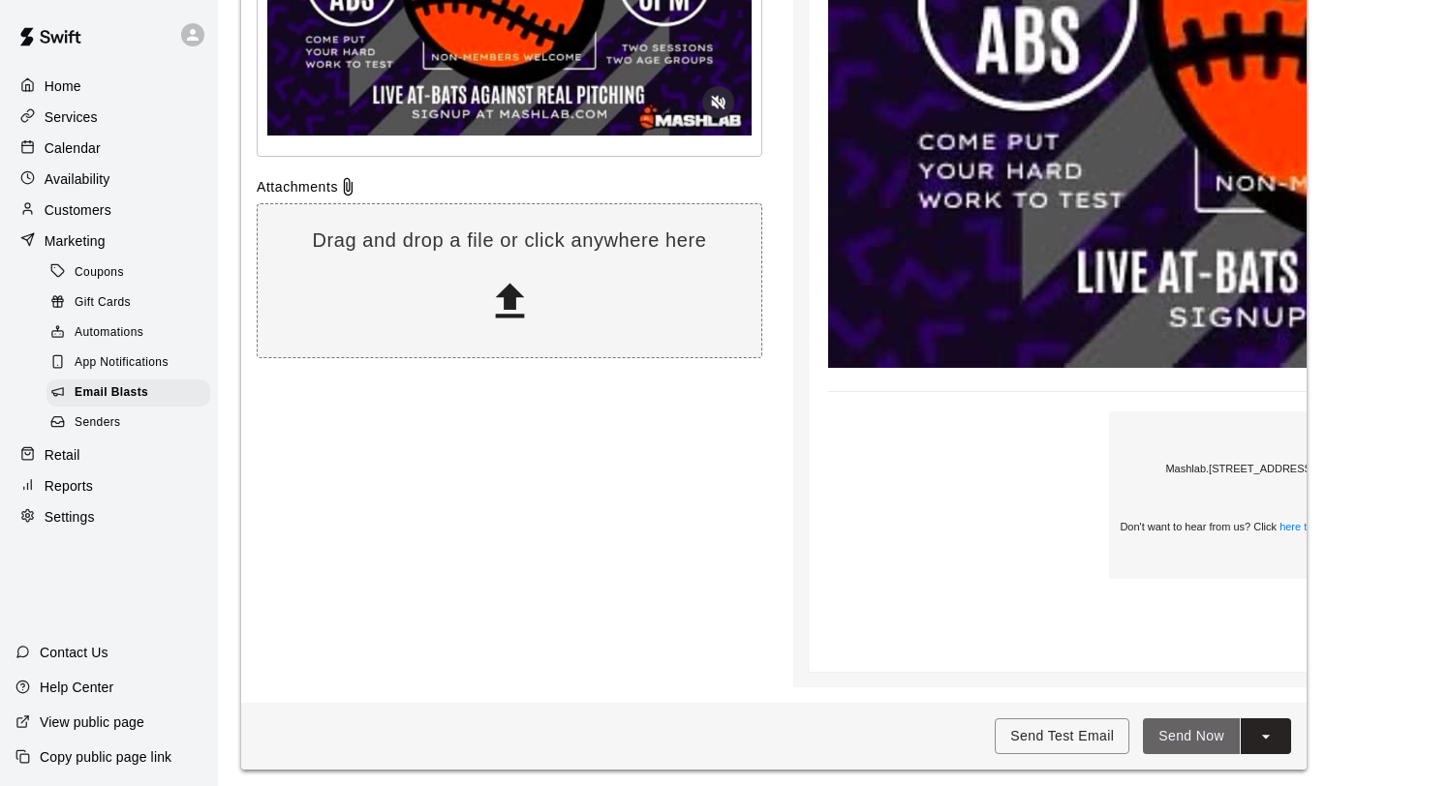
click at [1198, 722] on button "Send Now" at bounding box center [1191, 736] width 97 height 36
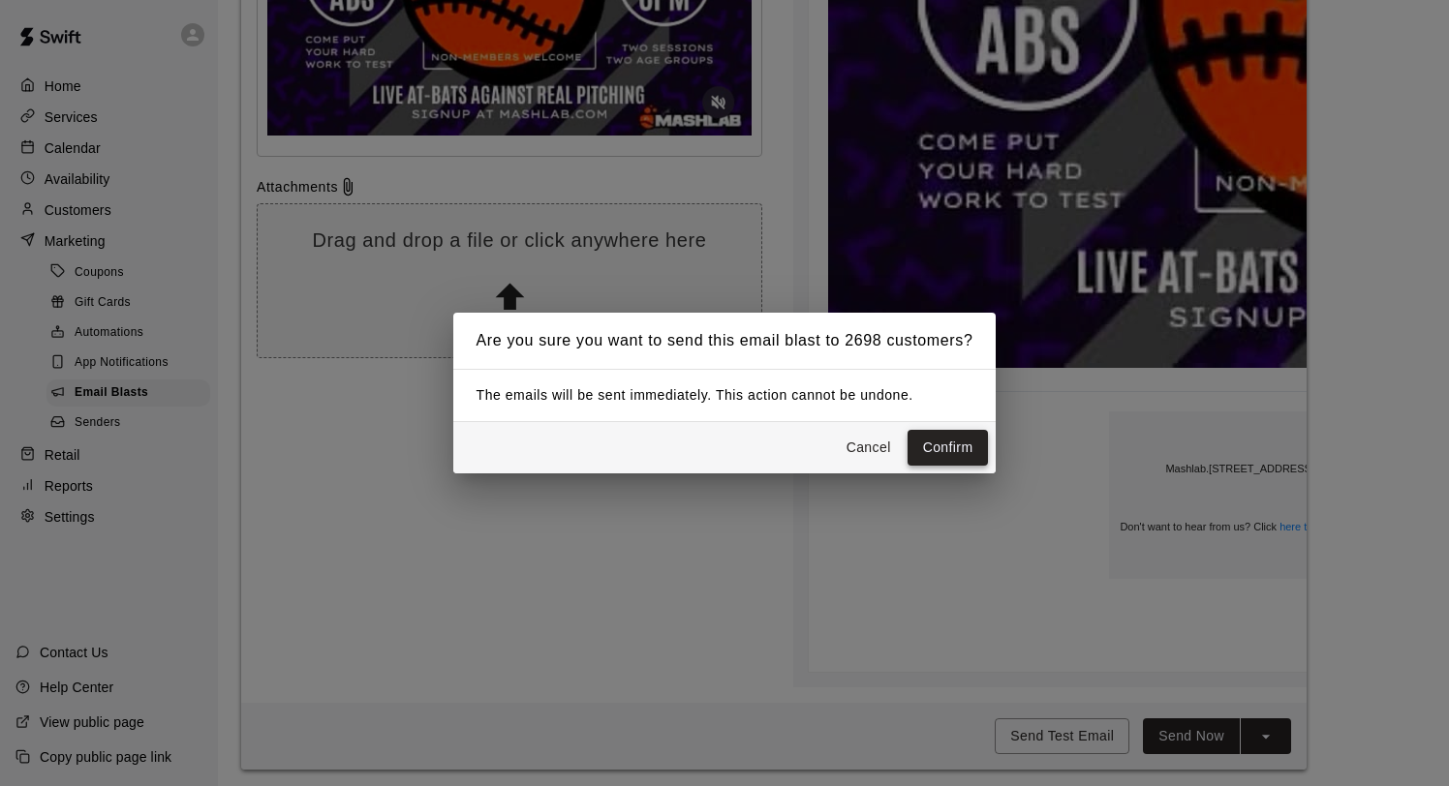
click at [962, 447] on button "Confirm" at bounding box center [947, 448] width 81 height 36
